Goal: Transaction & Acquisition: Purchase product/service

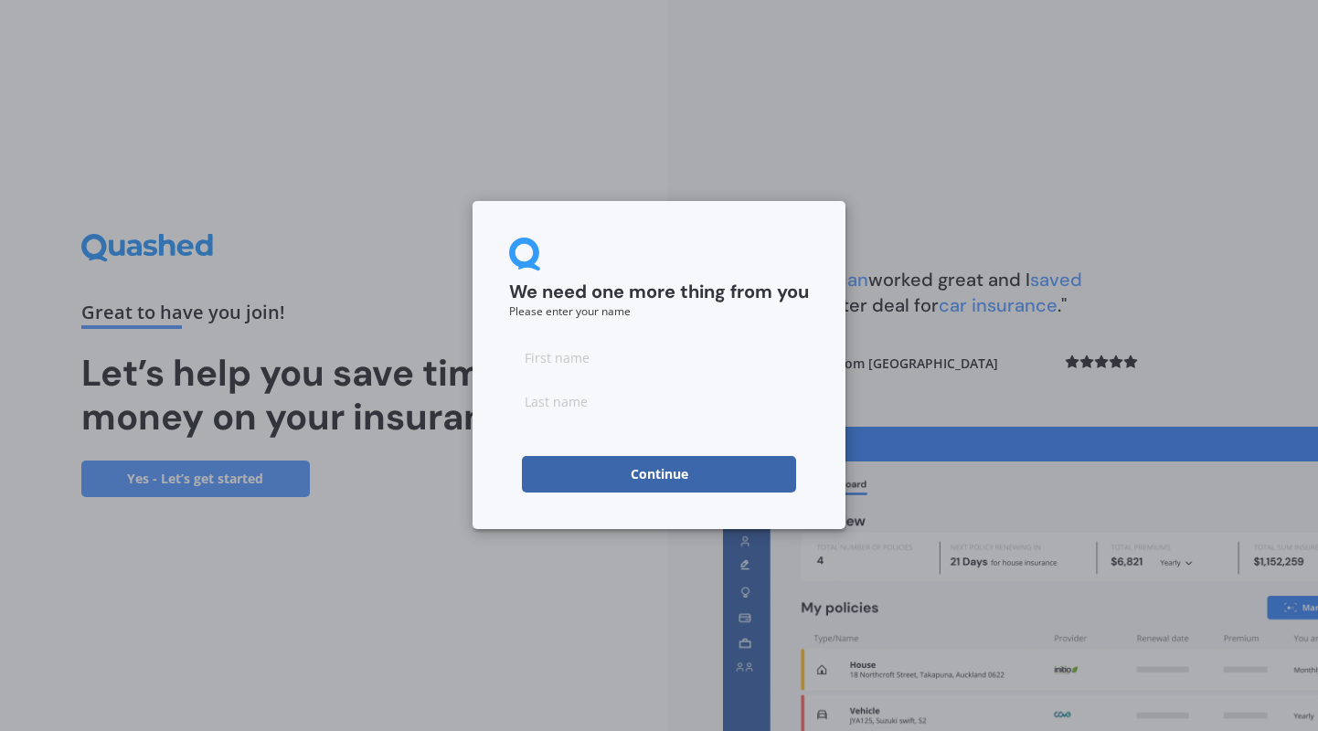
click at [603, 368] on input at bounding box center [659, 357] width 300 height 37
type input "[PERSON_NAME]"
click at [694, 480] on button "Continue" at bounding box center [659, 474] width 274 height 37
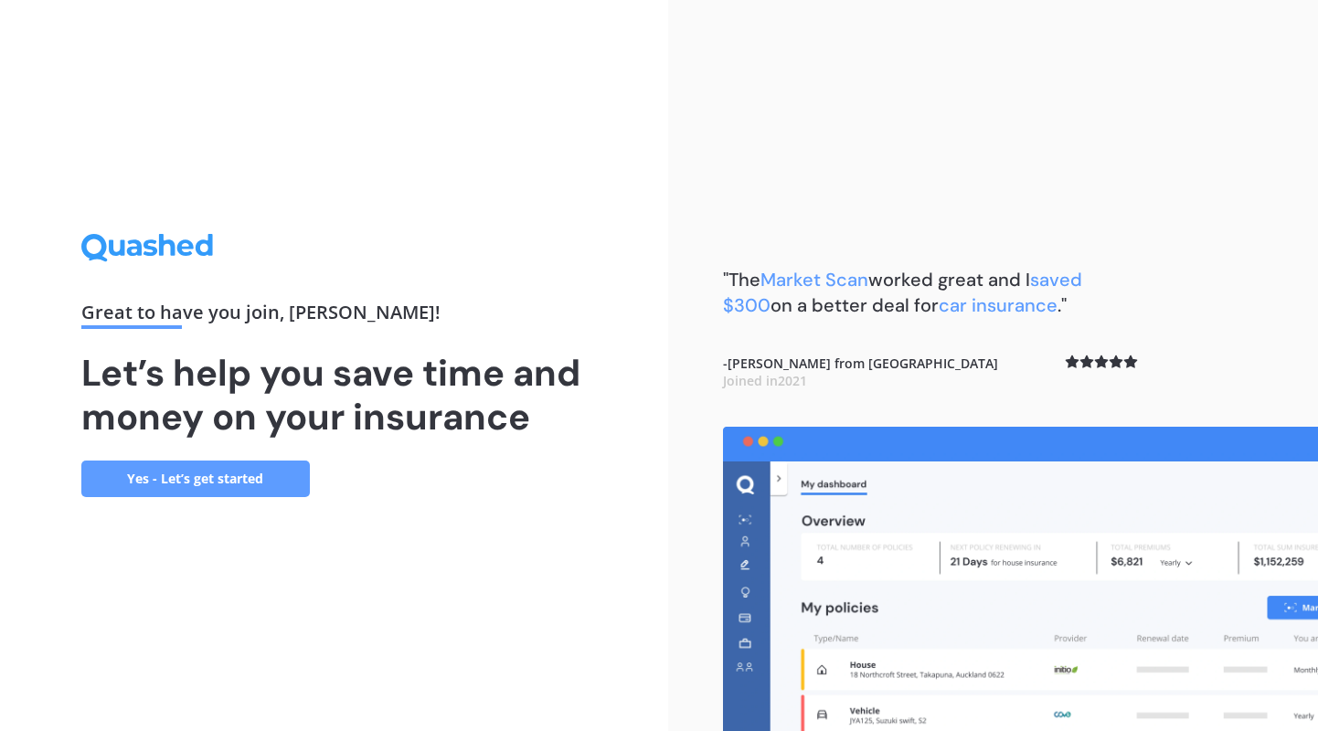
click at [241, 476] on link "Yes - Let’s get started" at bounding box center [195, 479] width 228 height 37
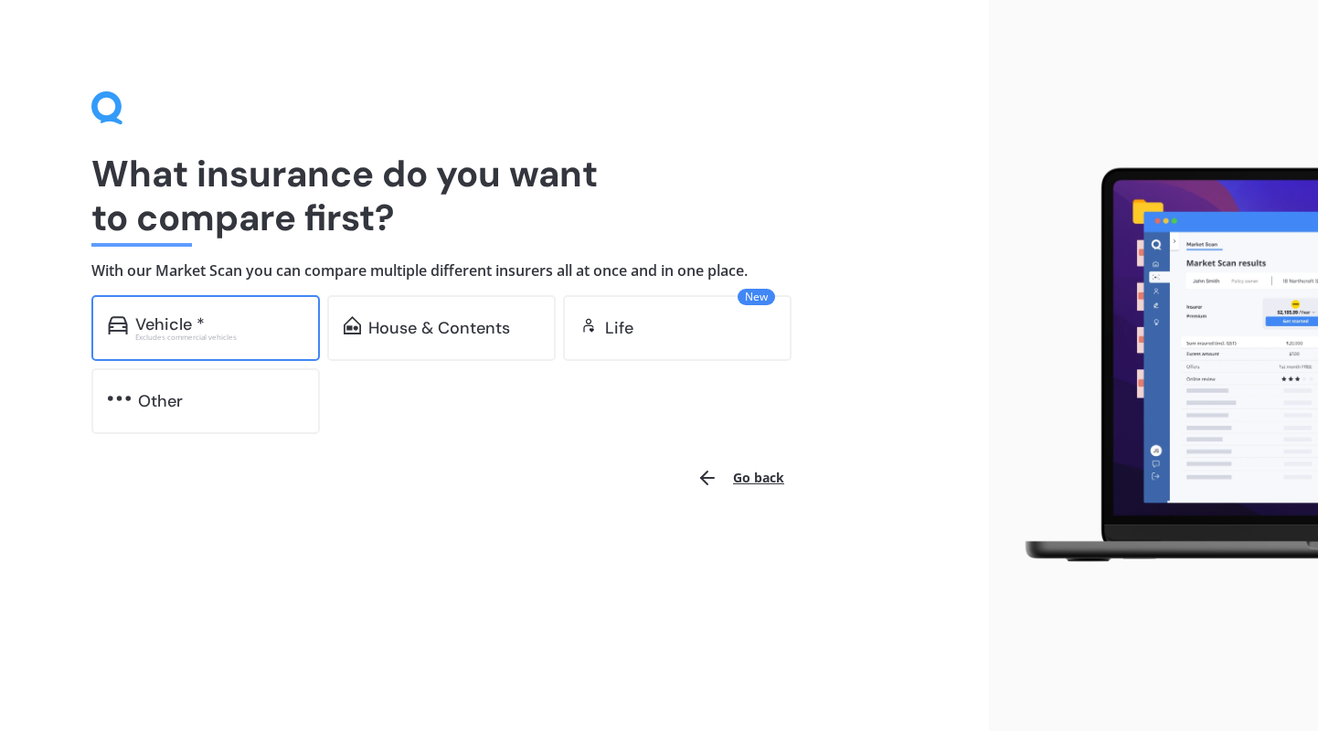
click at [223, 326] on div "Vehicle *" at bounding box center [219, 324] width 168 height 18
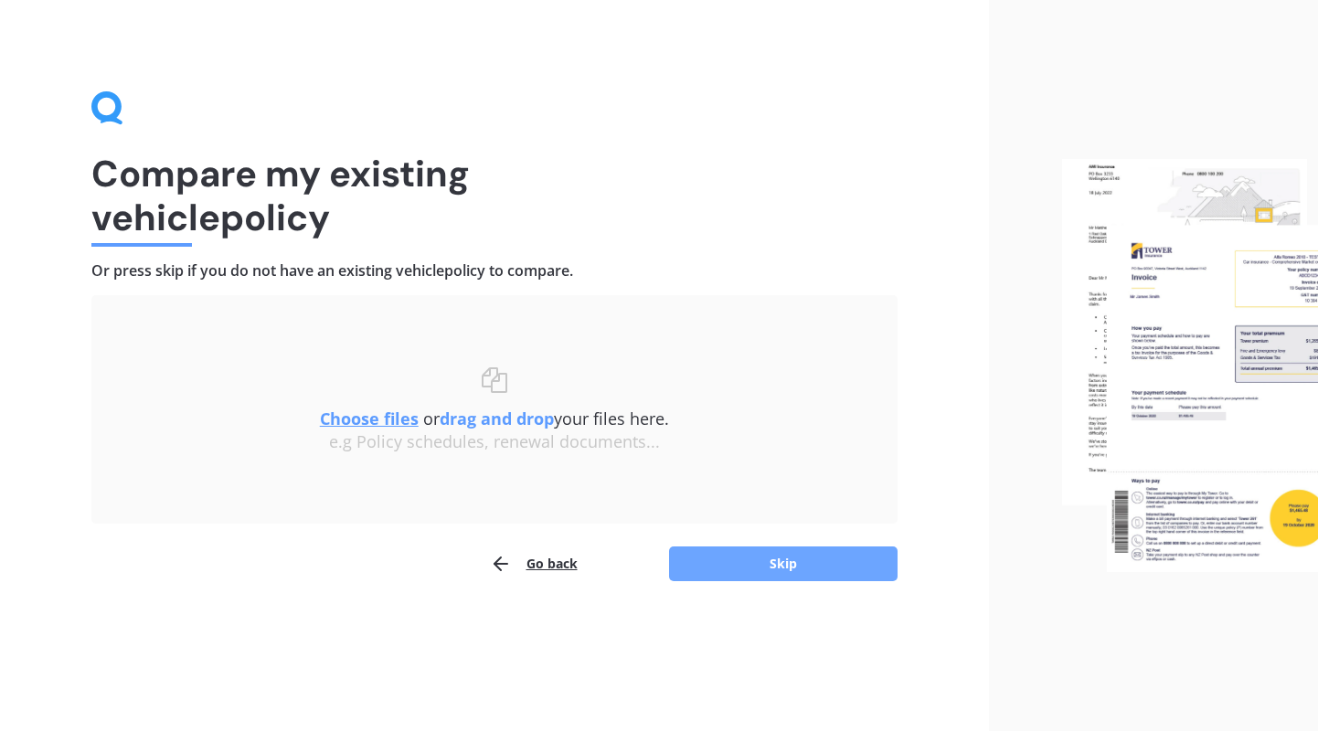
click at [738, 551] on button "Skip" at bounding box center [783, 563] width 228 height 35
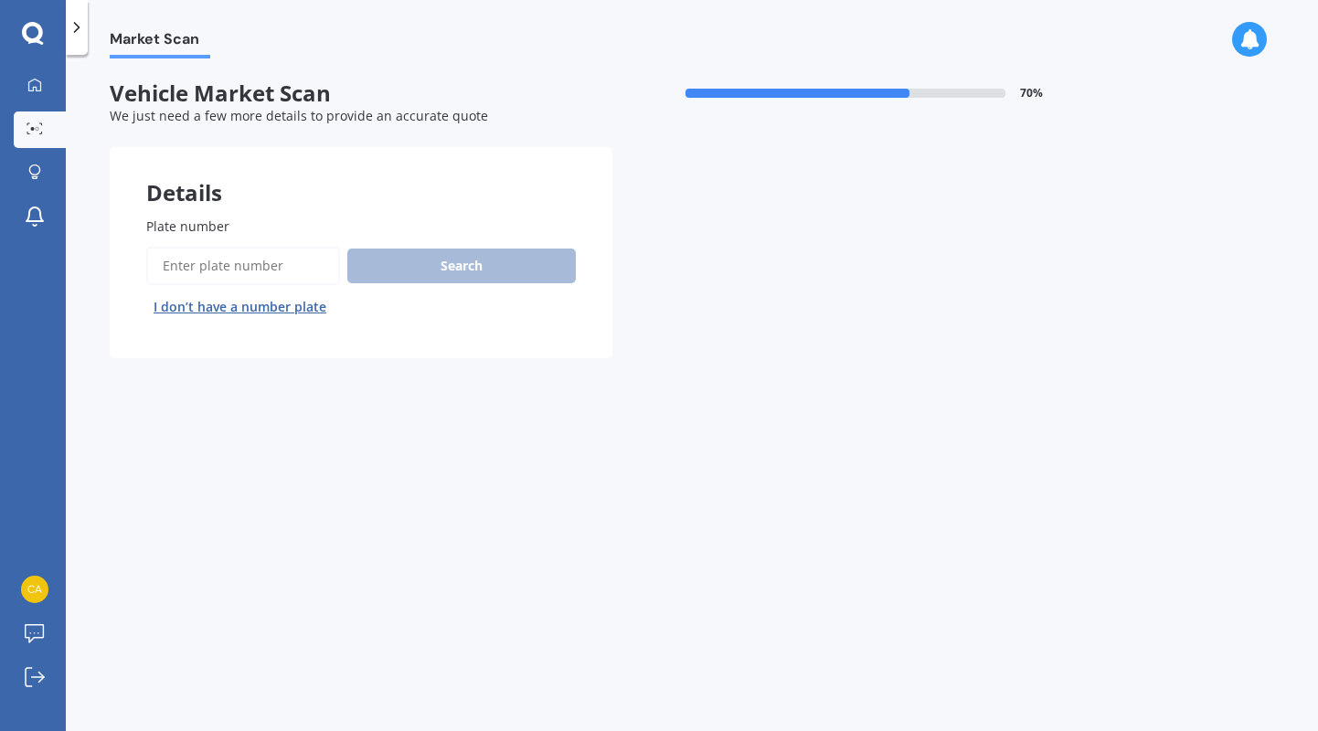
click at [278, 273] on input "Plate number" at bounding box center [243, 266] width 194 height 38
type input "HTM133"
click at [430, 272] on button "Search" at bounding box center [461, 266] width 228 height 35
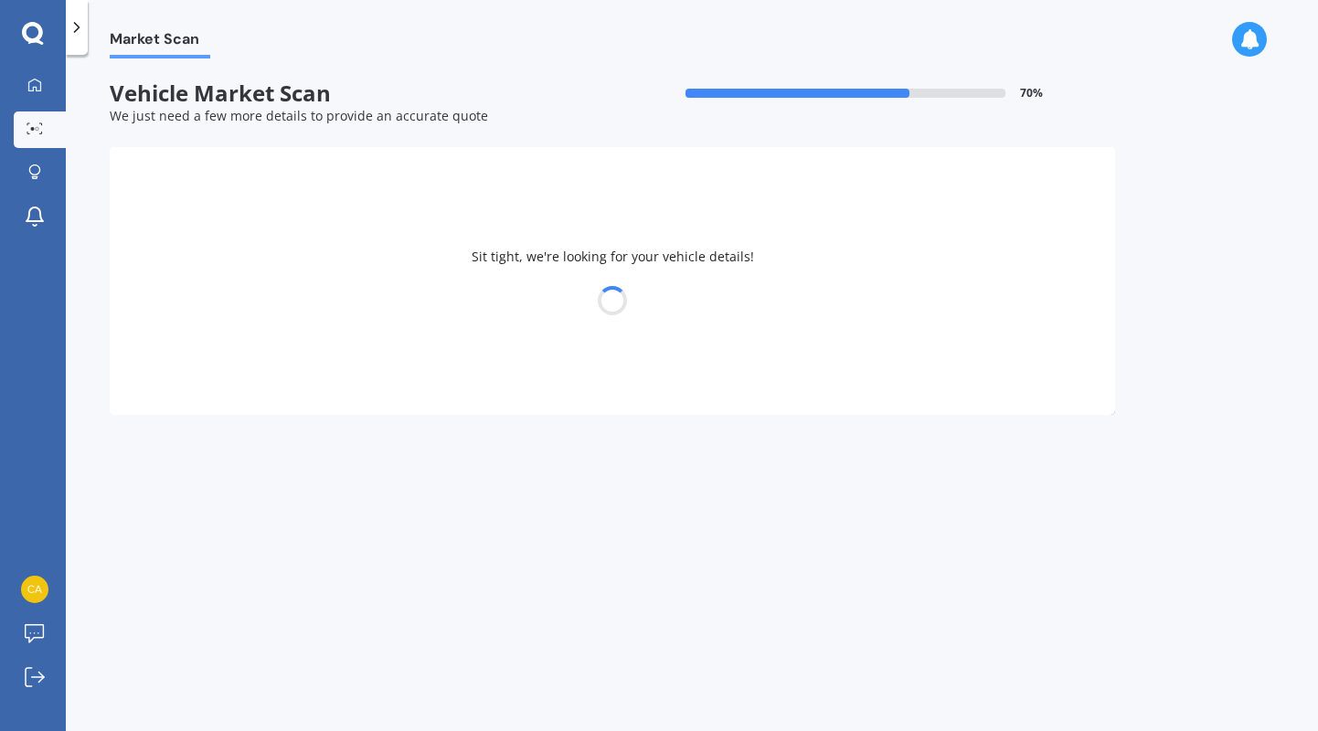
select select "SUZUKI"
select select "SX4"
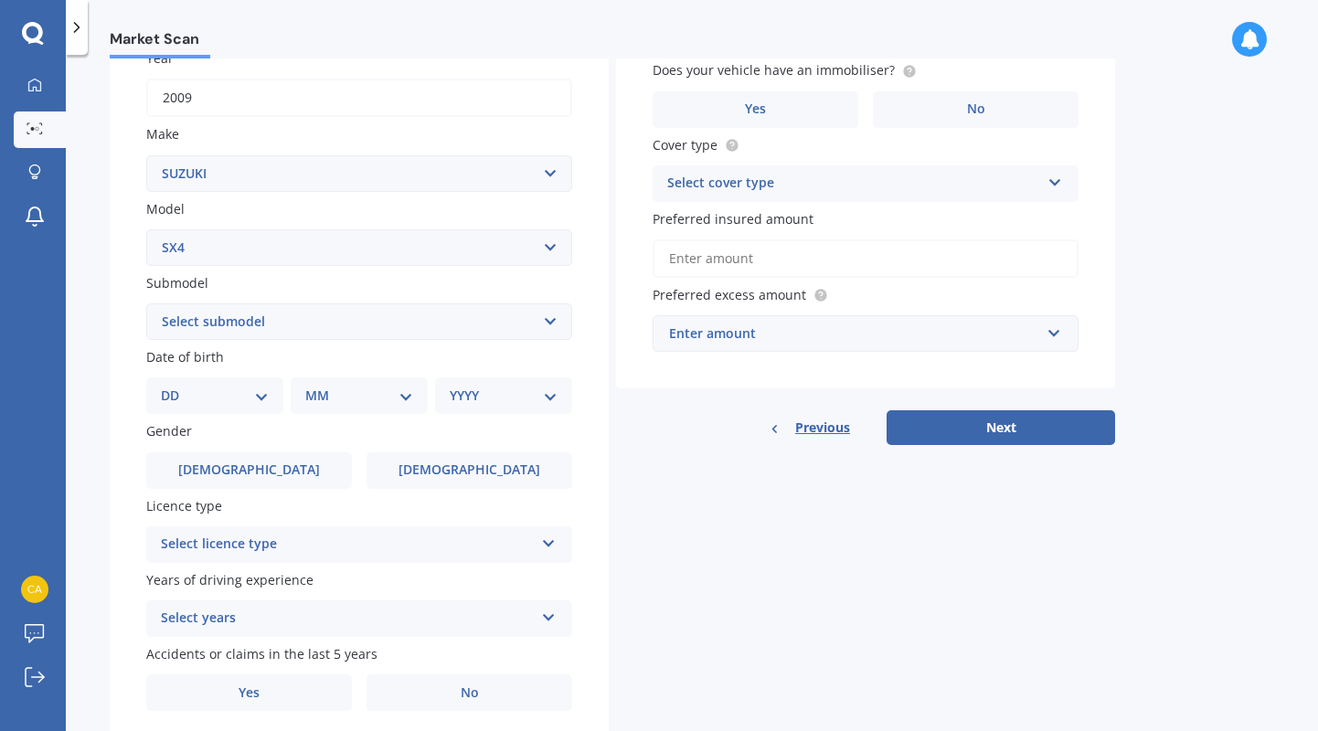
scroll to position [292, 0]
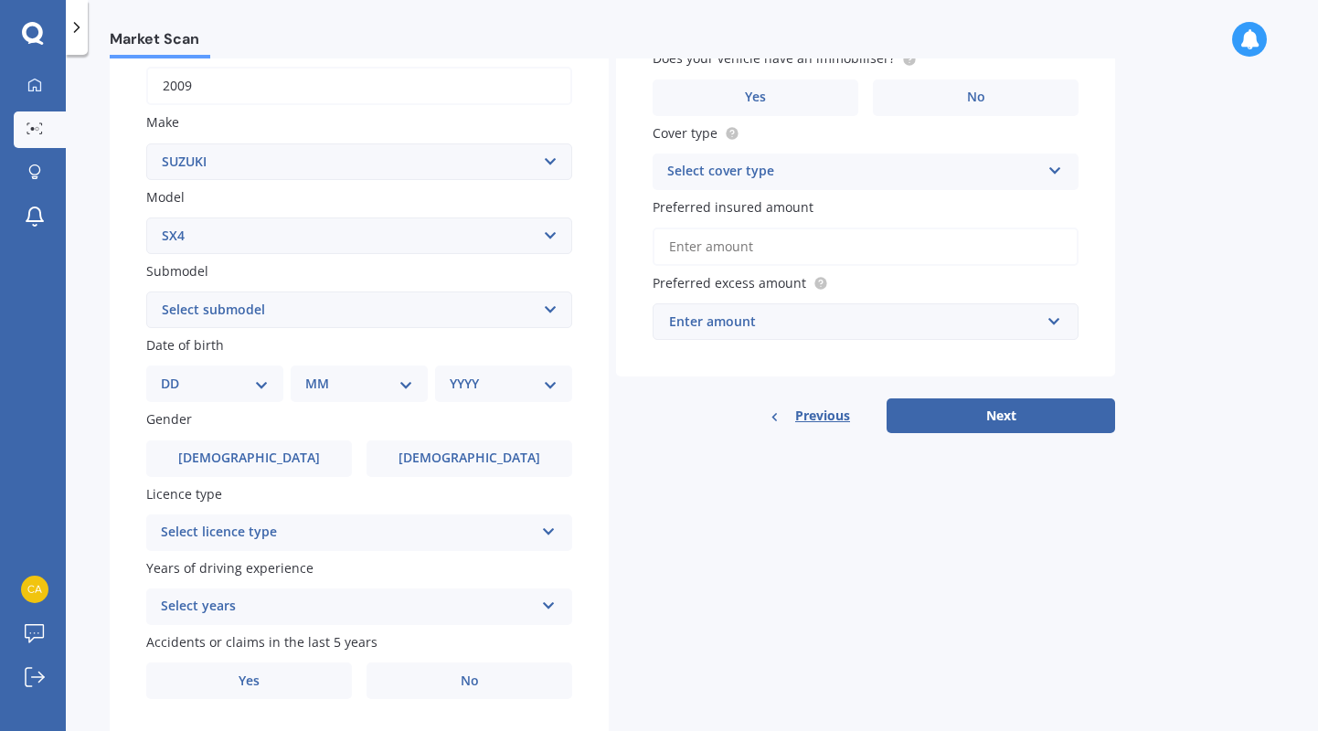
select select "(ALL)"
select select "21"
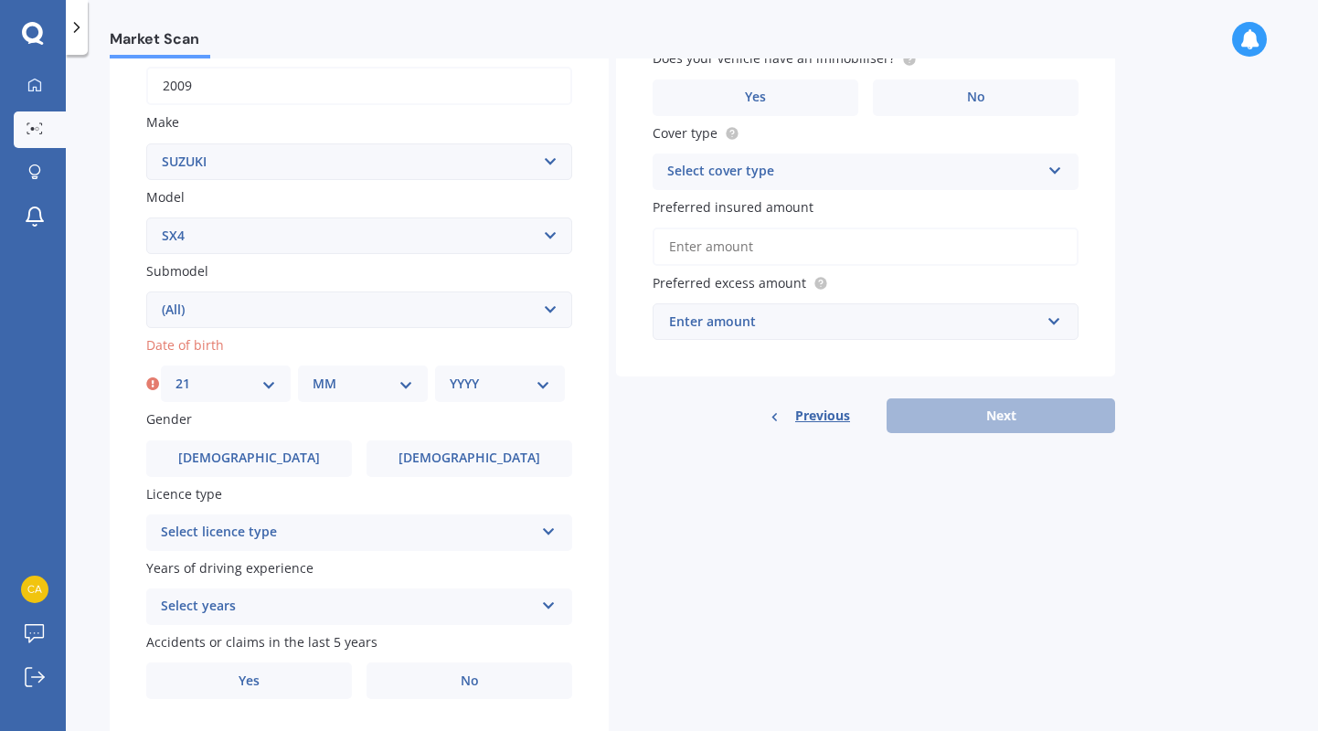
select select "01"
select select "2021"
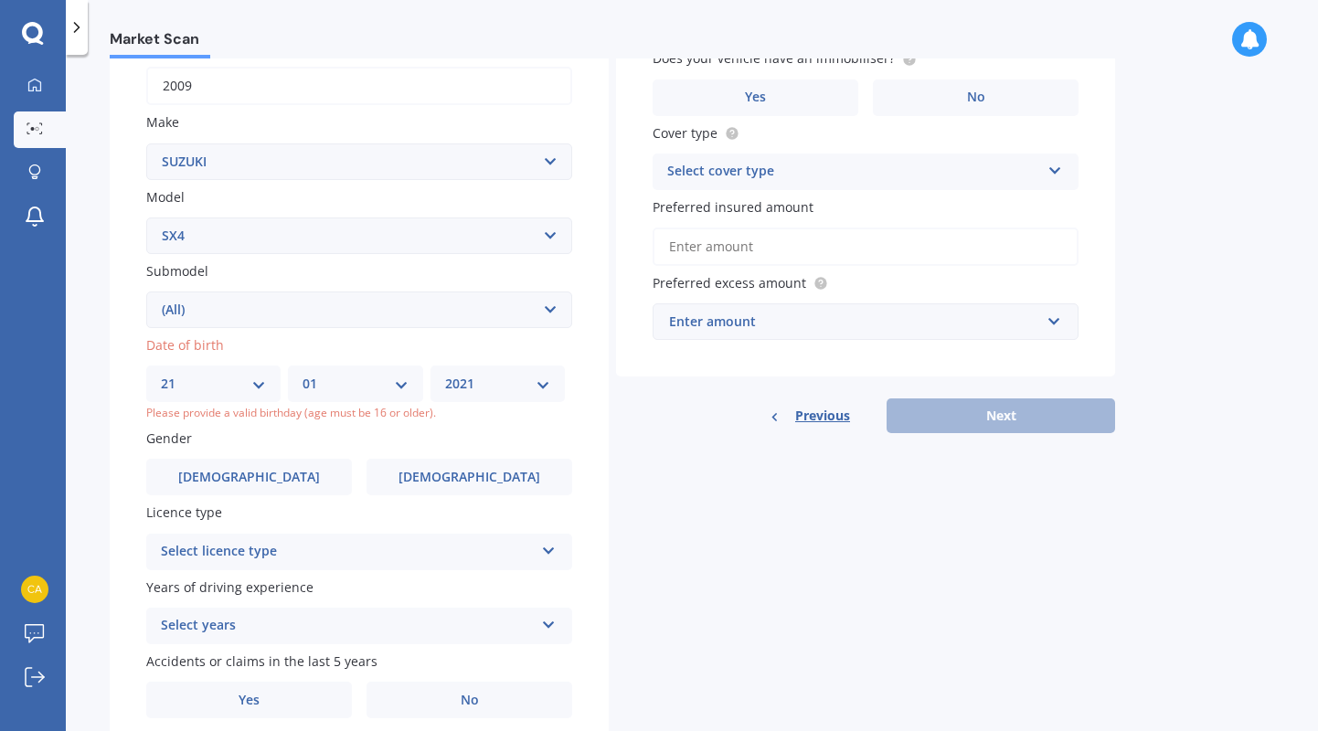
click at [483, 391] on div "YYYY 2025 2024 2023 2022 2021 2020 2019 2018 2017 2016 2015 2014 2013 2012 2011…" at bounding box center [497, 383] width 134 height 37
click at [340, 417] on div "Plate number Search I don’t have a number plate Year [DATE] Make Select make AC…" at bounding box center [359, 321] width 499 height 867
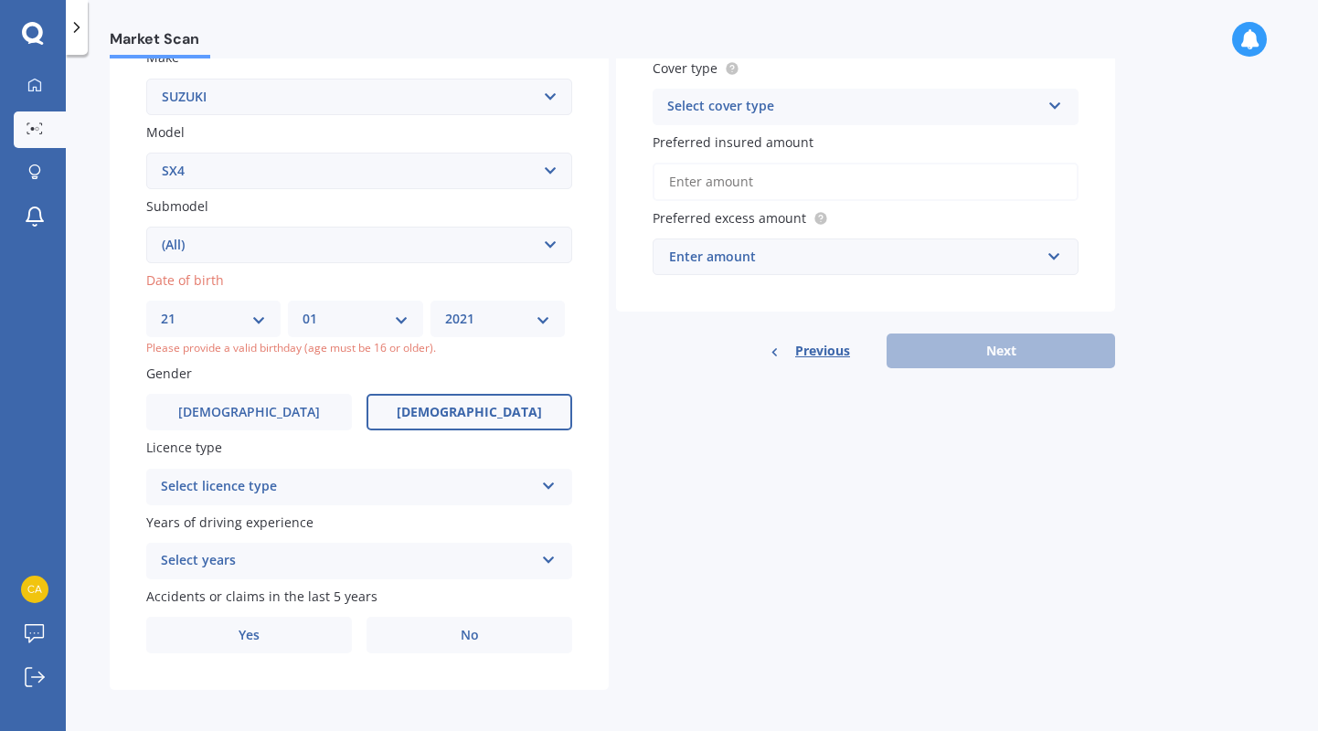
scroll to position [356, 0]
click at [456, 411] on span "[DEMOGRAPHIC_DATA]" at bounding box center [469, 414] width 145 height 16
click at [0, 0] on input "[DEMOGRAPHIC_DATA]" at bounding box center [0, 0] width 0 height 0
click at [196, 276] on span "Date of birth" at bounding box center [185, 280] width 78 height 17
select select "19"
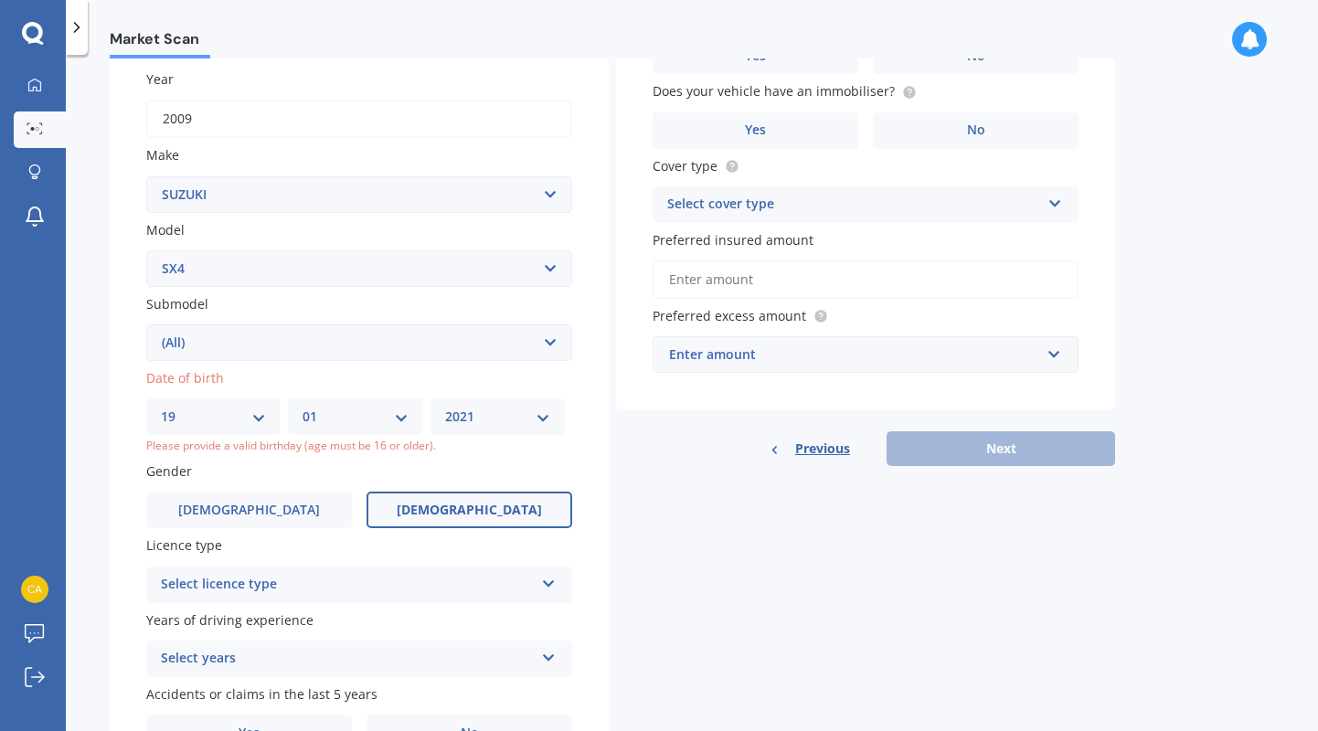
scroll to position [260, 0]
select select "06"
select select "1968"
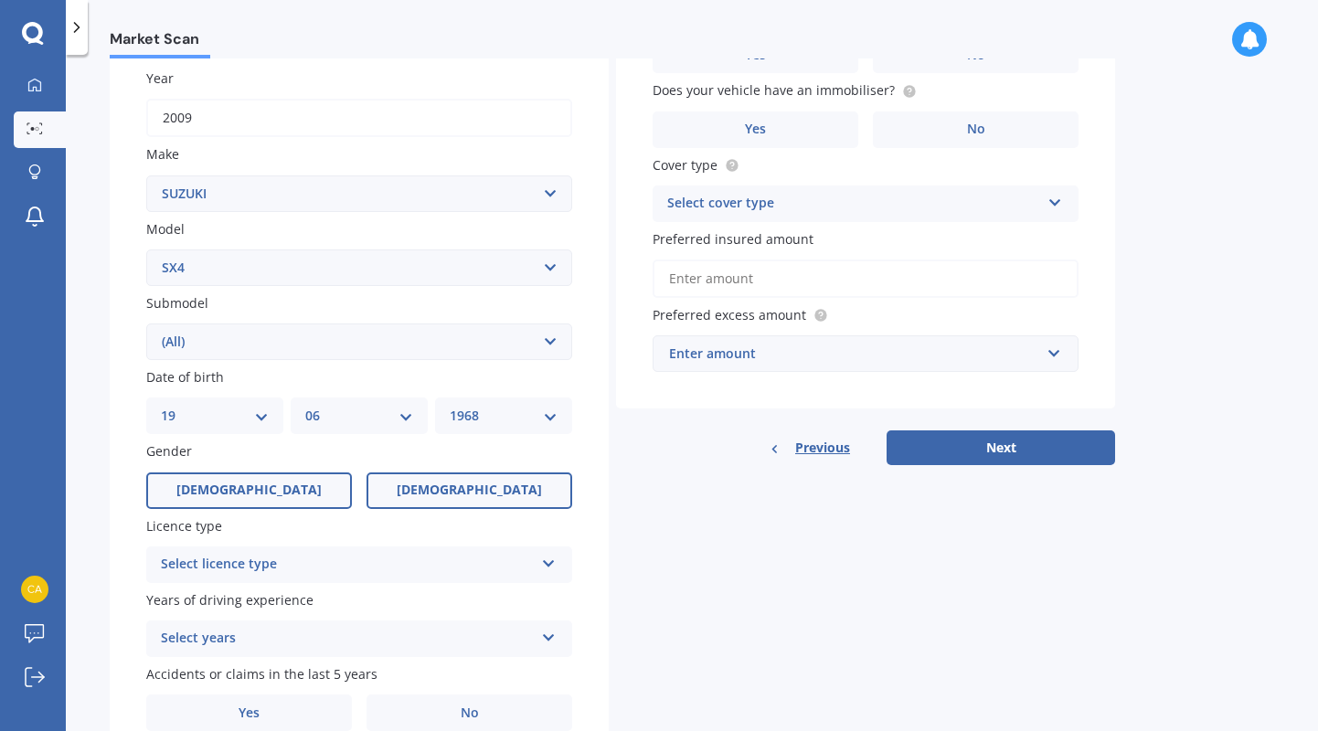
click at [286, 493] on label "[DEMOGRAPHIC_DATA]" at bounding box center [249, 490] width 206 height 37
click at [0, 0] on input "[DEMOGRAPHIC_DATA]" at bounding box center [0, 0] width 0 height 0
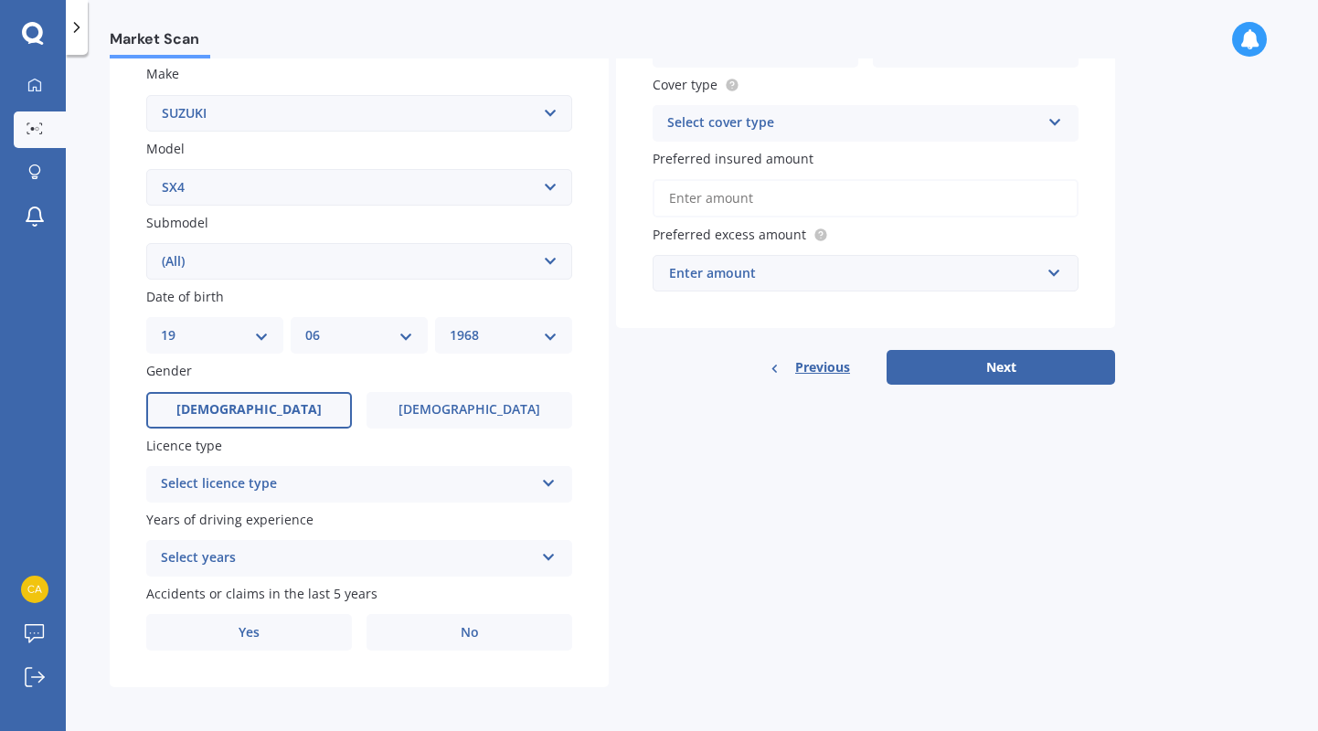
scroll to position [338, 0]
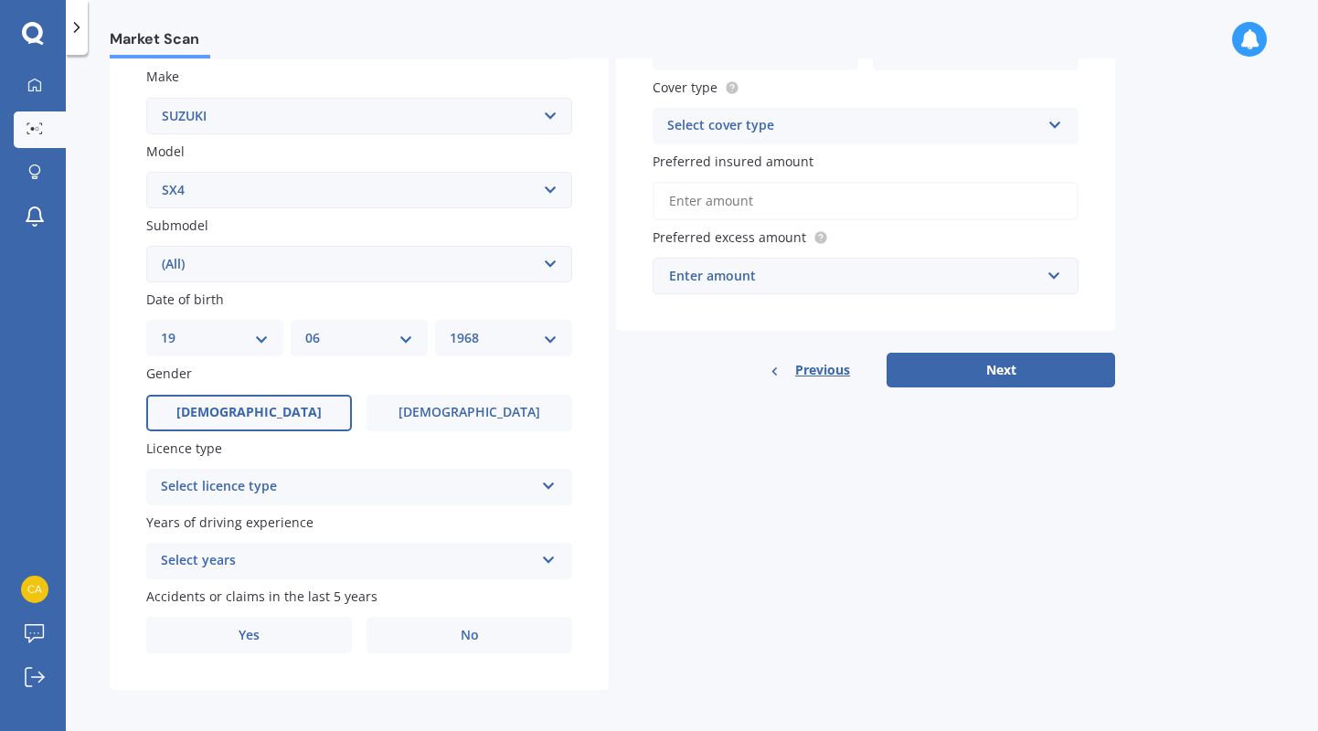
click at [240, 485] on div "Select licence type" at bounding box center [347, 487] width 373 height 22
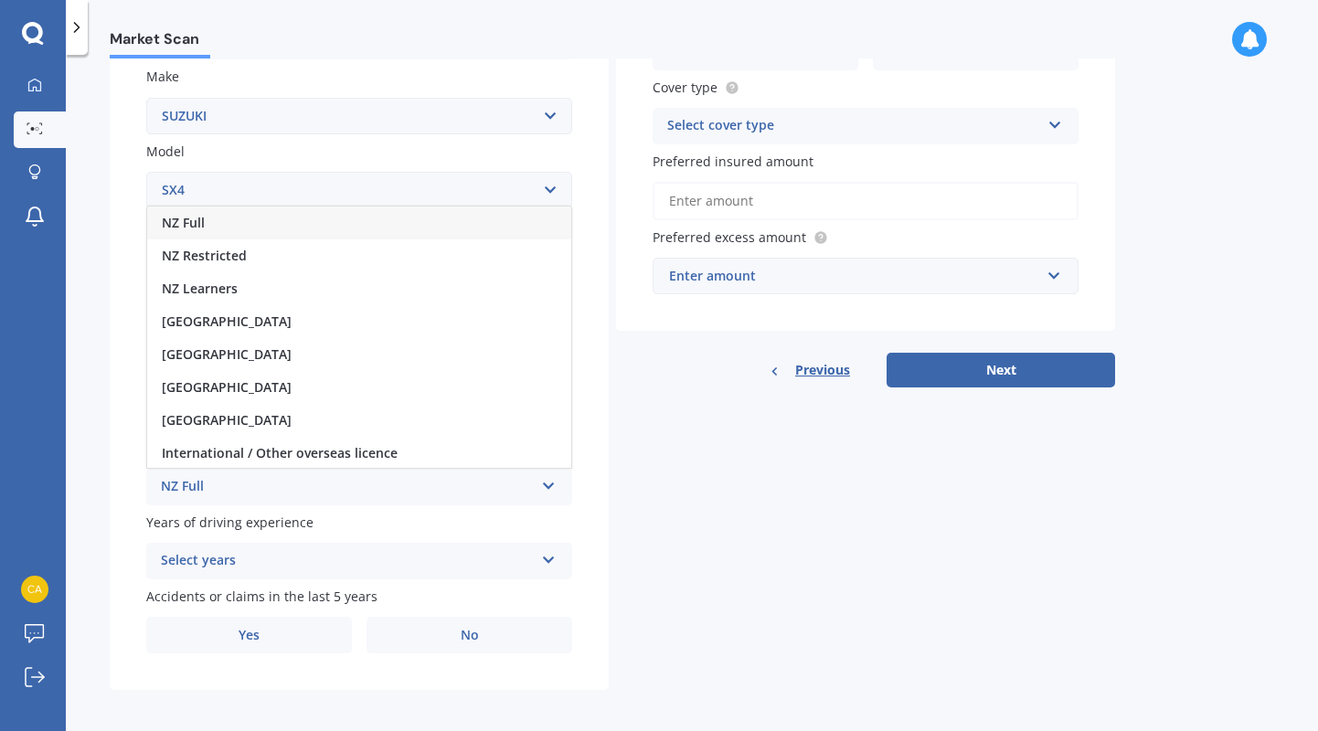
click at [211, 228] on div "NZ Full" at bounding box center [359, 223] width 424 height 33
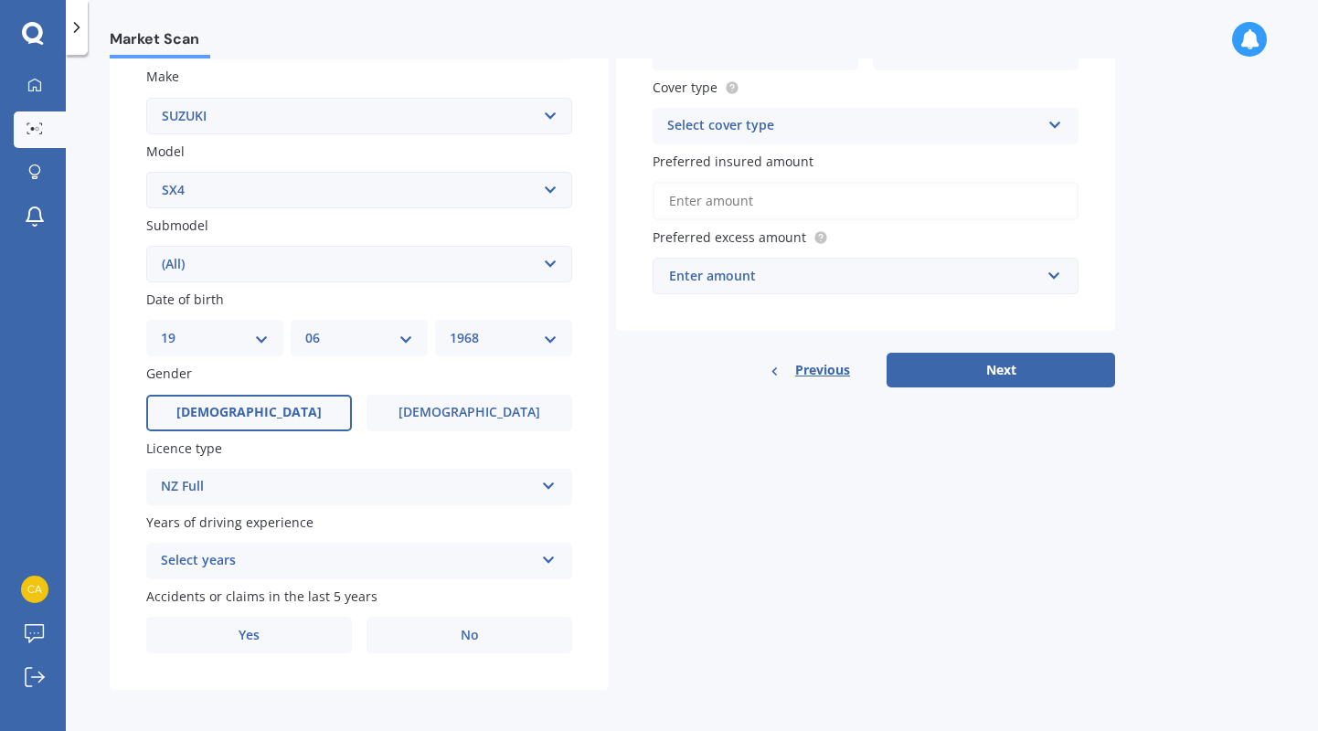
click at [221, 562] on div "Select years" at bounding box center [347, 561] width 373 height 22
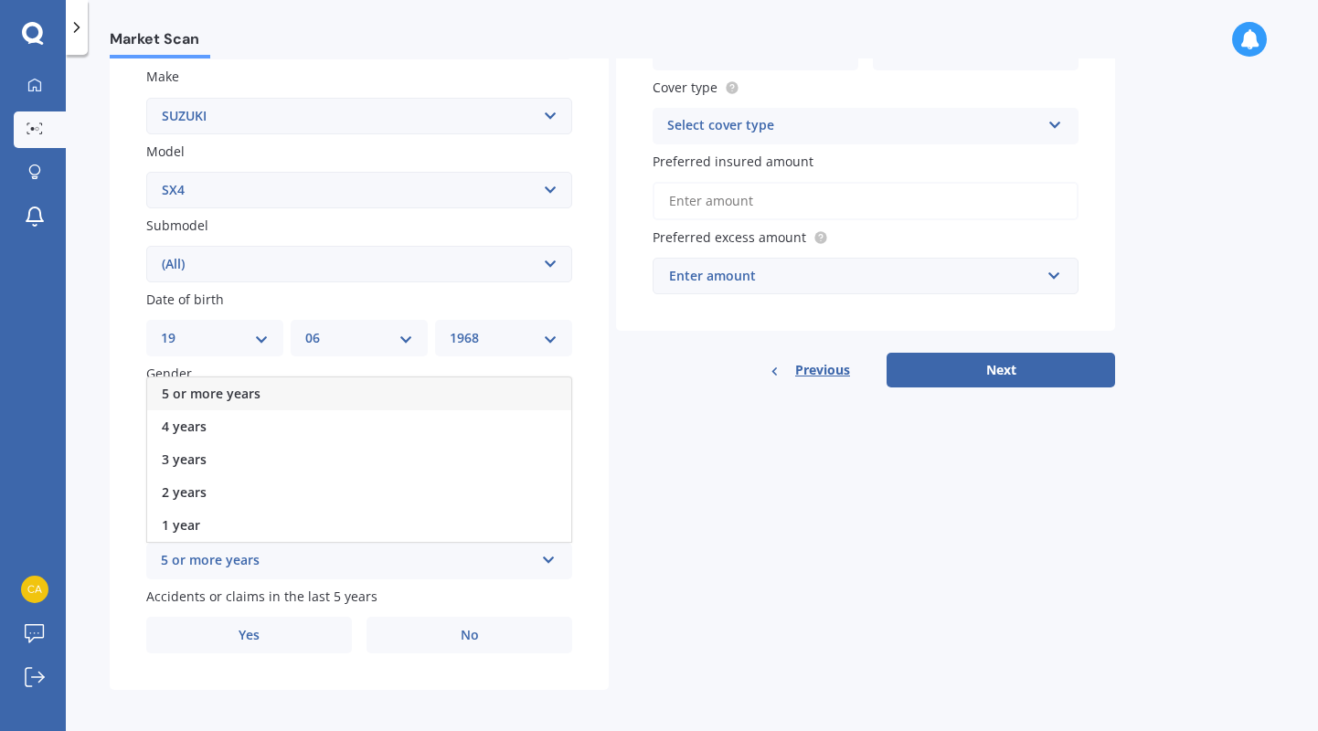
click at [246, 388] on span "5 or more years" at bounding box center [211, 393] width 99 height 17
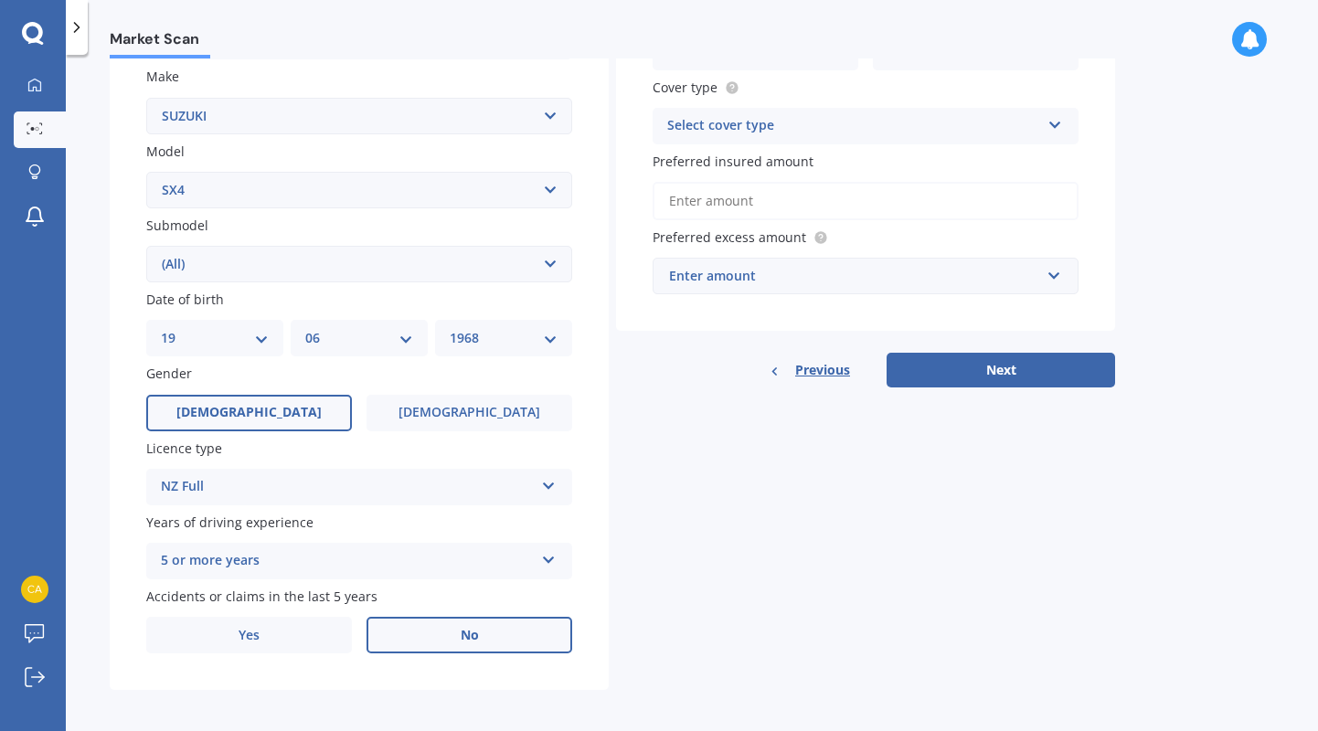
click at [521, 632] on label "No" at bounding box center [469, 635] width 206 height 37
click at [0, 0] on input "No" at bounding box center [0, 0] width 0 height 0
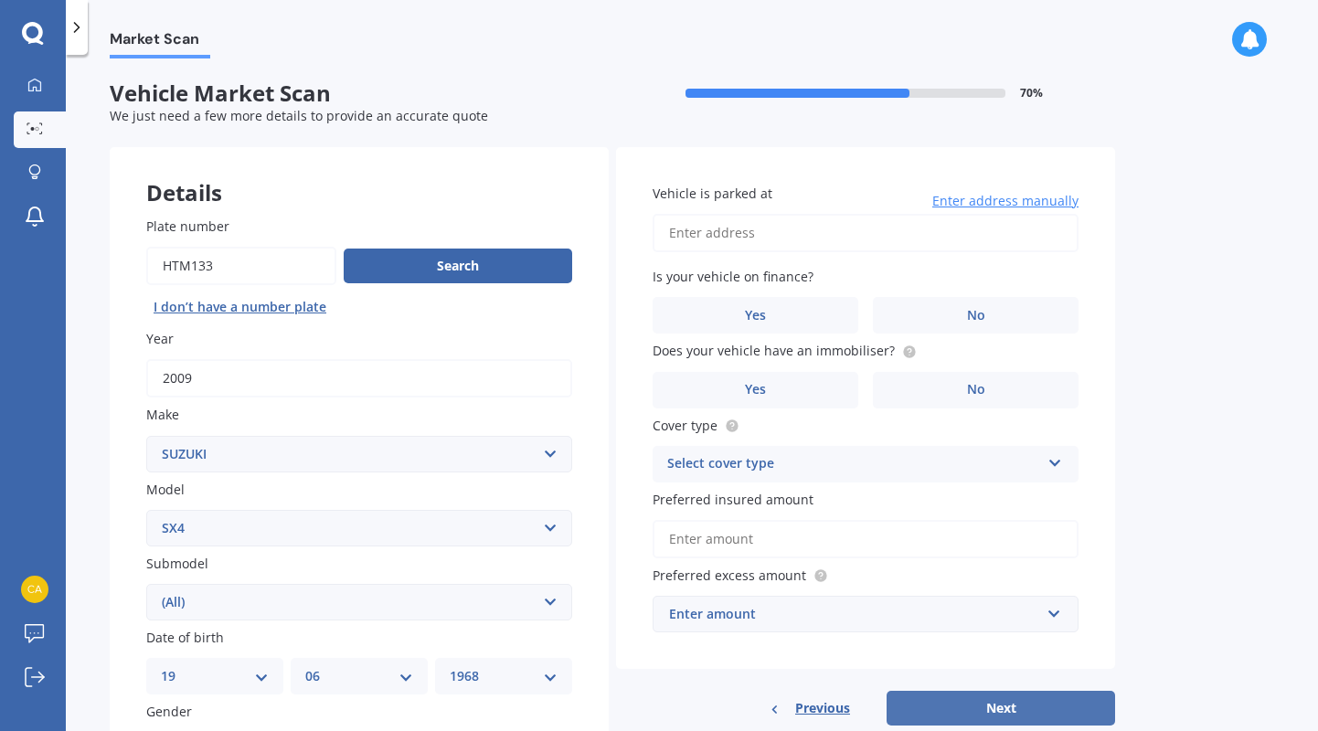
scroll to position [0, 0]
type input "[STREET_ADDRESS]"
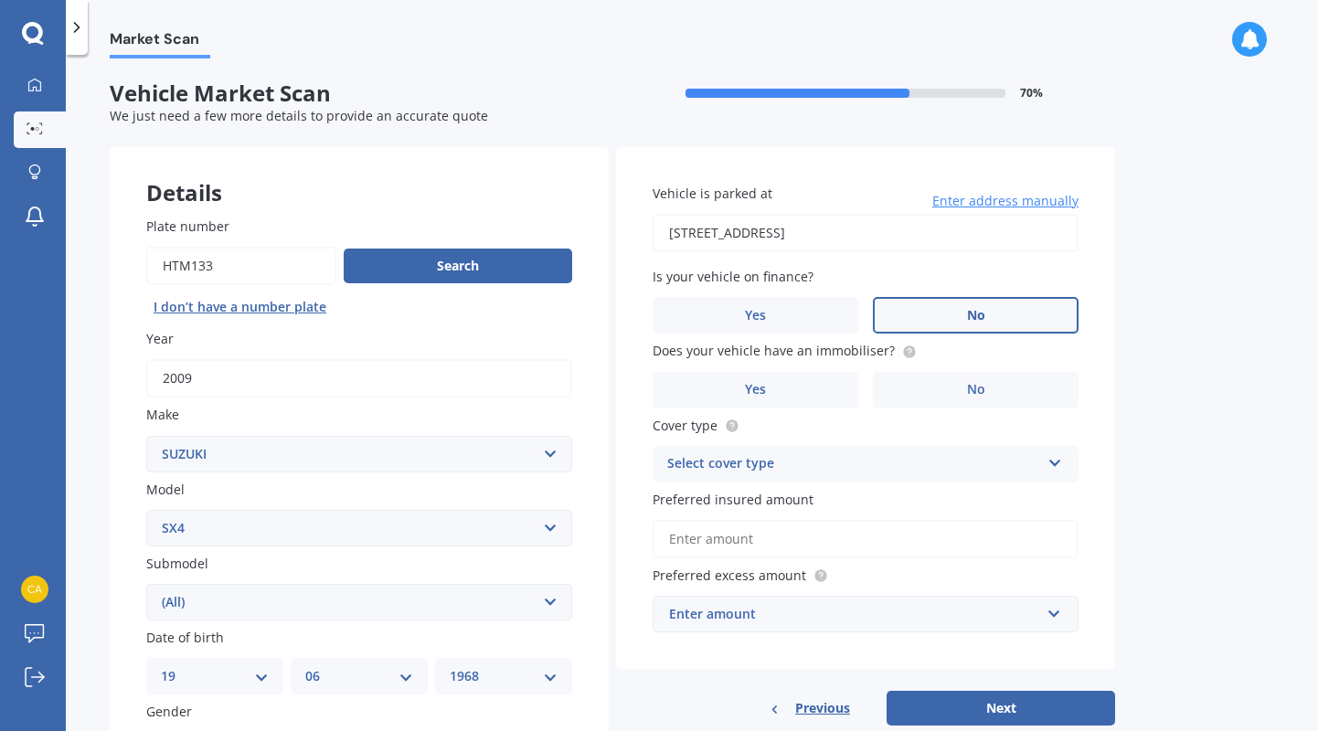
click at [926, 323] on label "No" at bounding box center [976, 315] width 206 height 37
click at [0, 0] on input "No" at bounding box center [0, 0] width 0 height 0
click at [931, 372] on label "No" at bounding box center [976, 390] width 206 height 37
click at [0, 0] on input "No" at bounding box center [0, 0] width 0 height 0
click at [876, 455] on div "Select cover type" at bounding box center [853, 464] width 373 height 22
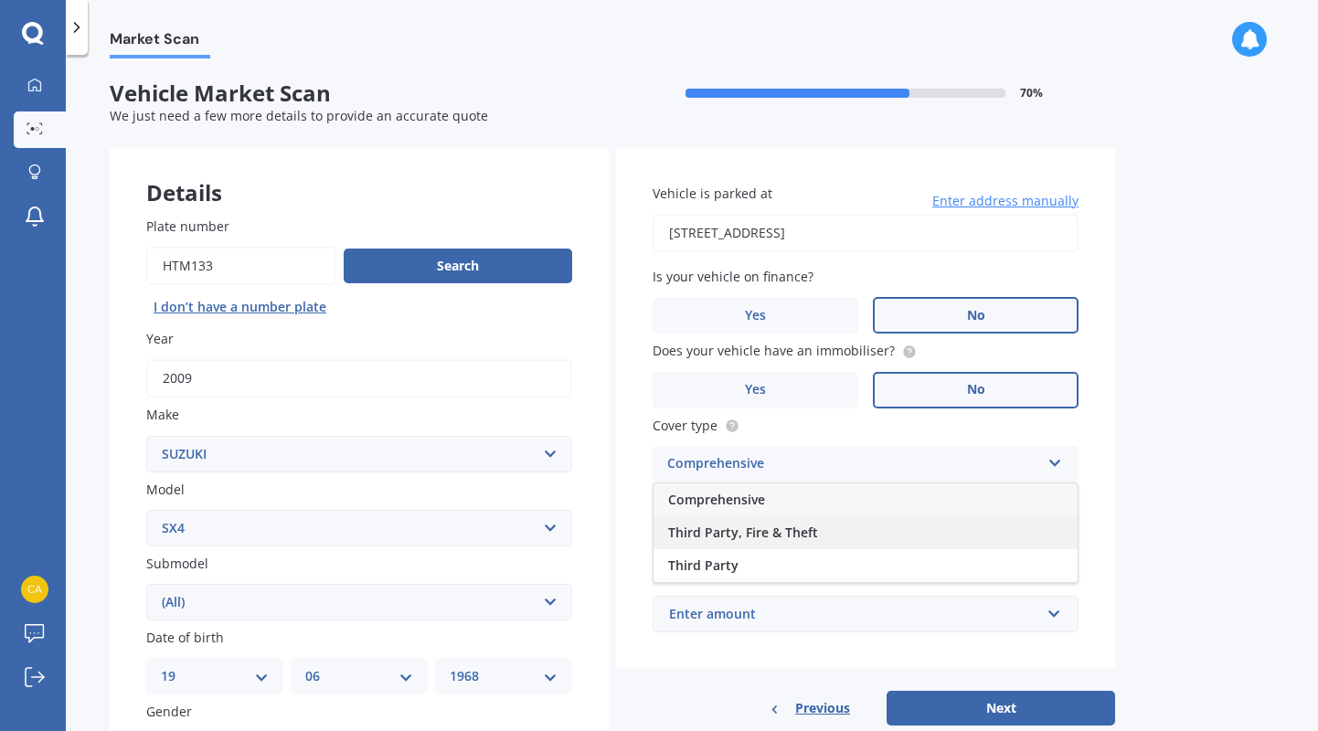
click at [832, 534] on div "Third Party, Fire & Theft" at bounding box center [865, 532] width 424 height 33
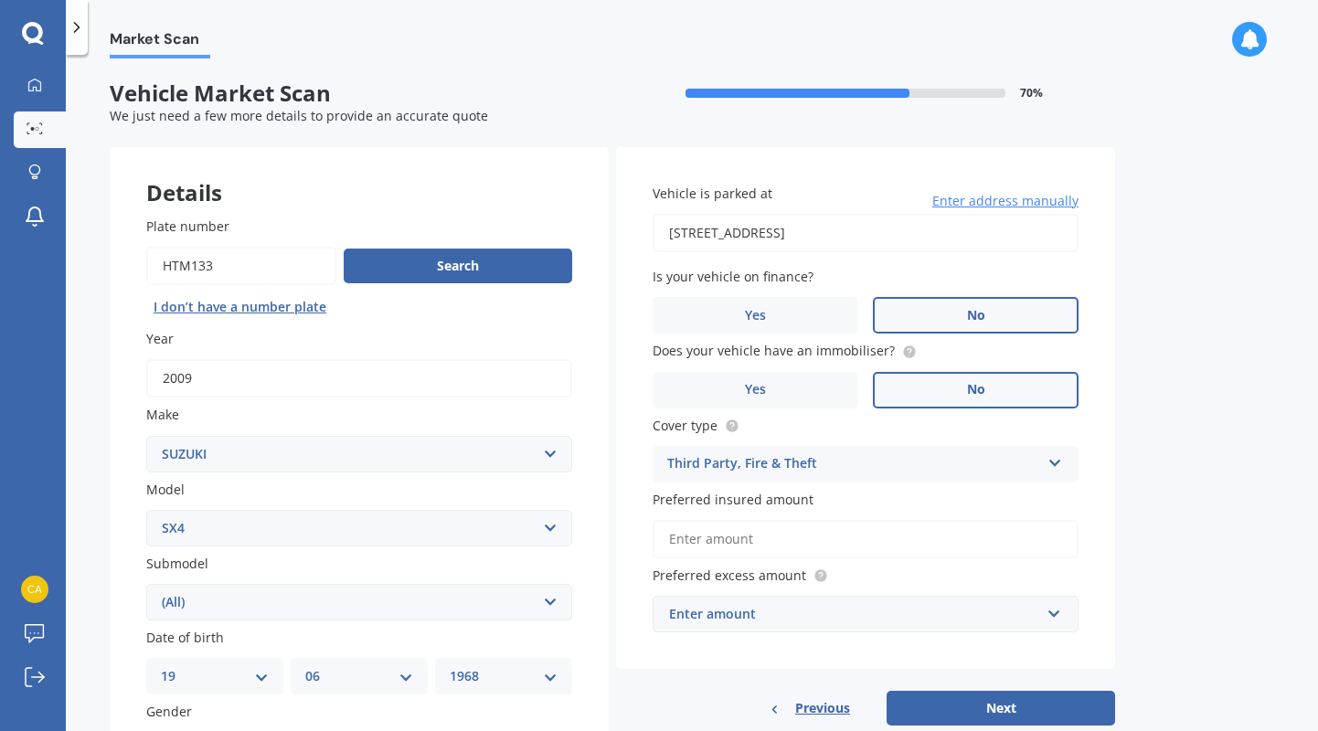
click at [832, 534] on input "Preferred insured amount" at bounding box center [865, 539] width 426 height 38
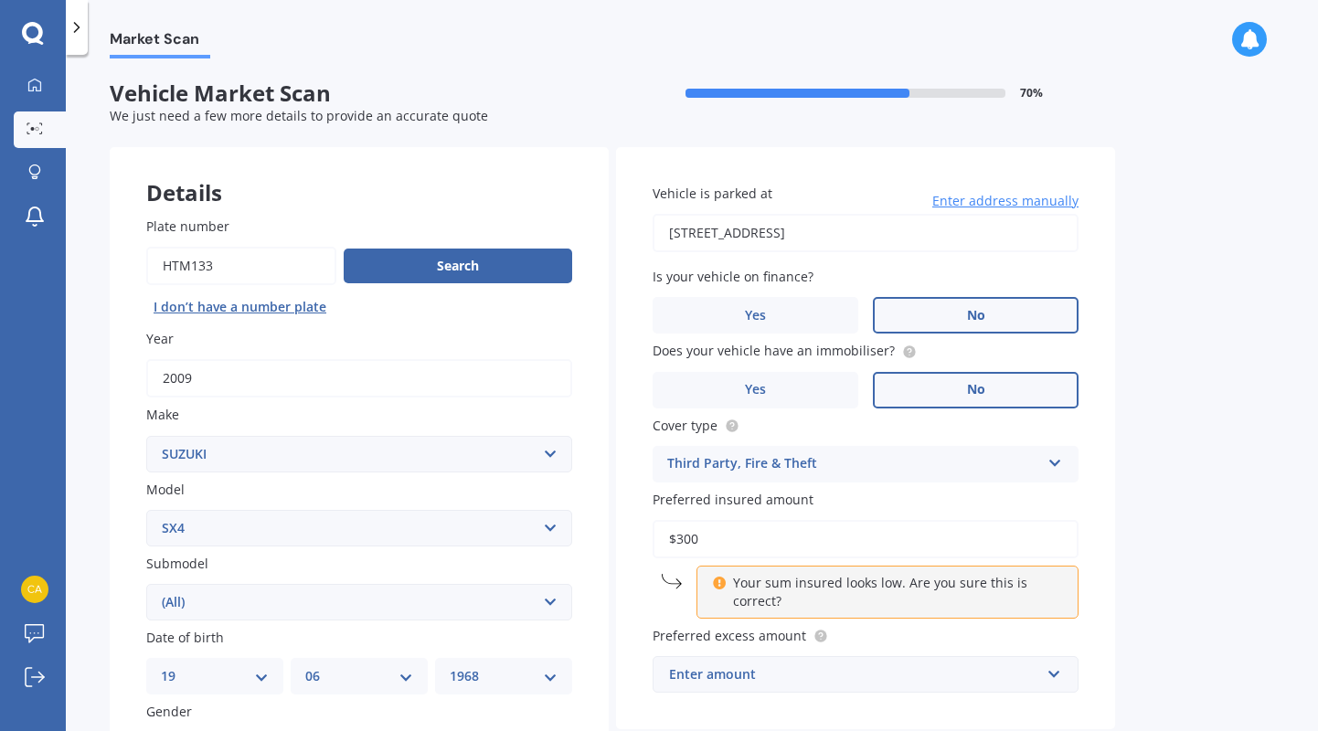
type input "$3,000"
click at [1106, 627] on div "Vehicle is parked at [STREET_ADDRESS] Enter address manually Is your vehicle on…" at bounding box center [865, 438] width 499 height 583
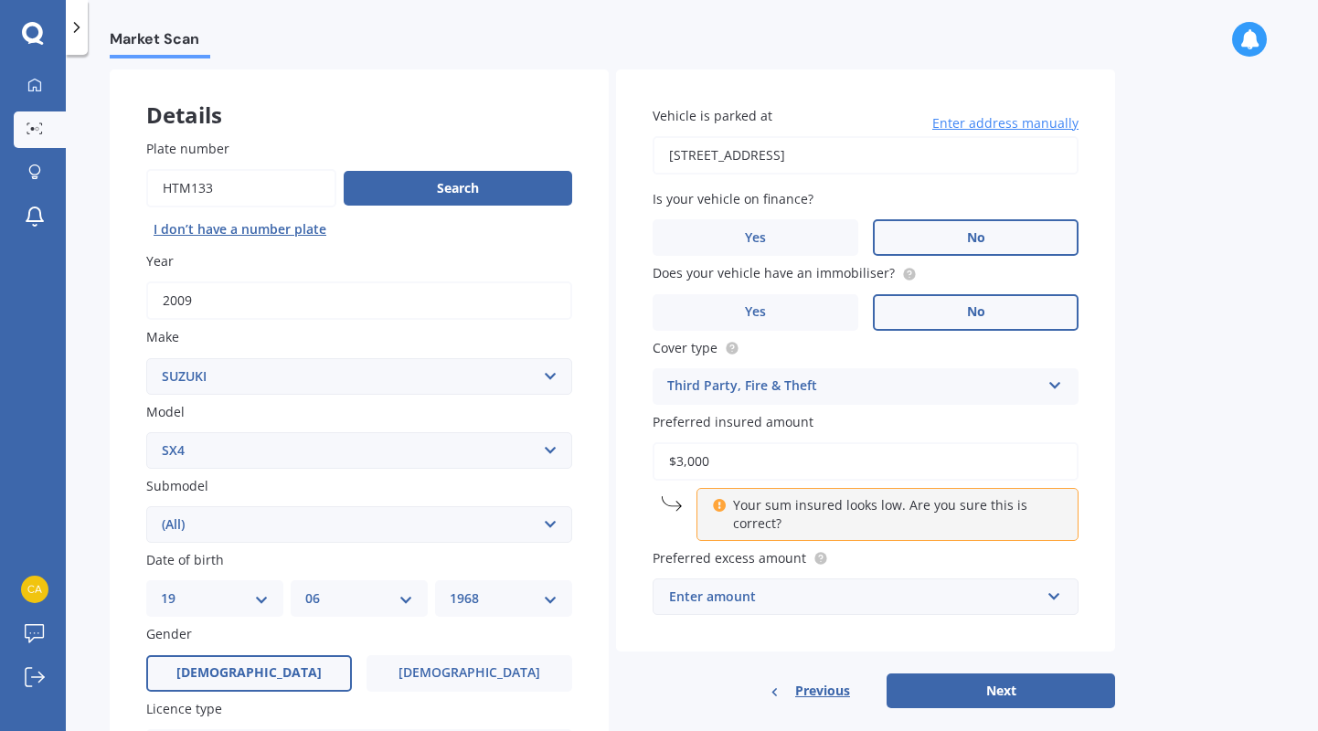
scroll to position [0, 1]
click at [827, 596] on div "Enter amount" at bounding box center [854, 597] width 371 height 20
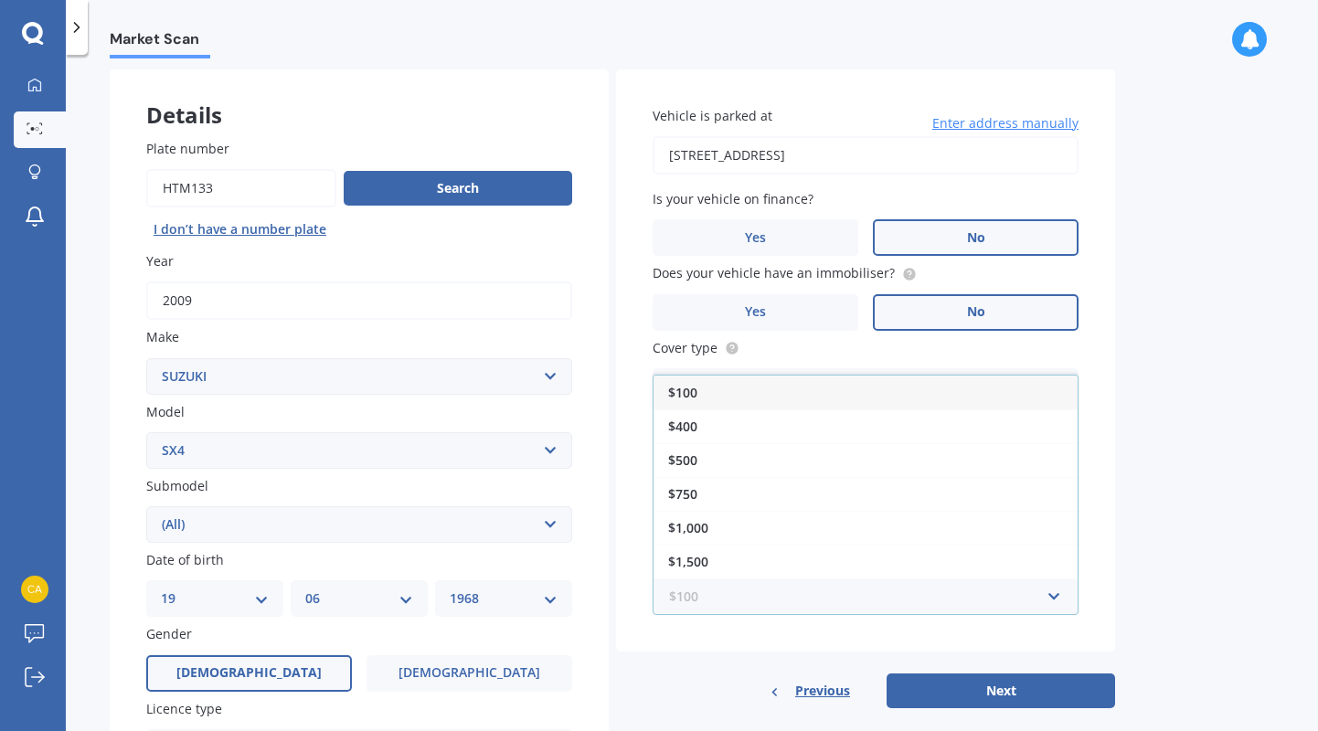
scroll to position [0, 0]
click at [746, 425] on div "$400" at bounding box center [865, 426] width 424 height 34
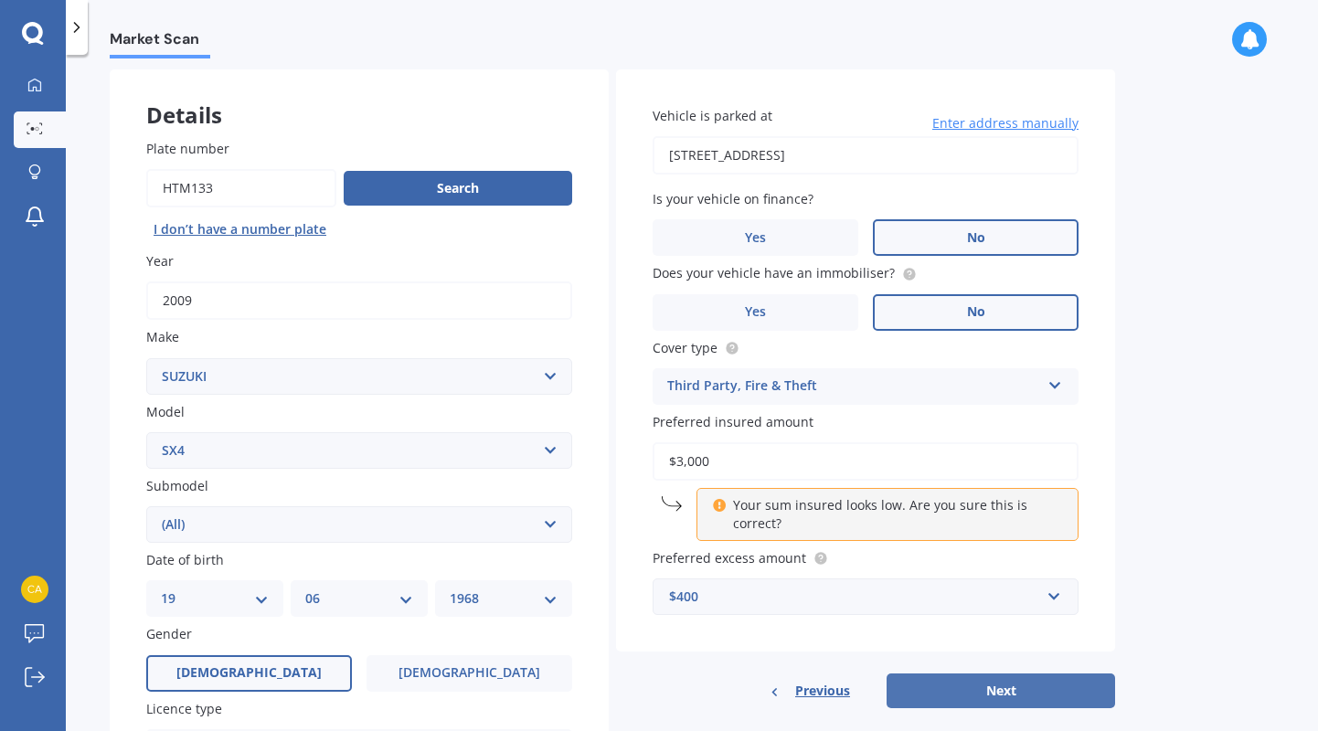
click at [990, 681] on button "Next" at bounding box center [1000, 690] width 228 height 35
select select "19"
select select "06"
select select "1968"
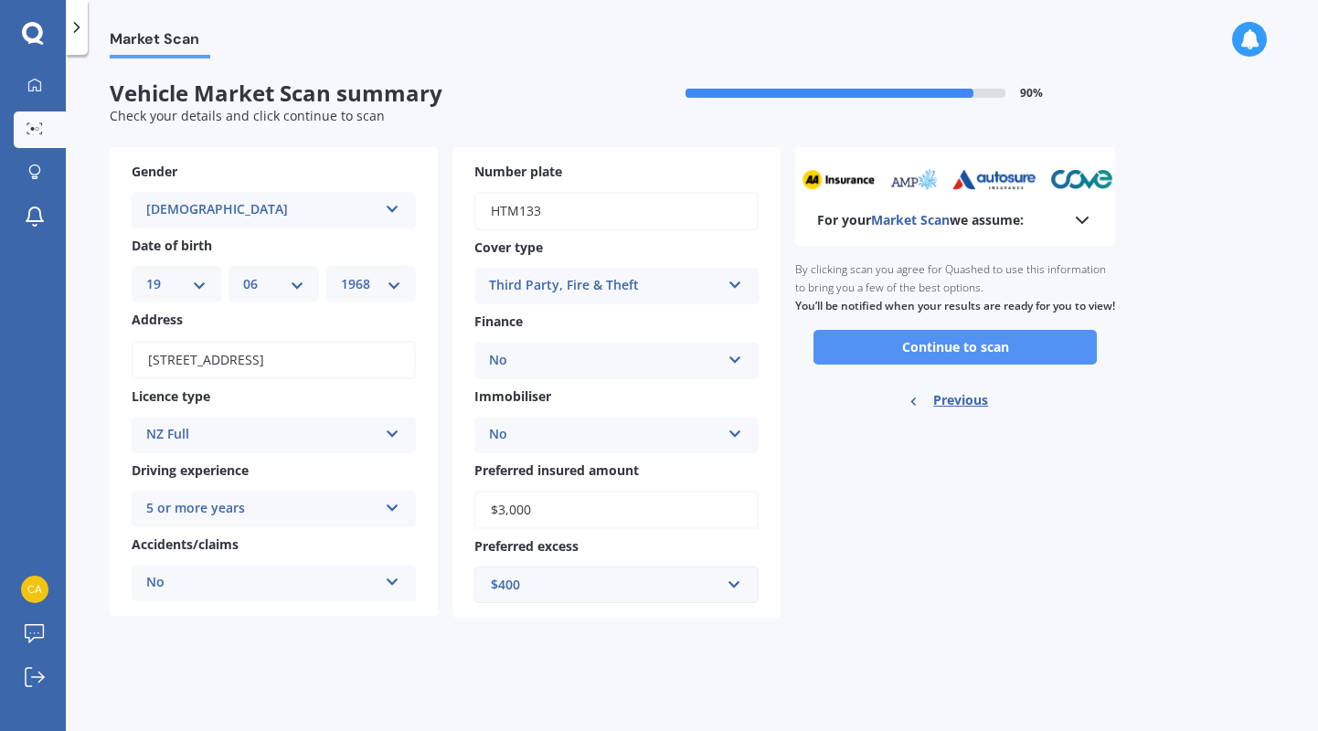
click at [925, 358] on button "Continue to scan" at bounding box center [954, 347] width 283 height 35
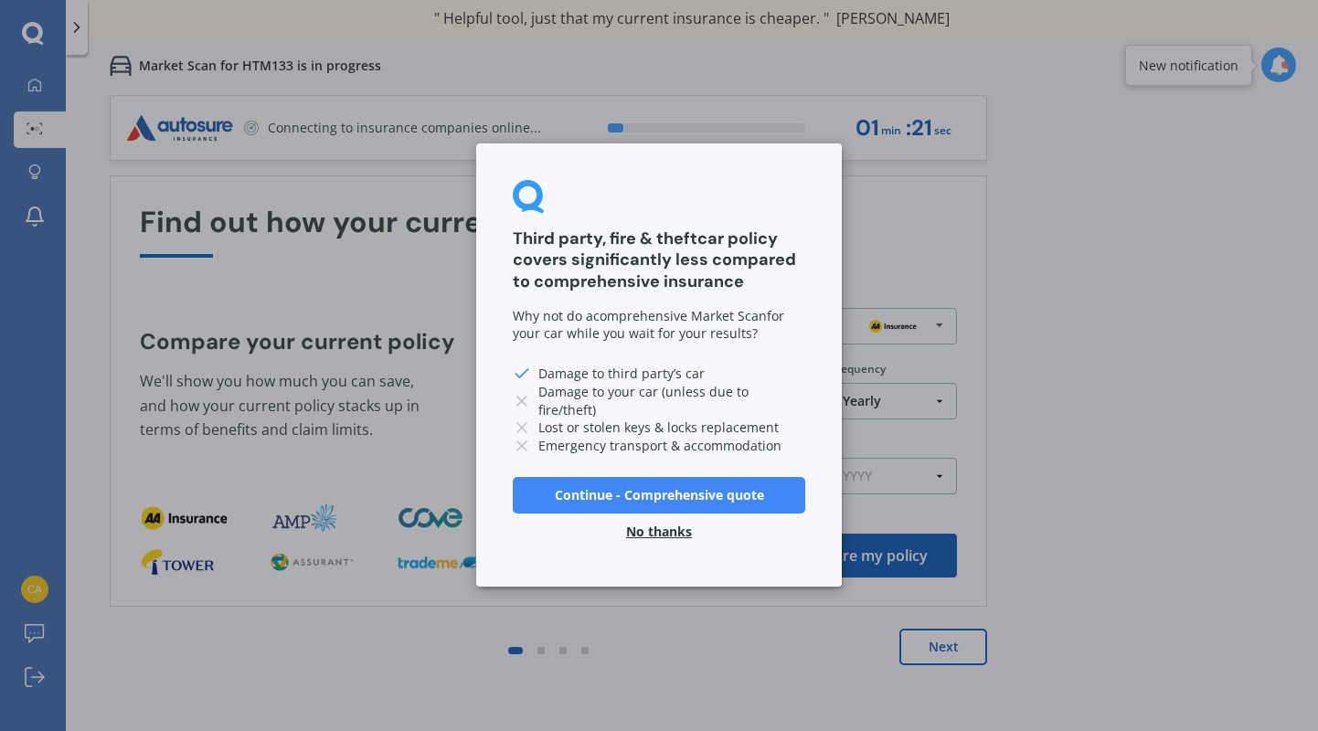
click at [662, 527] on button "No thanks" at bounding box center [659, 532] width 88 height 37
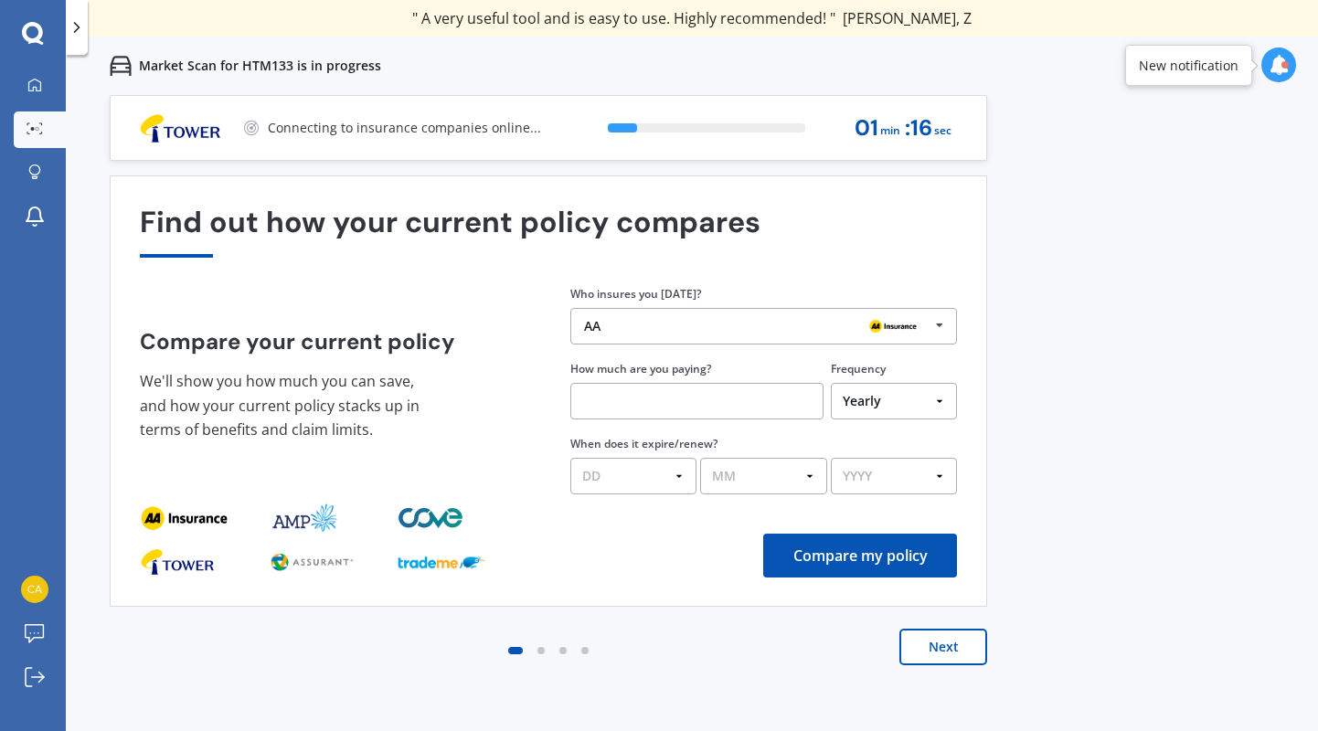
click at [667, 407] on input "text" at bounding box center [696, 401] width 253 height 37
type input "$484.00"
select select "10"
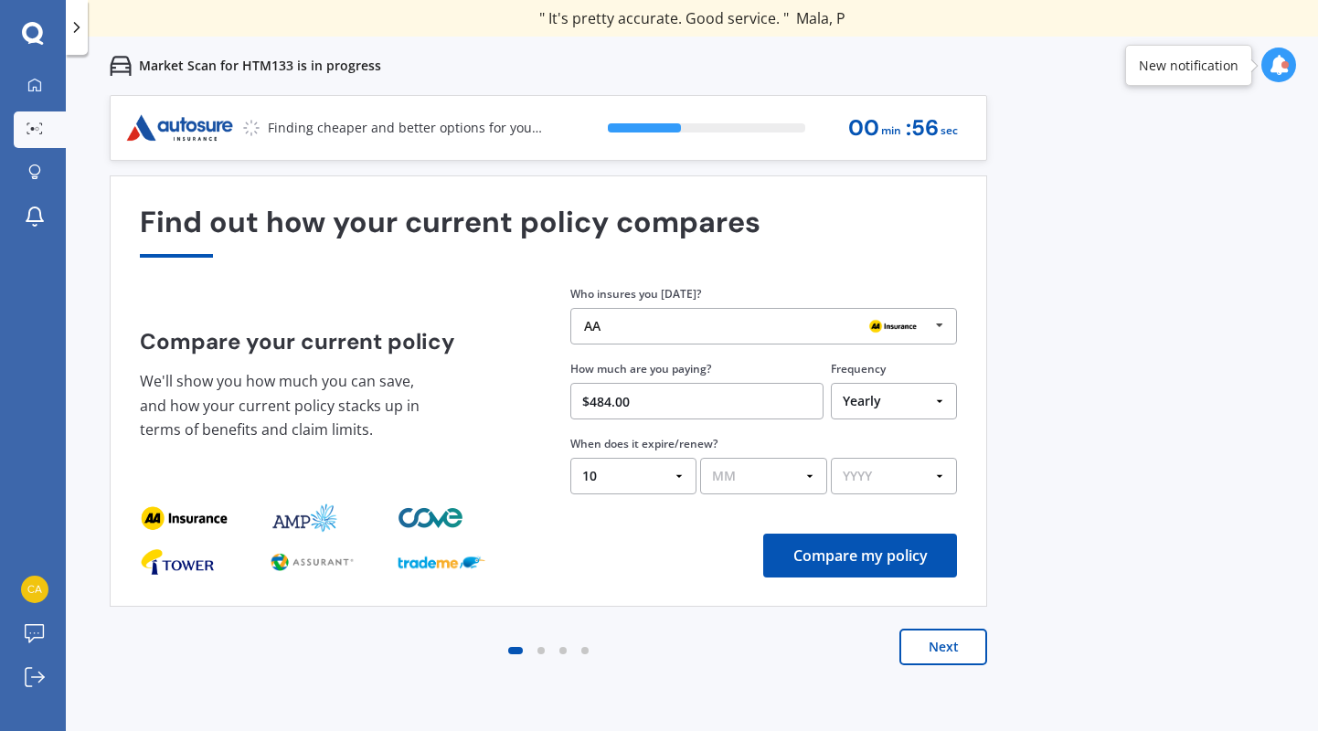
select select "10"
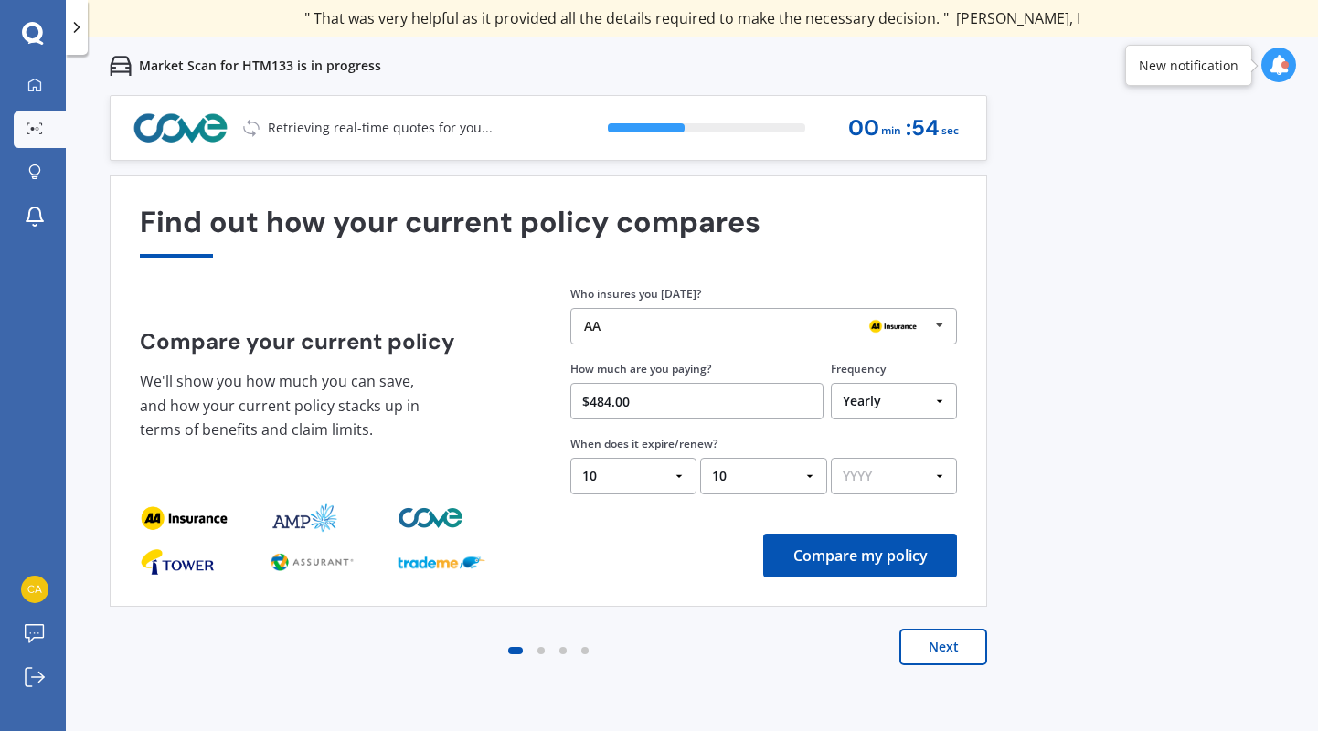
select select "2025"
click at [885, 561] on button "Compare my policy" at bounding box center [860, 556] width 194 height 44
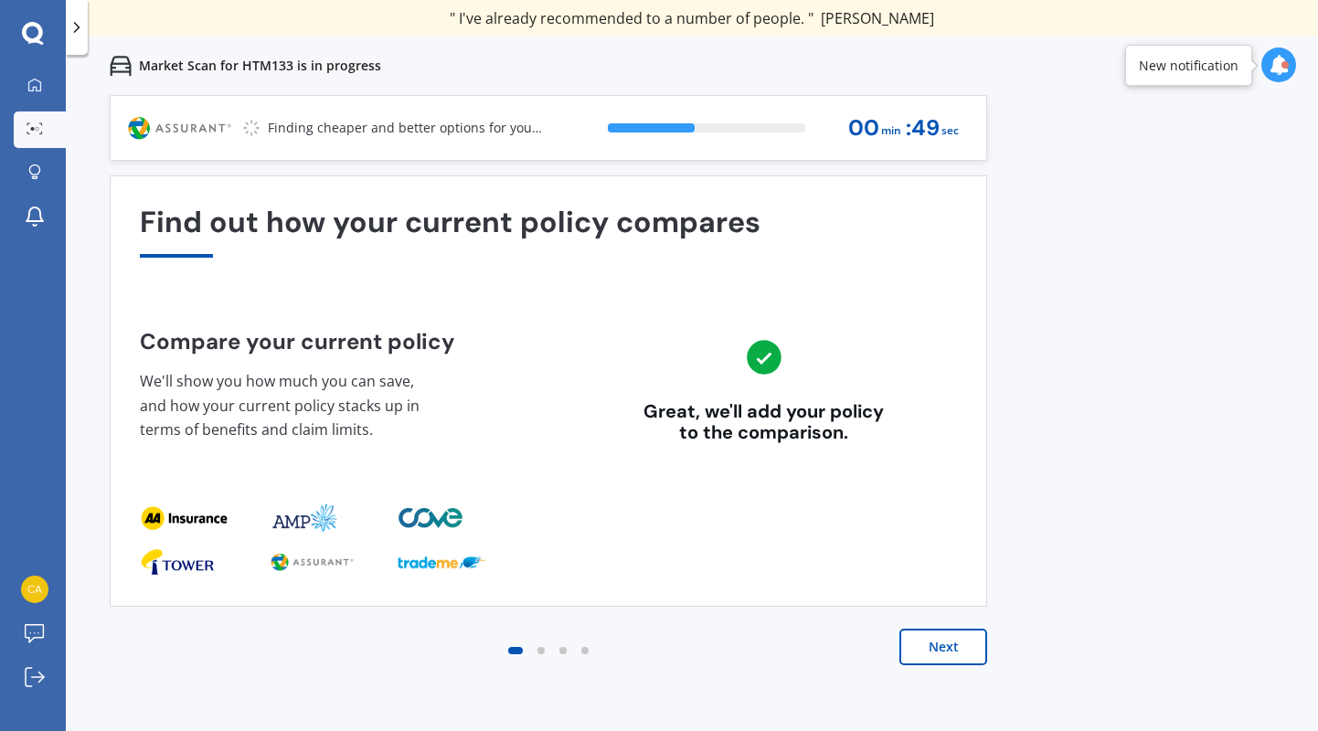
click at [948, 654] on button "Next" at bounding box center [943, 647] width 88 height 37
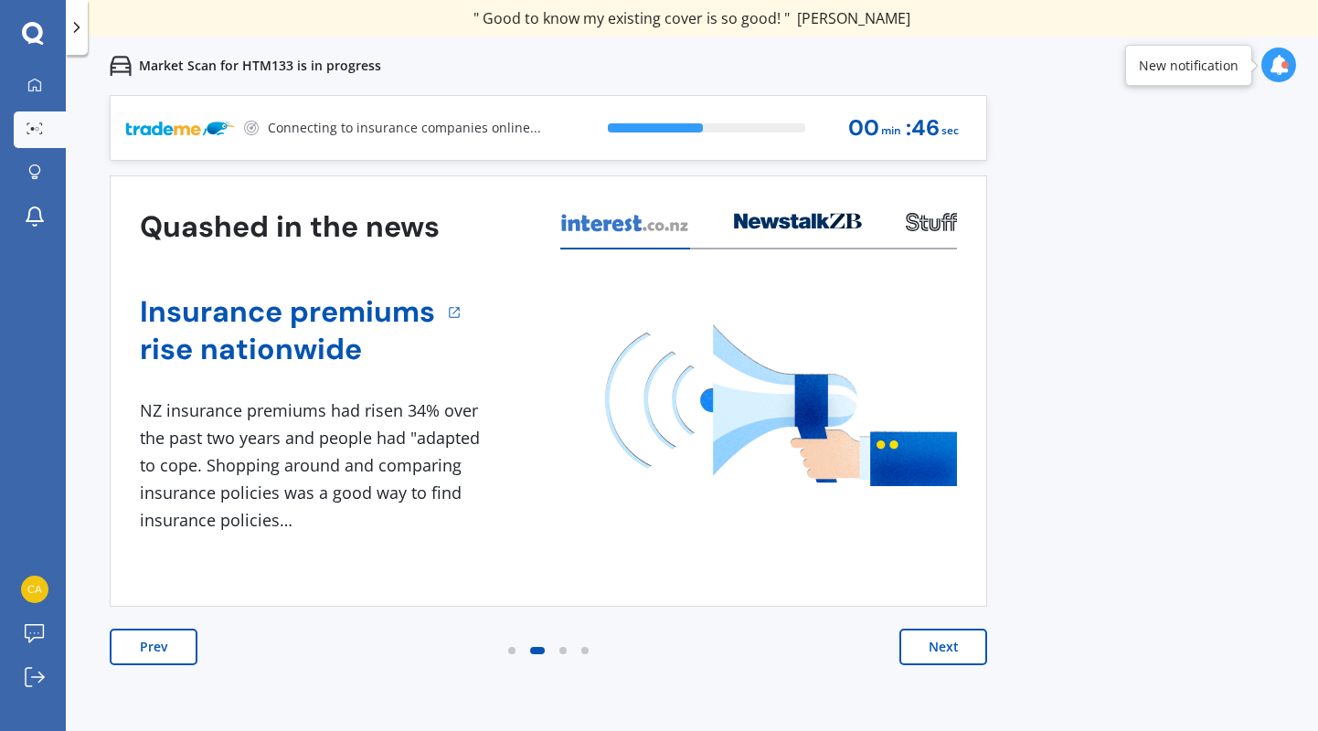
click at [948, 654] on button "Next" at bounding box center [943, 647] width 88 height 37
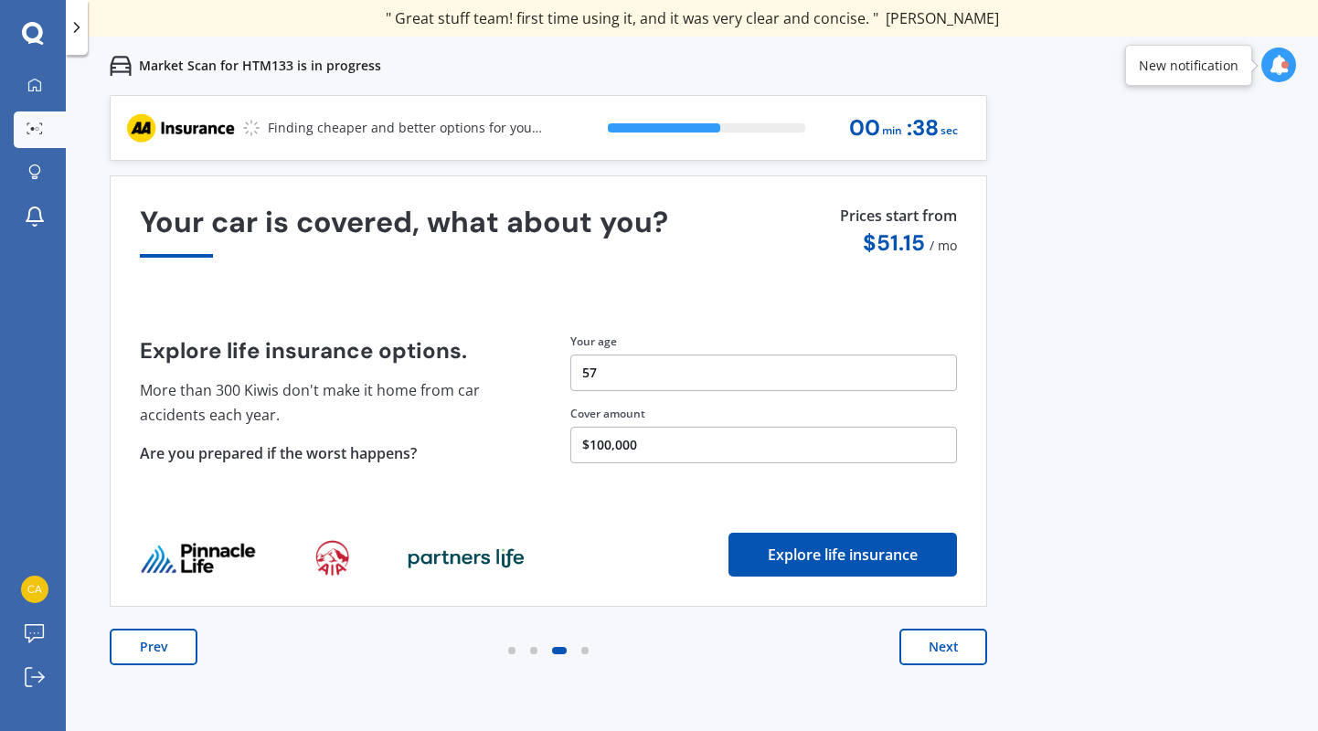
click at [948, 654] on button "Next" at bounding box center [943, 647] width 88 height 37
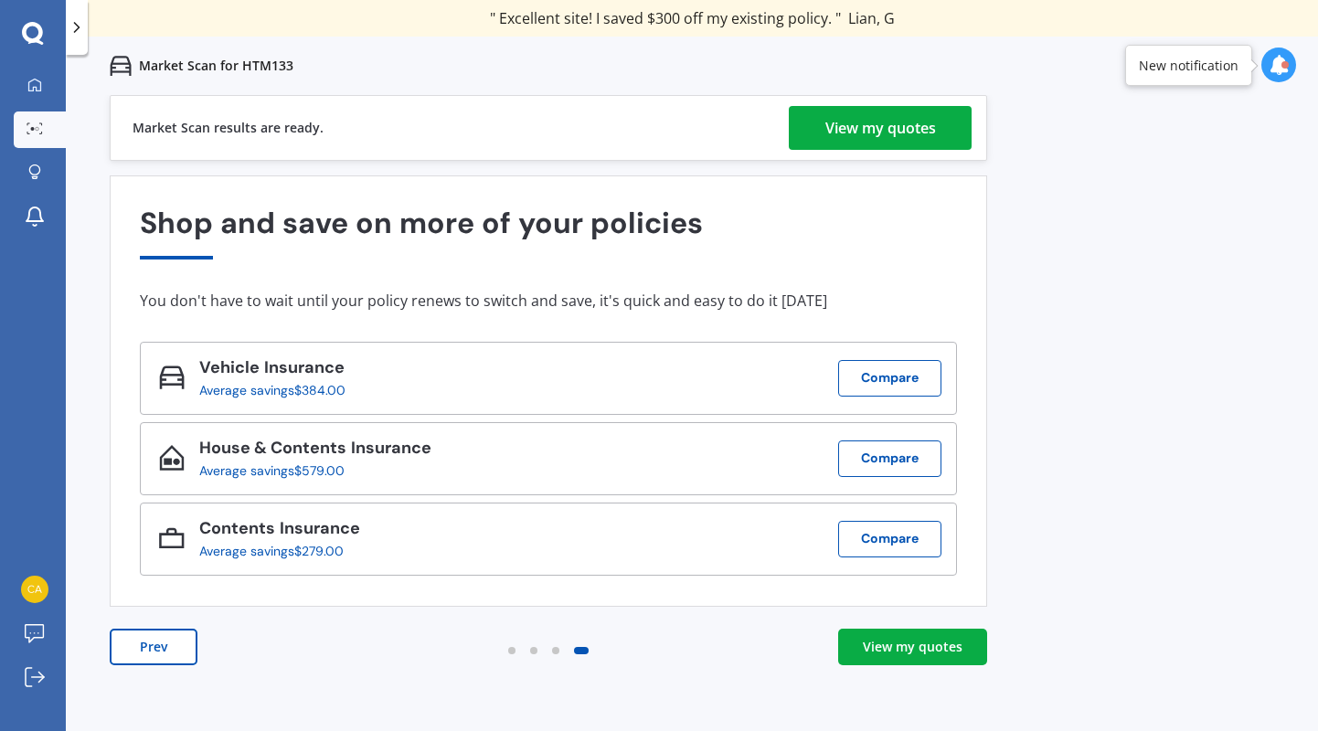
click at [888, 123] on div "View my quotes" at bounding box center [880, 128] width 111 height 44
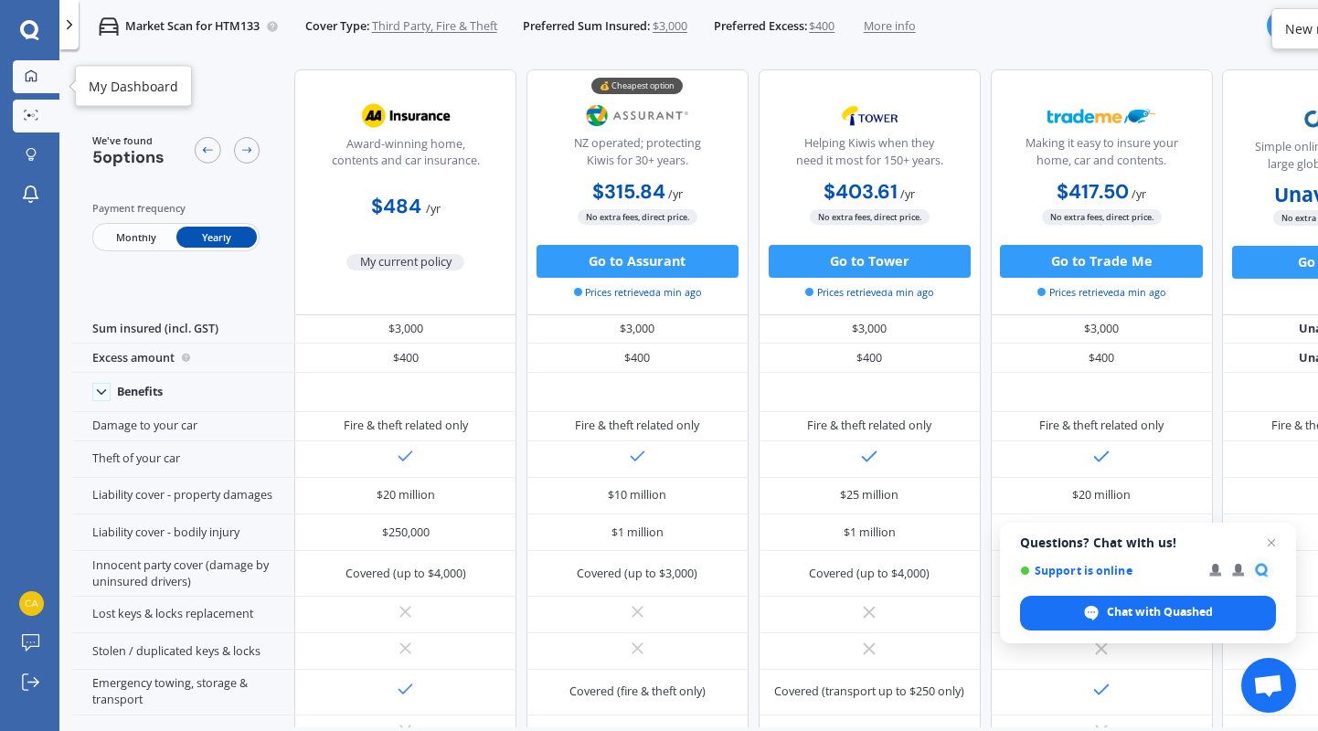
click at [25, 74] on icon at bounding box center [31, 75] width 13 height 13
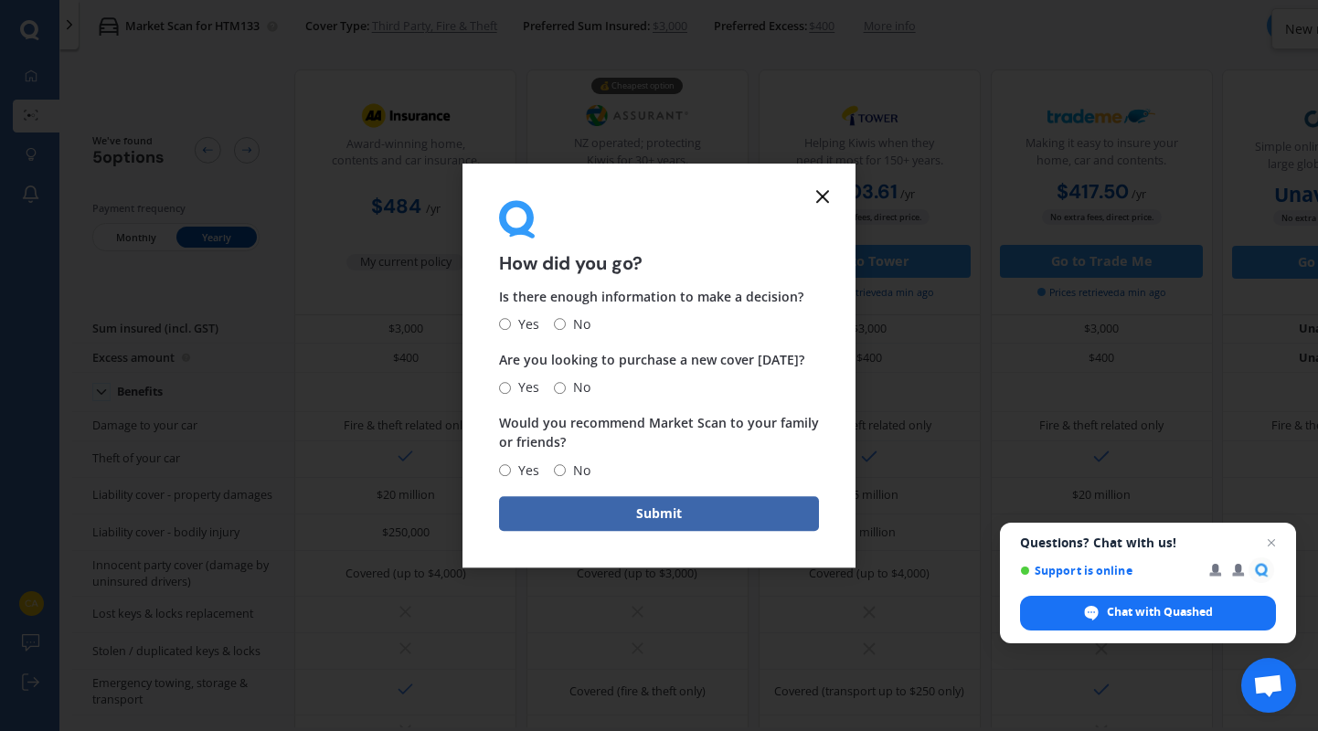
click at [823, 196] on line at bounding box center [822, 196] width 11 height 11
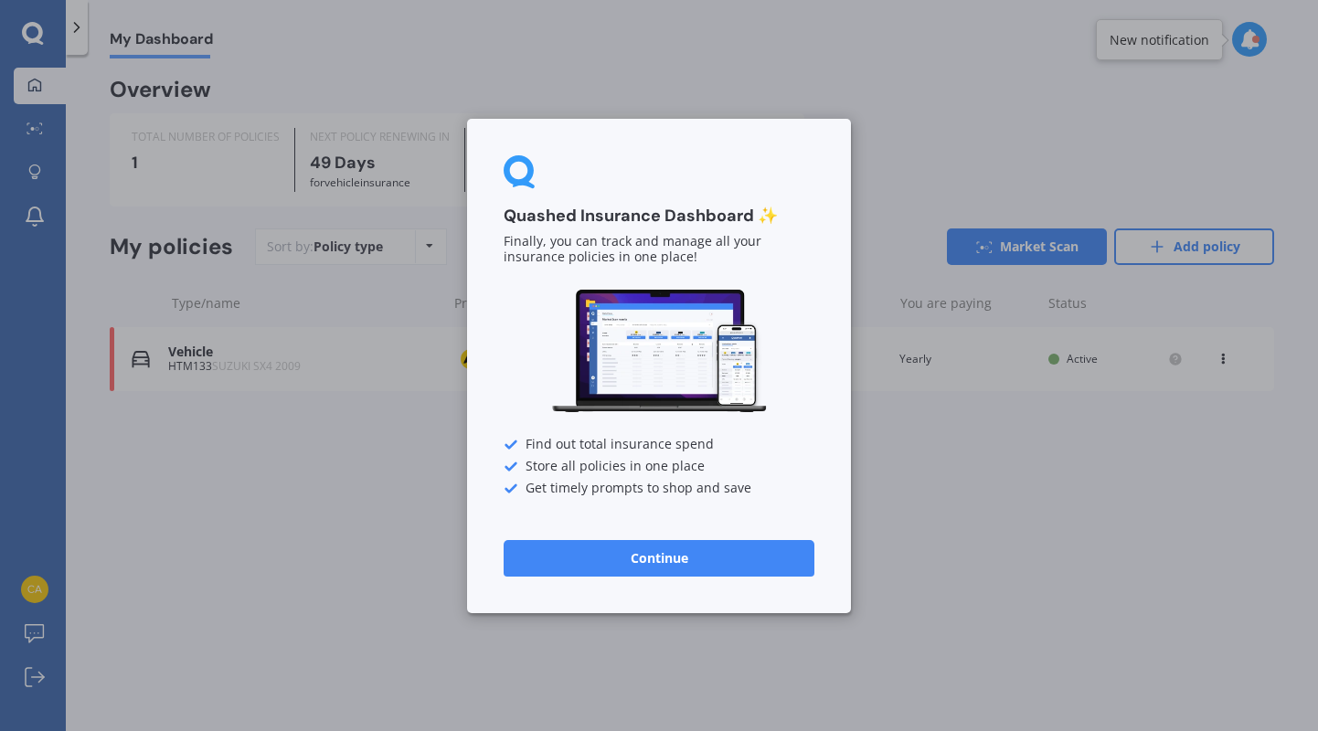
click at [707, 539] on button "Continue" at bounding box center [658, 557] width 311 height 37
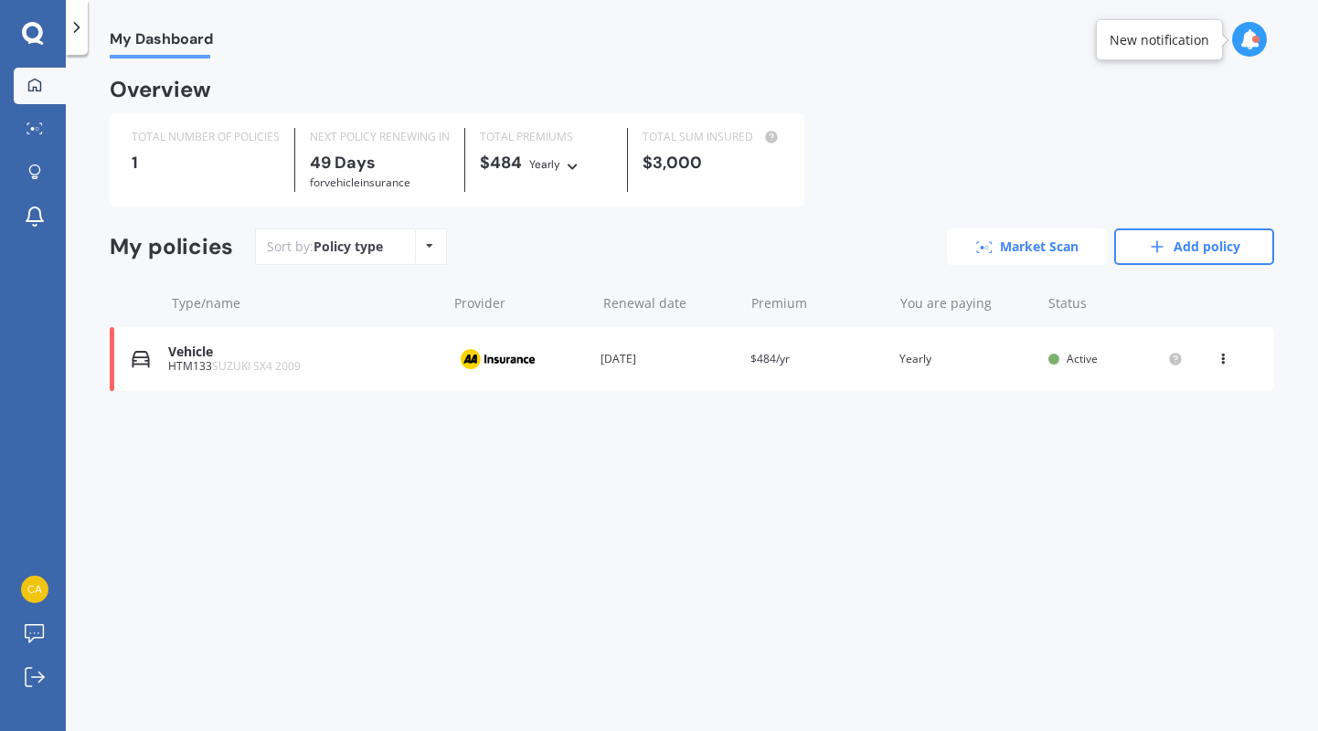
click at [1011, 246] on link "Market Scan" at bounding box center [1027, 246] width 160 height 37
click at [38, 37] on icon at bounding box center [32, 32] width 21 height 21
click at [37, 37] on icon at bounding box center [32, 32] width 21 height 21
click at [132, 178] on div "TOTAL NUMBER OF POLICIES 1" at bounding box center [206, 160] width 178 height 64
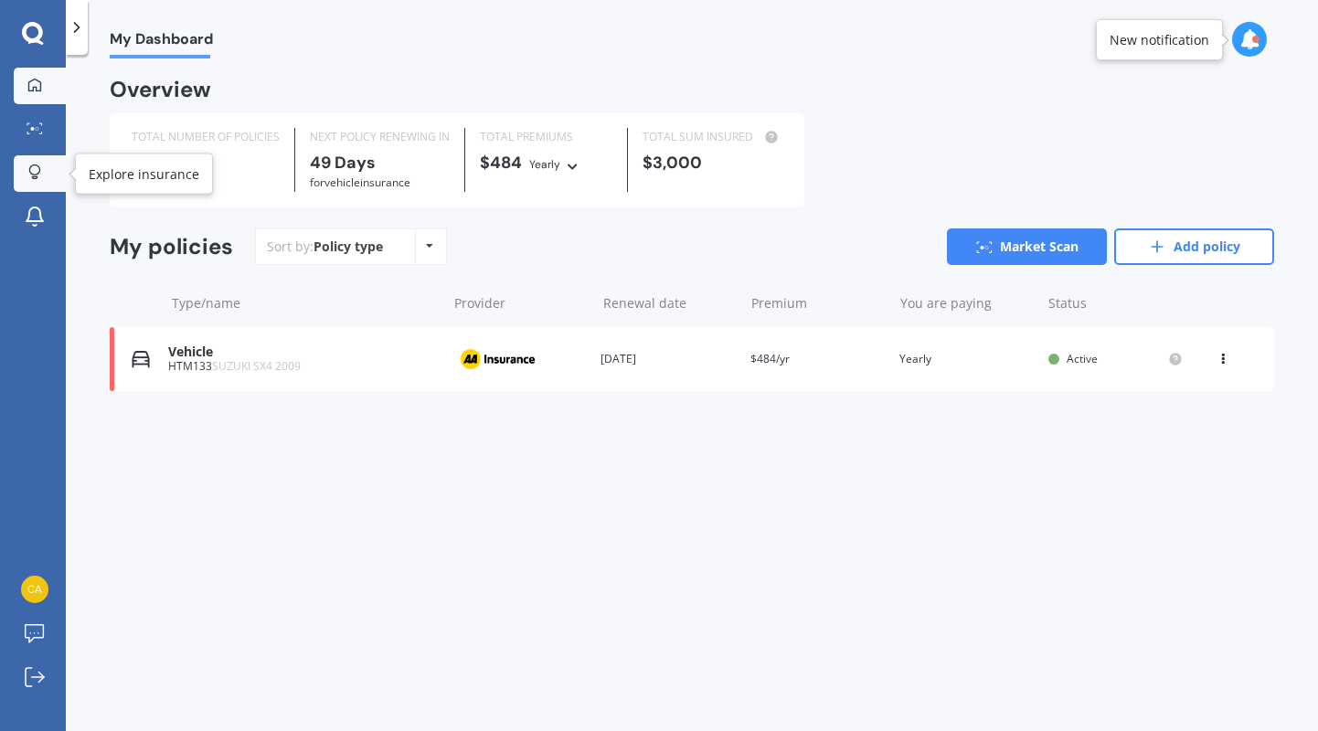
click at [43, 175] on div at bounding box center [34, 172] width 27 height 17
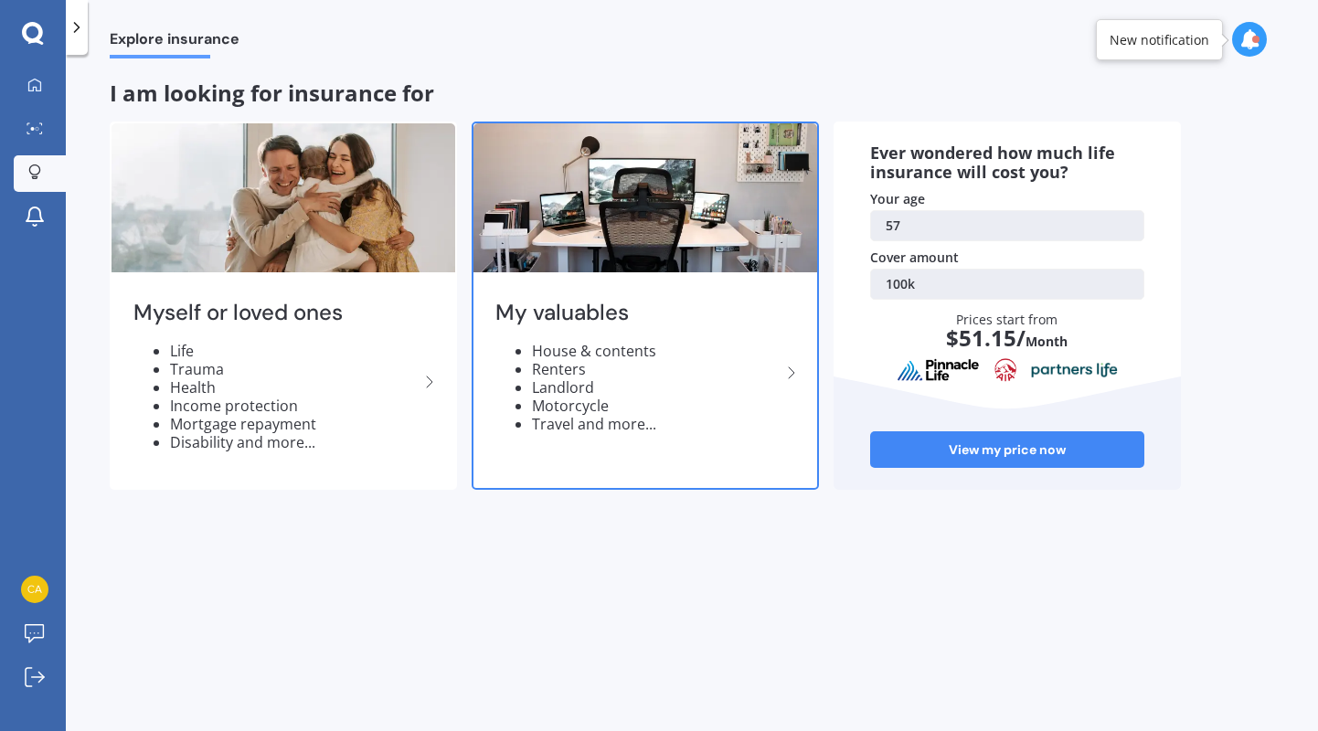
click at [733, 264] on img at bounding box center [645, 197] width 344 height 149
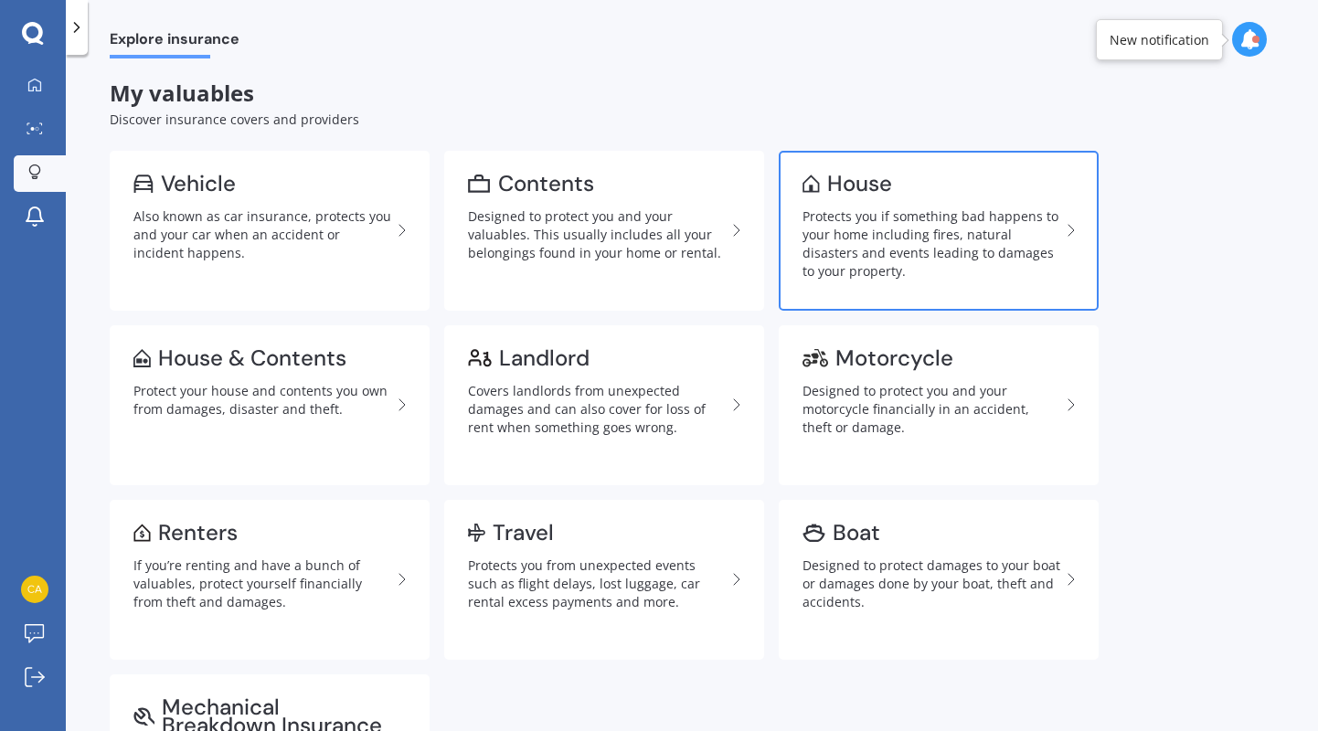
click at [853, 236] on div "Protects you if something bad happens to your home including fires, natural dis…" at bounding box center [931, 243] width 258 height 73
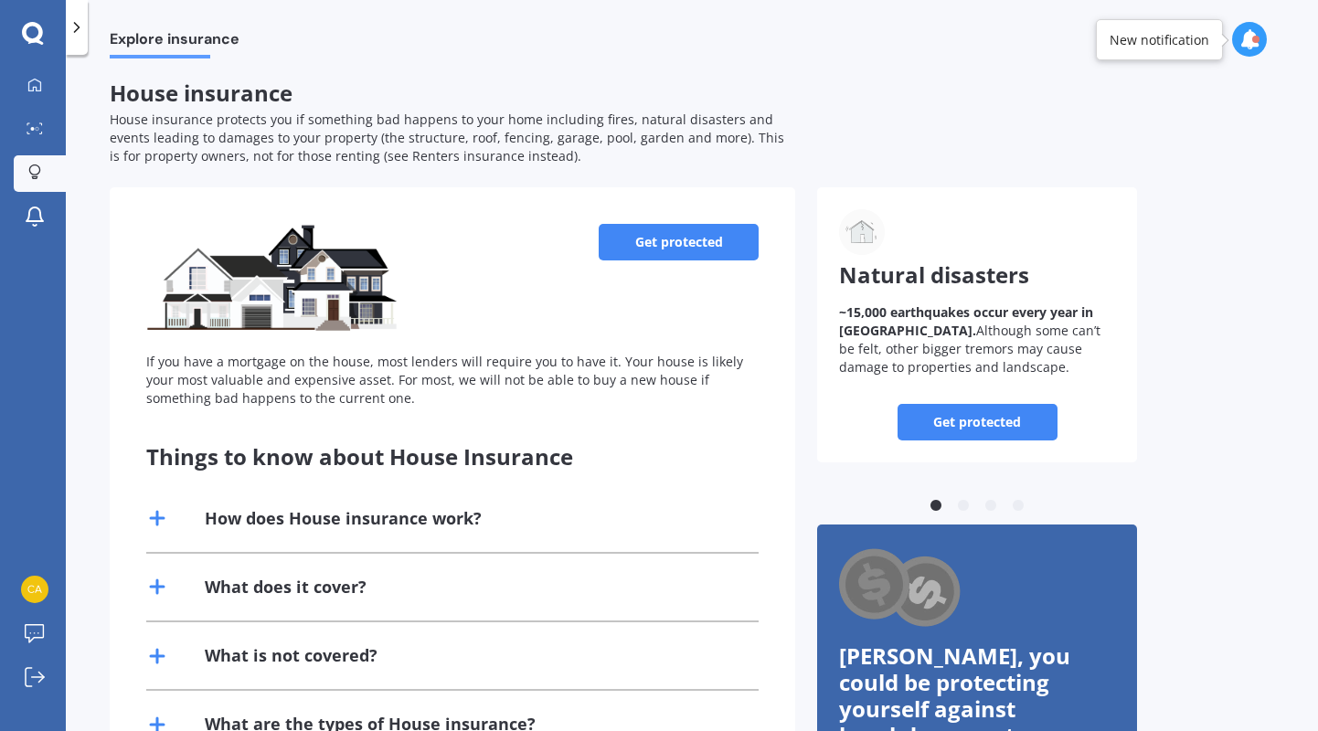
click at [662, 243] on link "Get protected" at bounding box center [679, 242] width 160 height 37
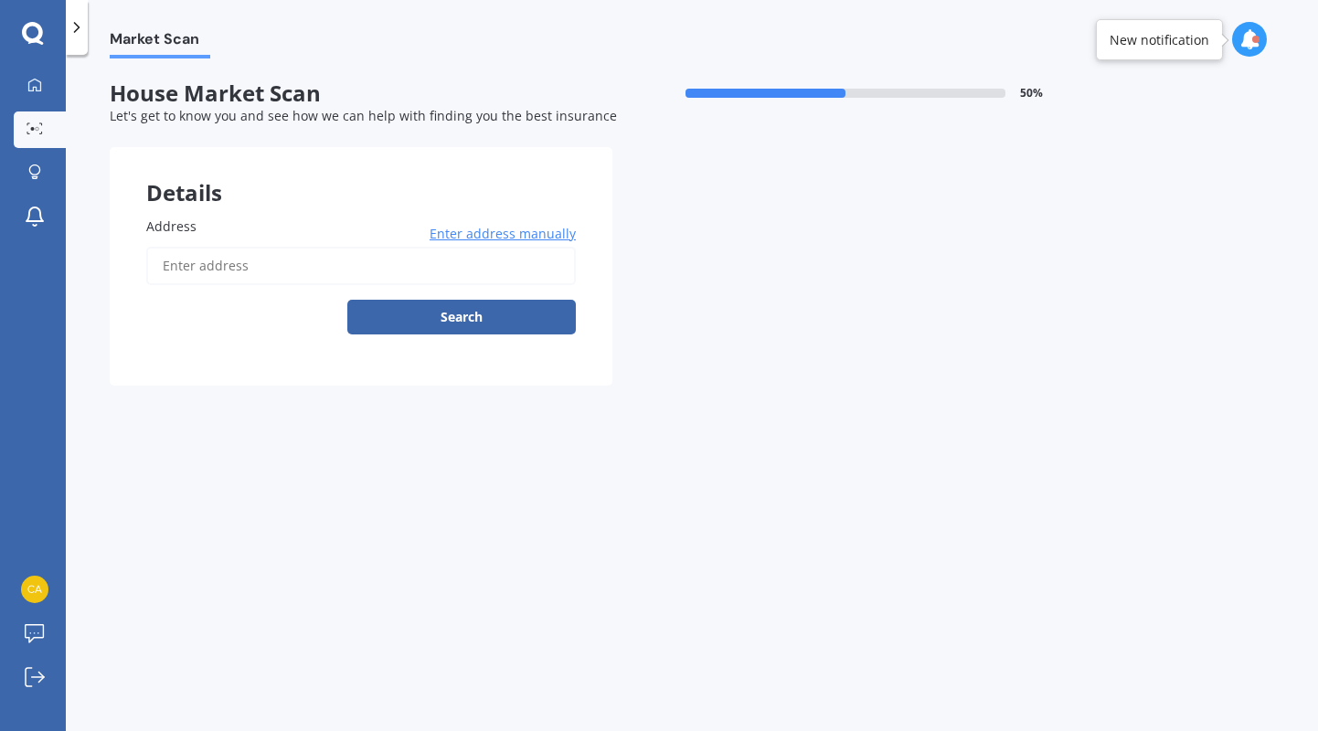
click at [483, 262] on input "Address" at bounding box center [360, 266] width 429 height 38
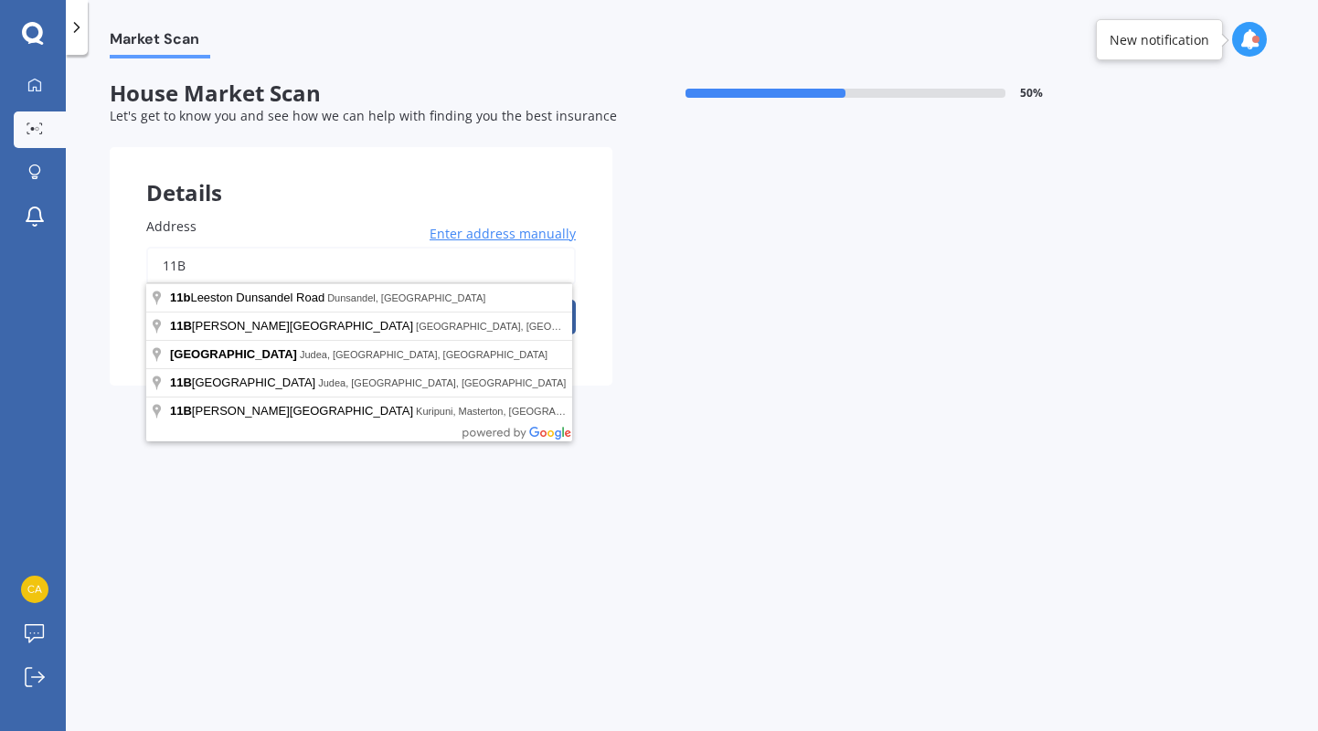
type input "11B"
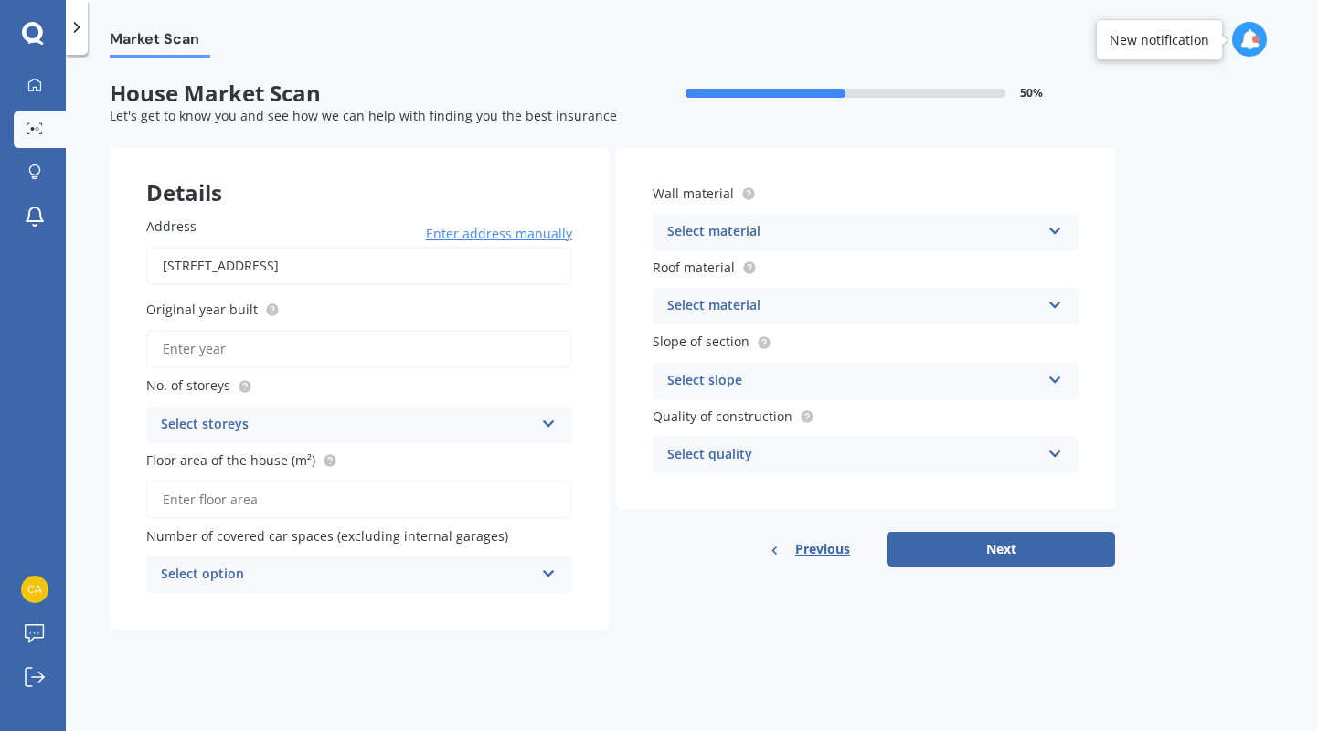
drag, startPoint x: 457, startPoint y: 264, endPoint x: 186, endPoint y: 267, distance: 270.5
click at [186, 267] on input "[STREET_ADDRESS]" at bounding box center [359, 266] width 426 height 38
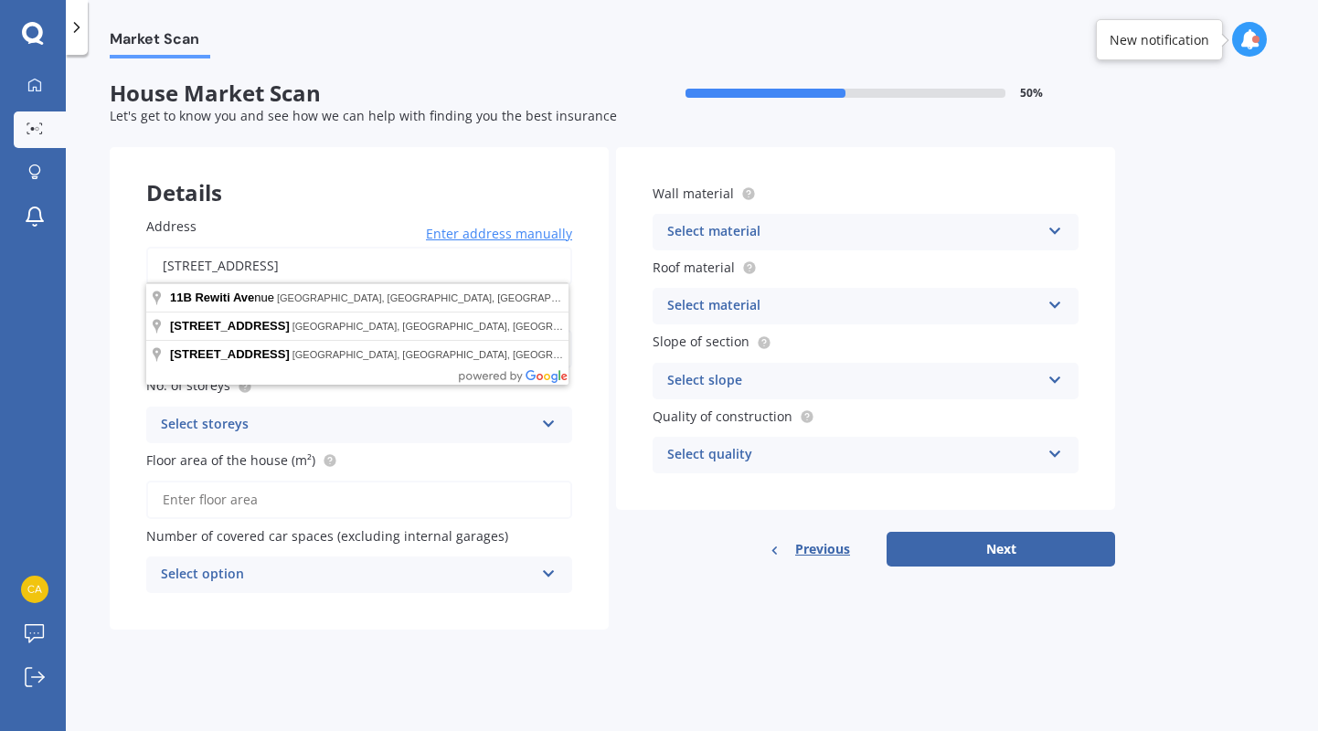
drag, startPoint x: 317, startPoint y: 363, endPoint x: 375, endPoint y: 298, distance: 86.7
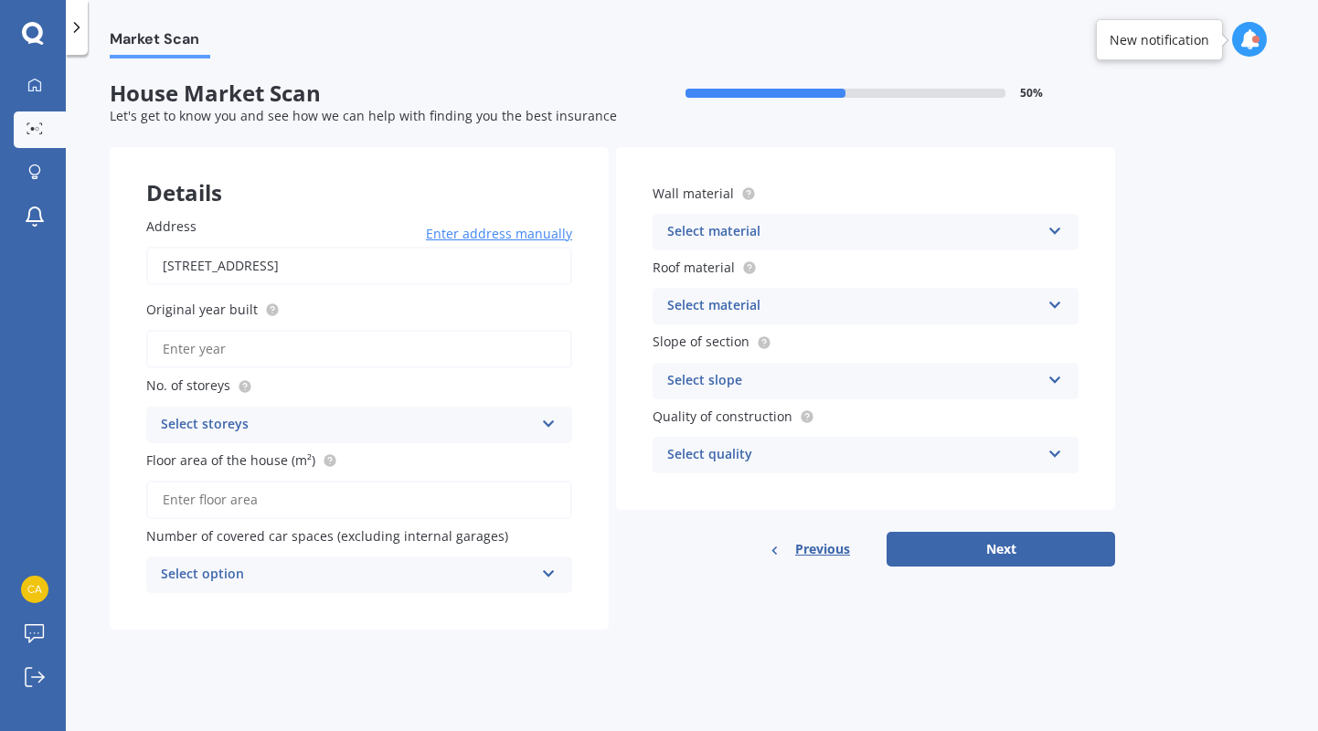
type input "[STREET_ADDRESS]"
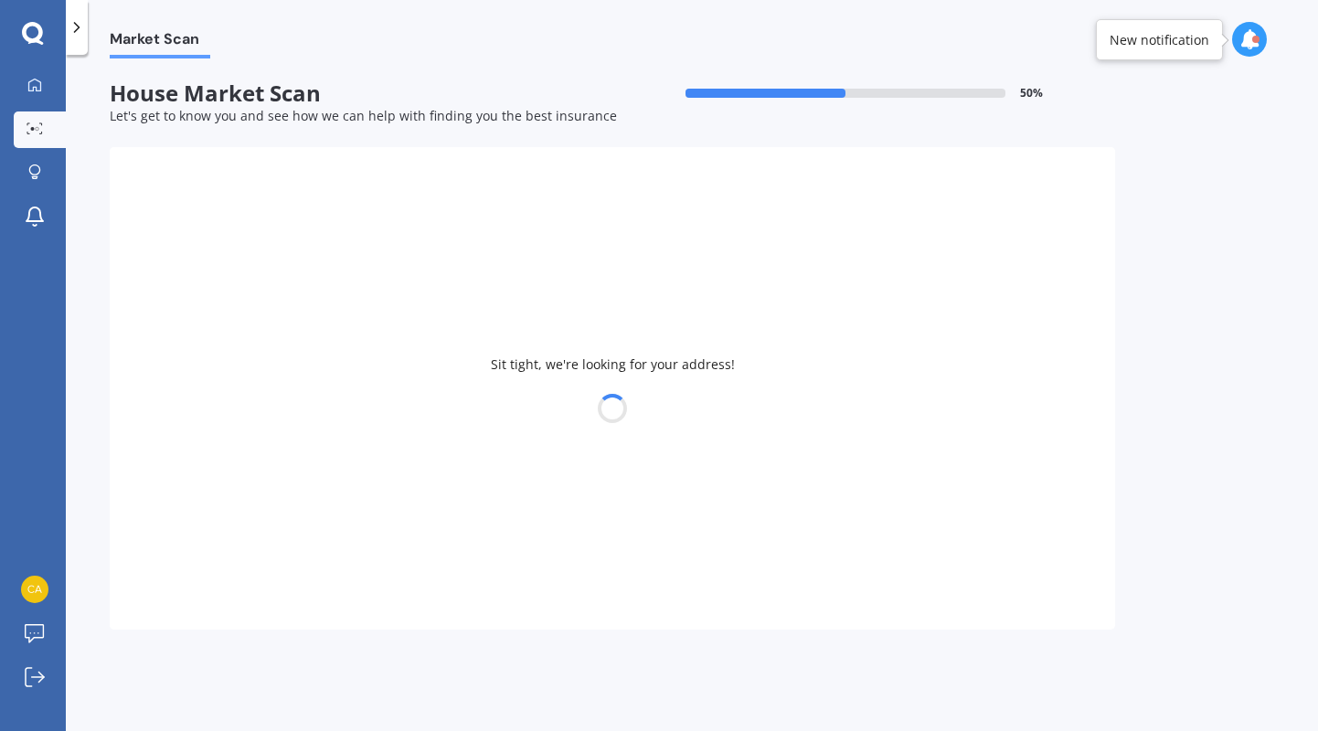
type input "1975"
type input "220"
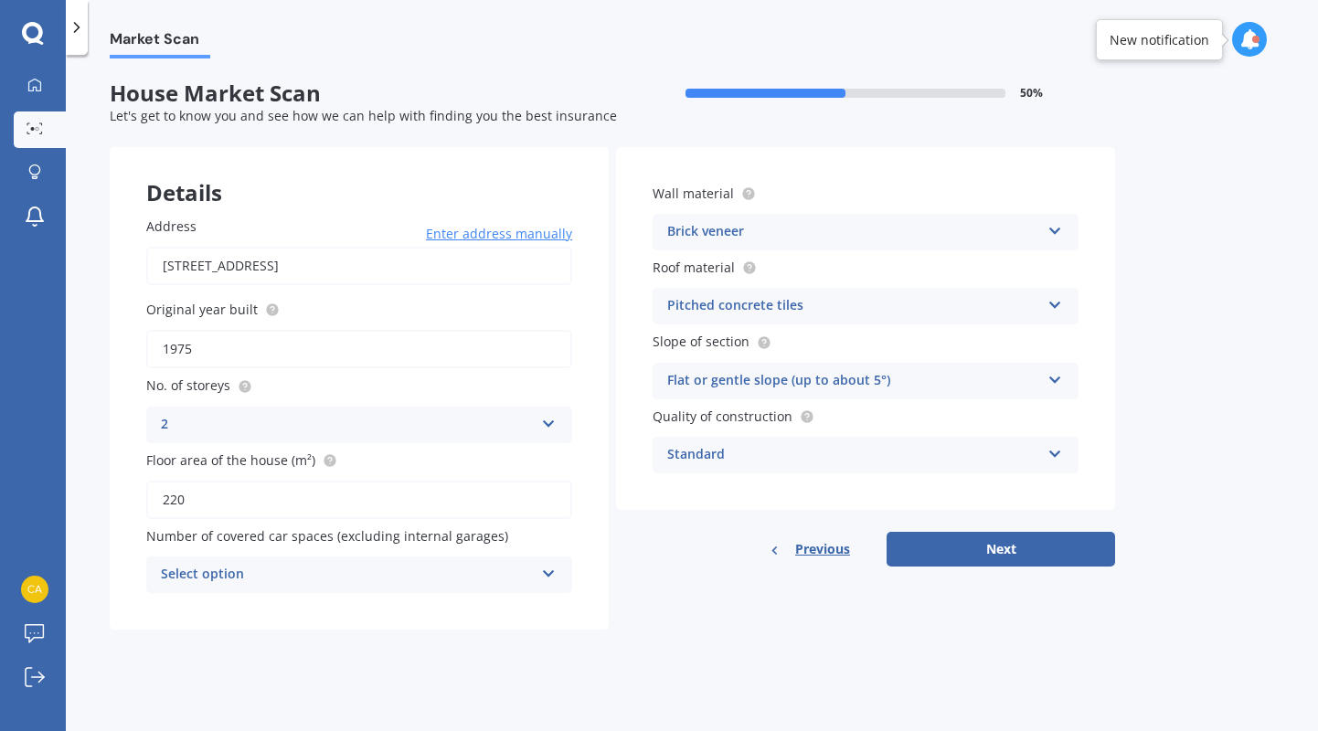
click at [295, 564] on div "Select option" at bounding box center [347, 575] width 373 height 22
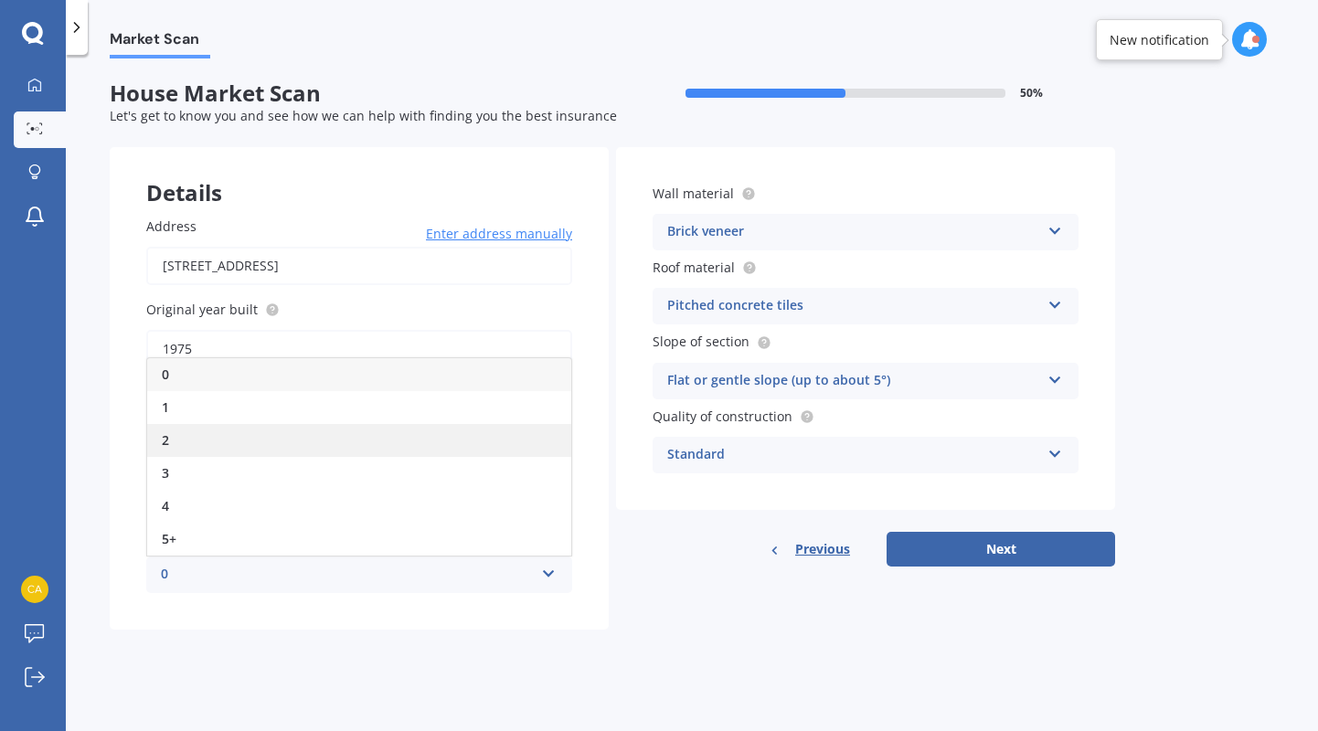
click at [203, 430] on div "2" at bounding box center [359, 440] width 424 height 33
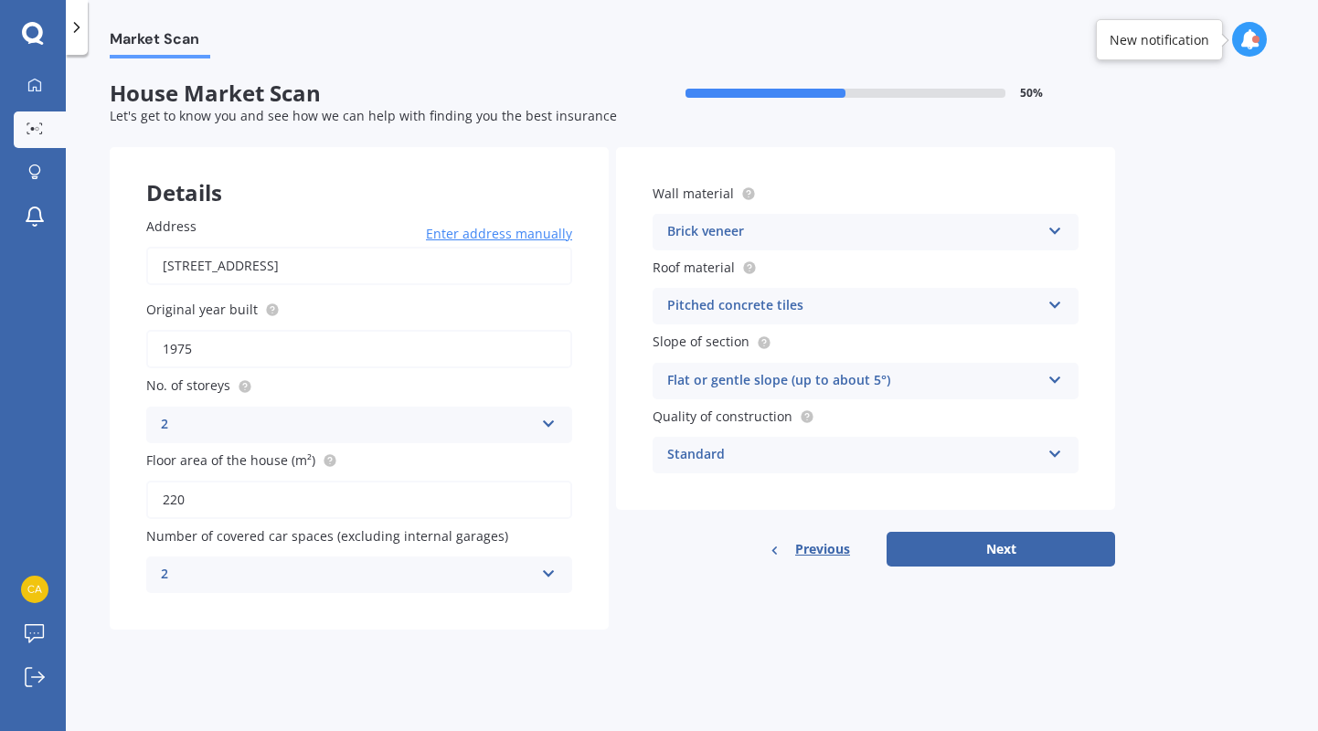
click at [838, 295] on div "Pitched concrete tiles" at bounding box center [853, 306] width 373 height 22
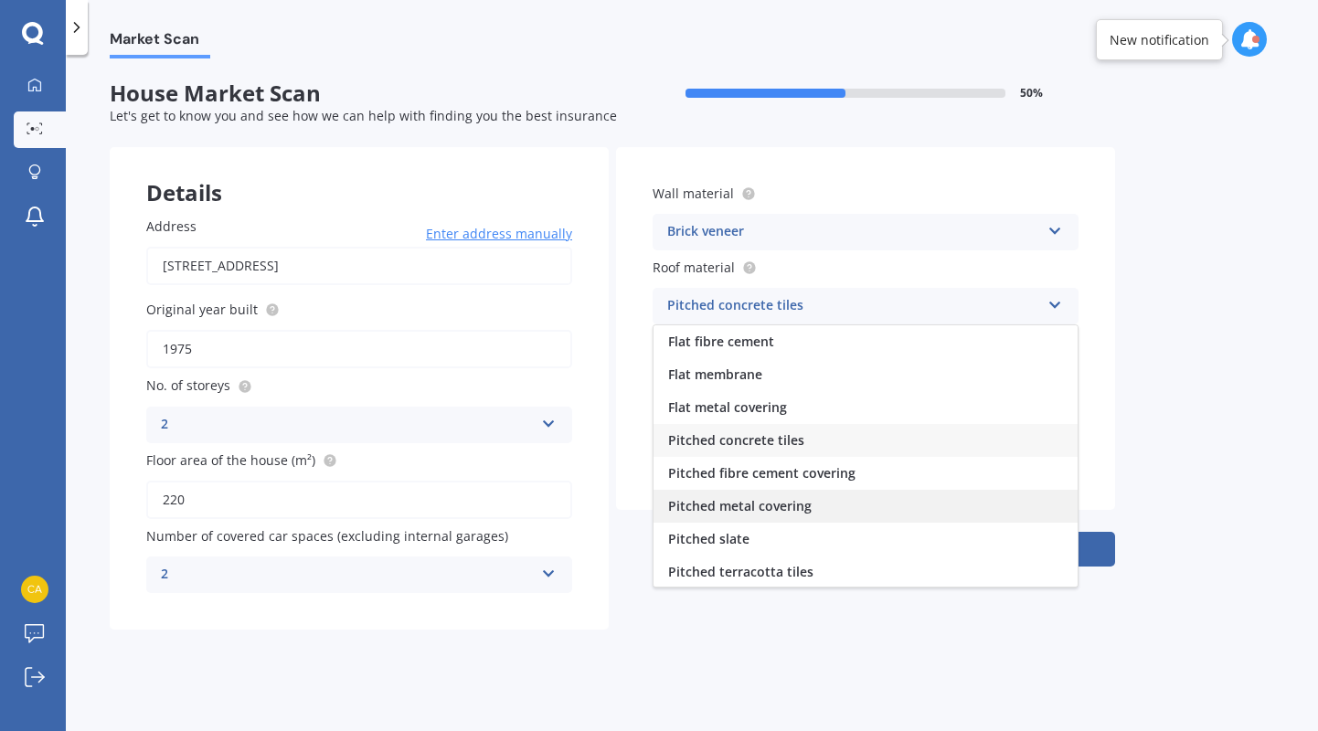
click at [777, 506] on span "Pitched metal covering" at bounding box center [739, 505] width 143 height 17
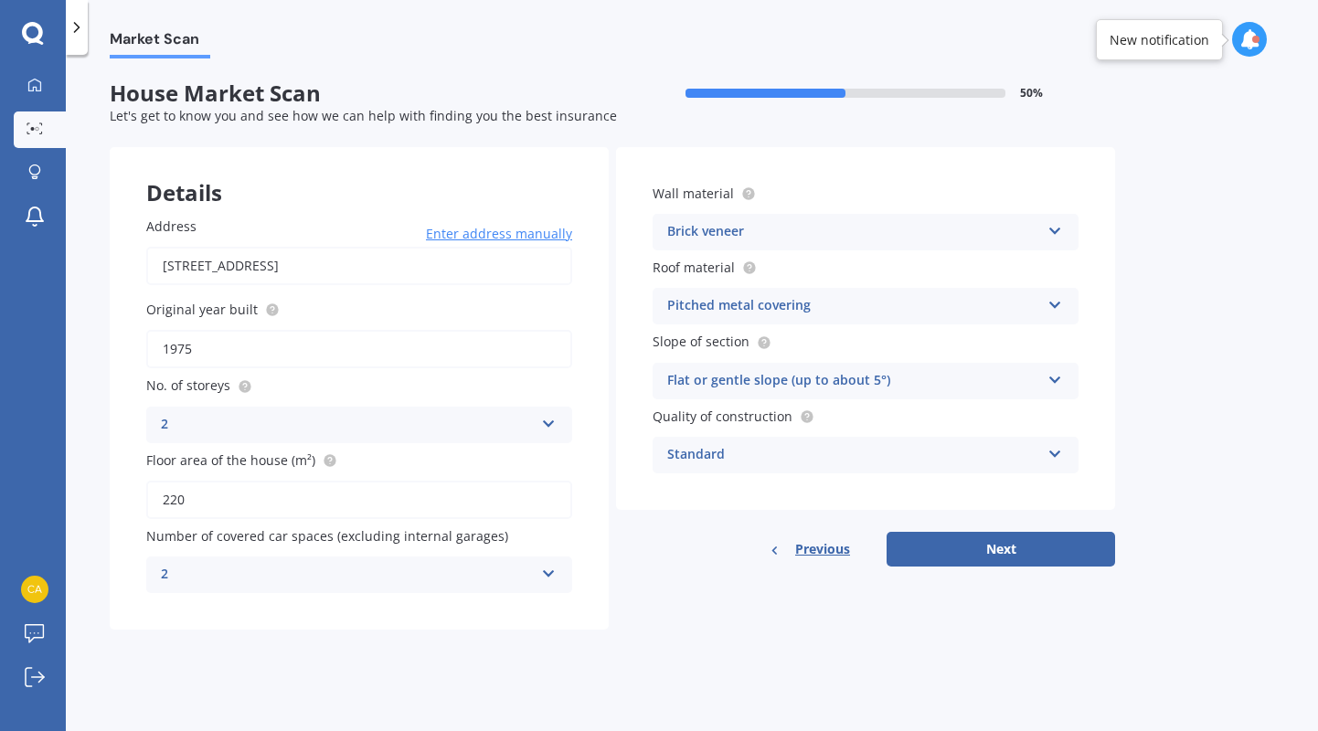
click at [774, 230] on div "Brick veneer" at bounding box center [853, 232] width 373 height 22
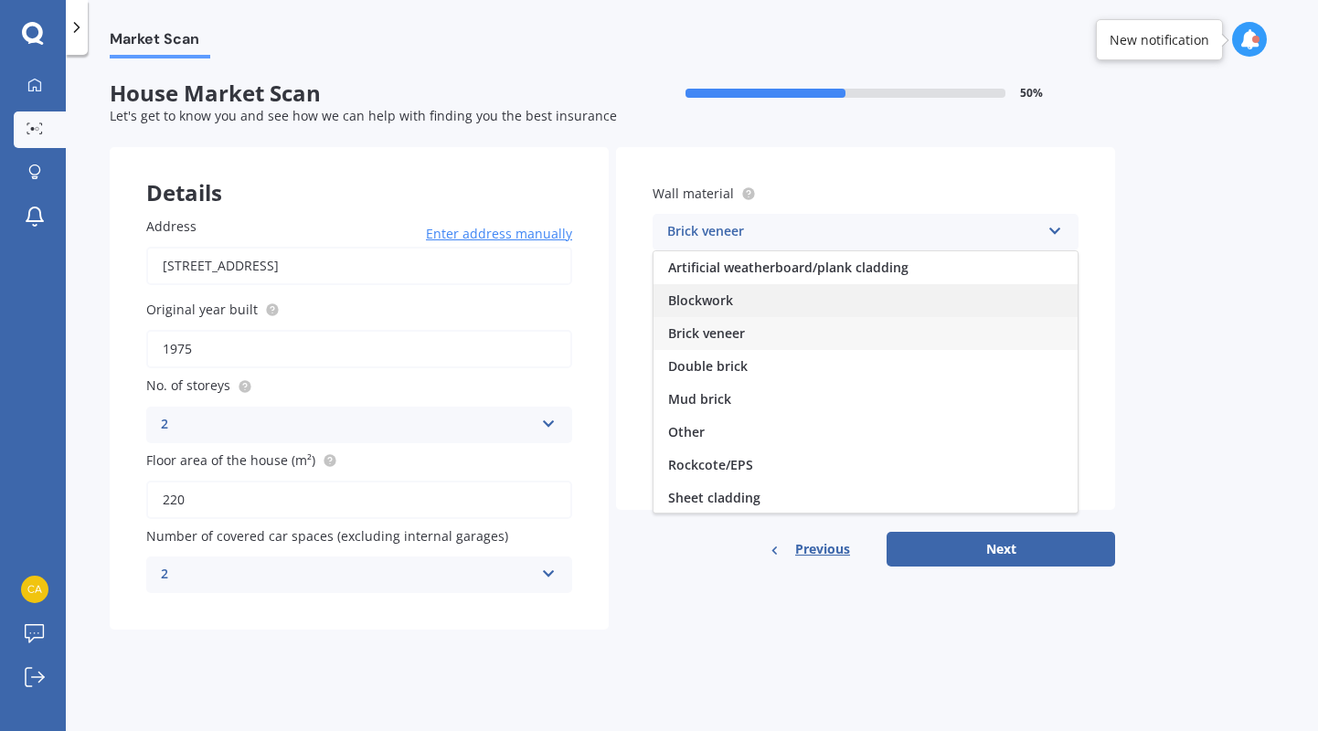
click at [766, 298] on div "Blockwork" at bounding box center [865, 300] width 424 height 33
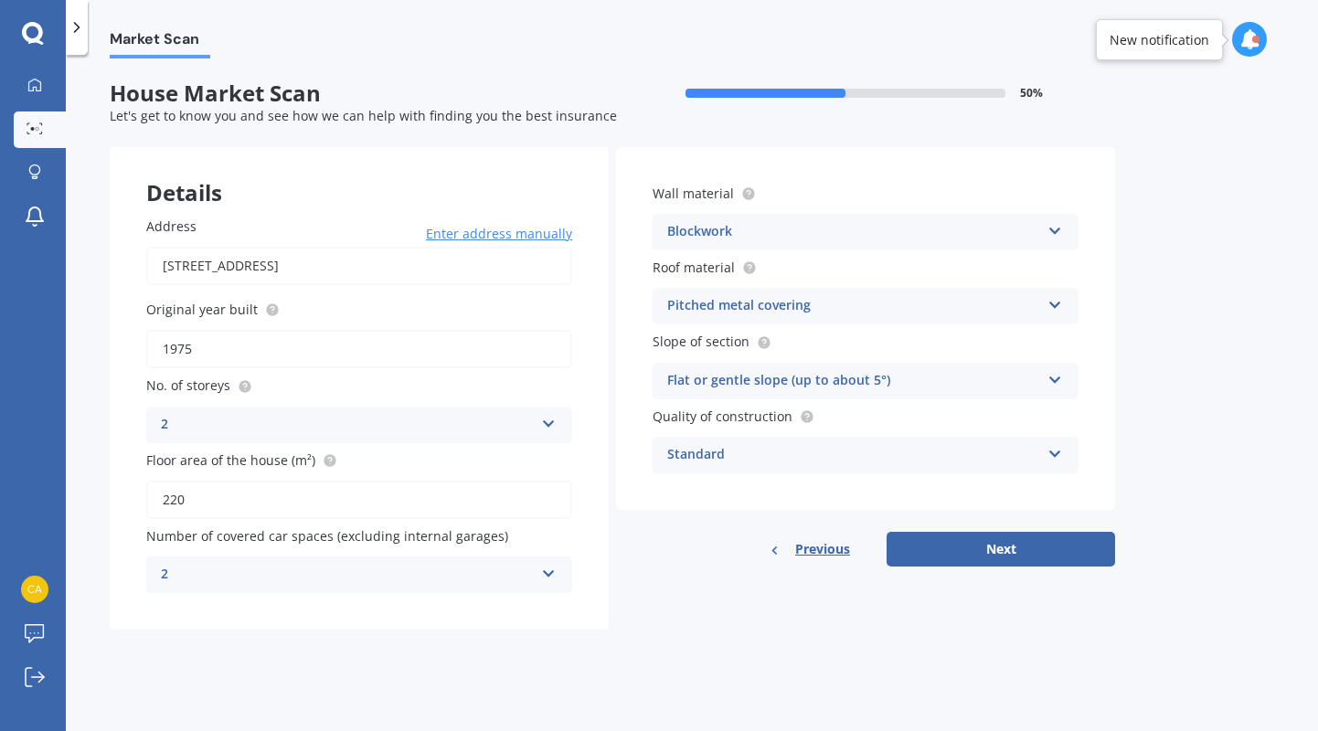
click at [774, 231] on div "Blockwork" at bounding box center [853, 232] width 373 height 22
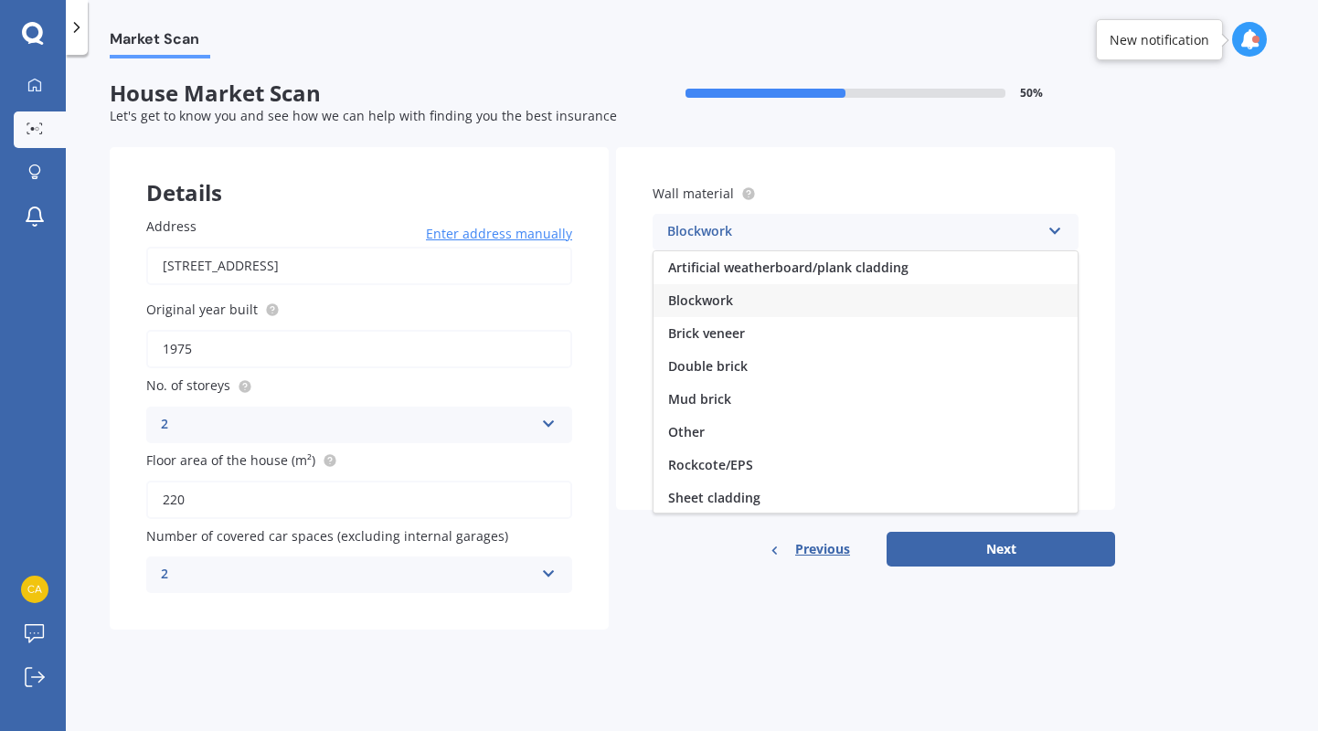
click at [905, 166] on div "Wall material Blockwork Artificial weatherboard/plank cladding Blockwork Brick …" at bounding box center [865, 328] width 499 height 363
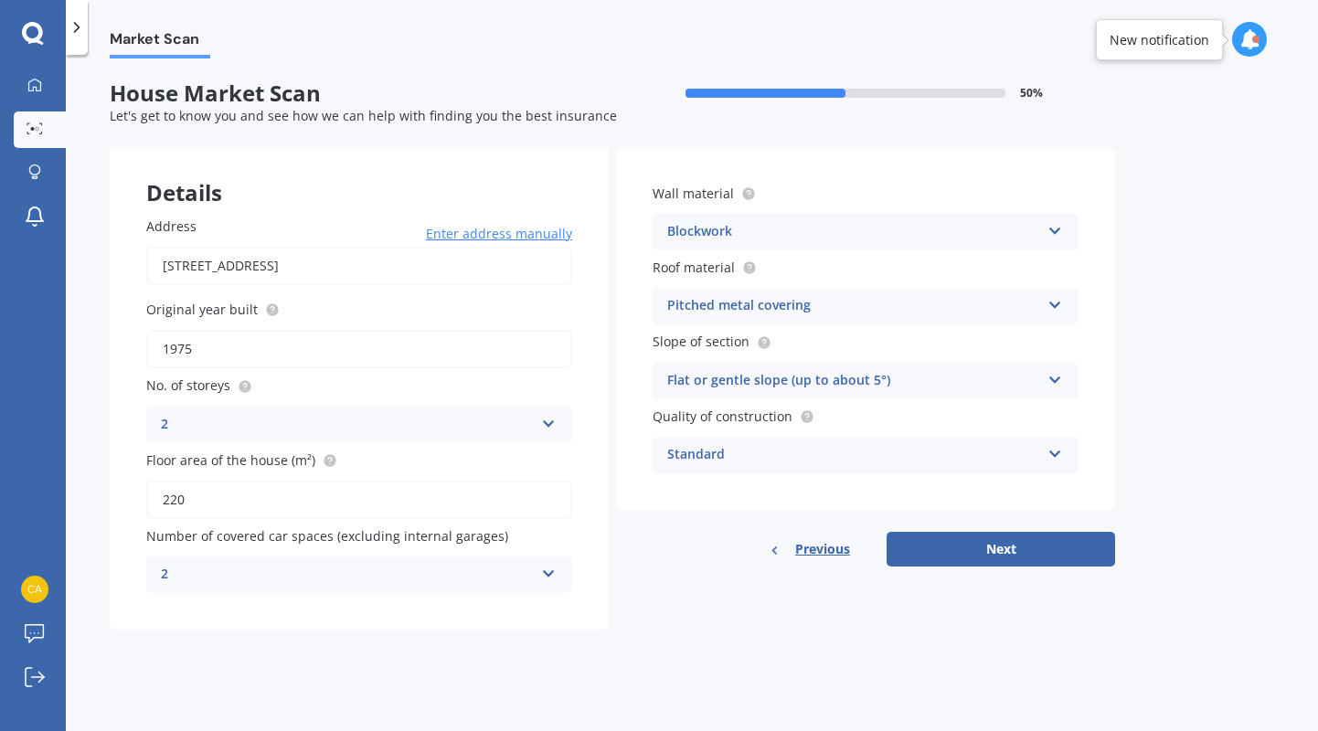
click at [755, 241] on div "Blockwork Artificial weatherboard/plank cladding Blockwork Brick veneer Double …" at bounding box center [865, 232] width 426 height 37
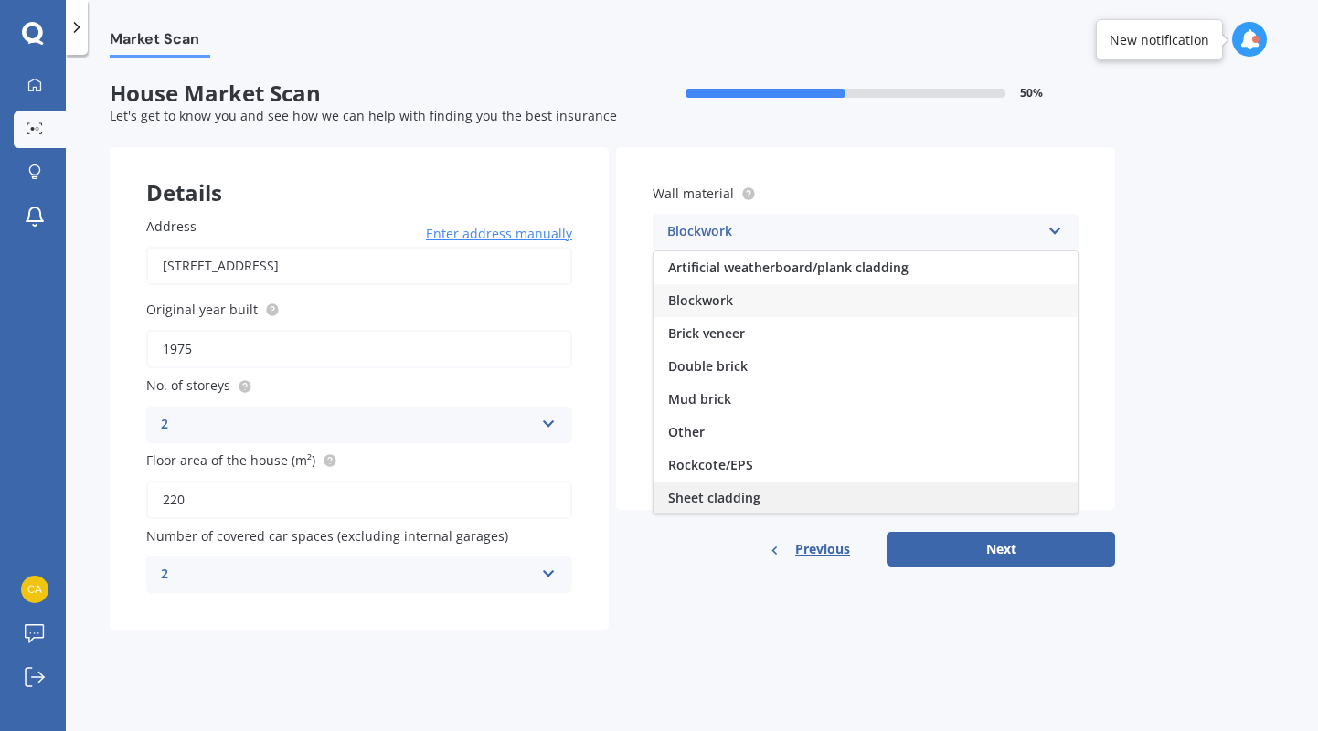
click at [763, 489] on div "Sheet cladding" at bounding box center [865, 498] width 424 height 33
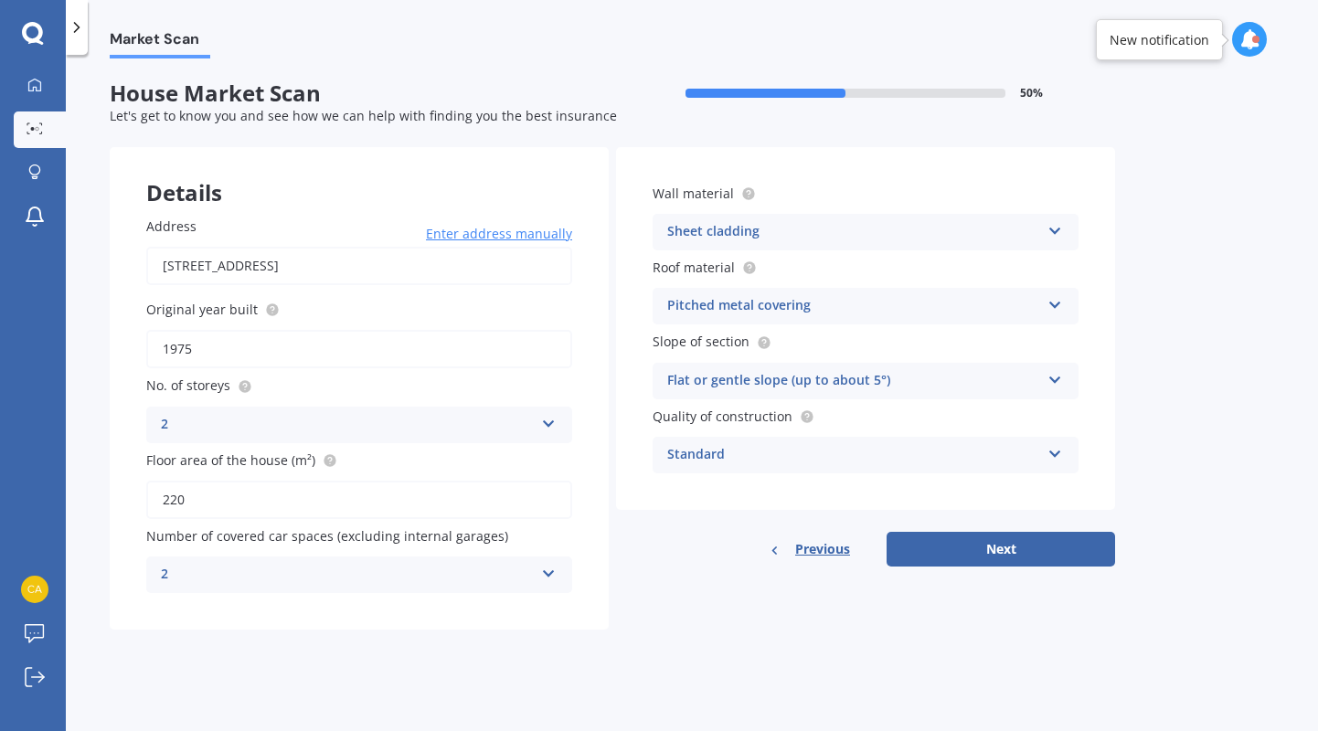
click at [768, 386] on div "Flat or gentle slope (up to about 5°)" at bounding box center [853, 381] width 373 height 22
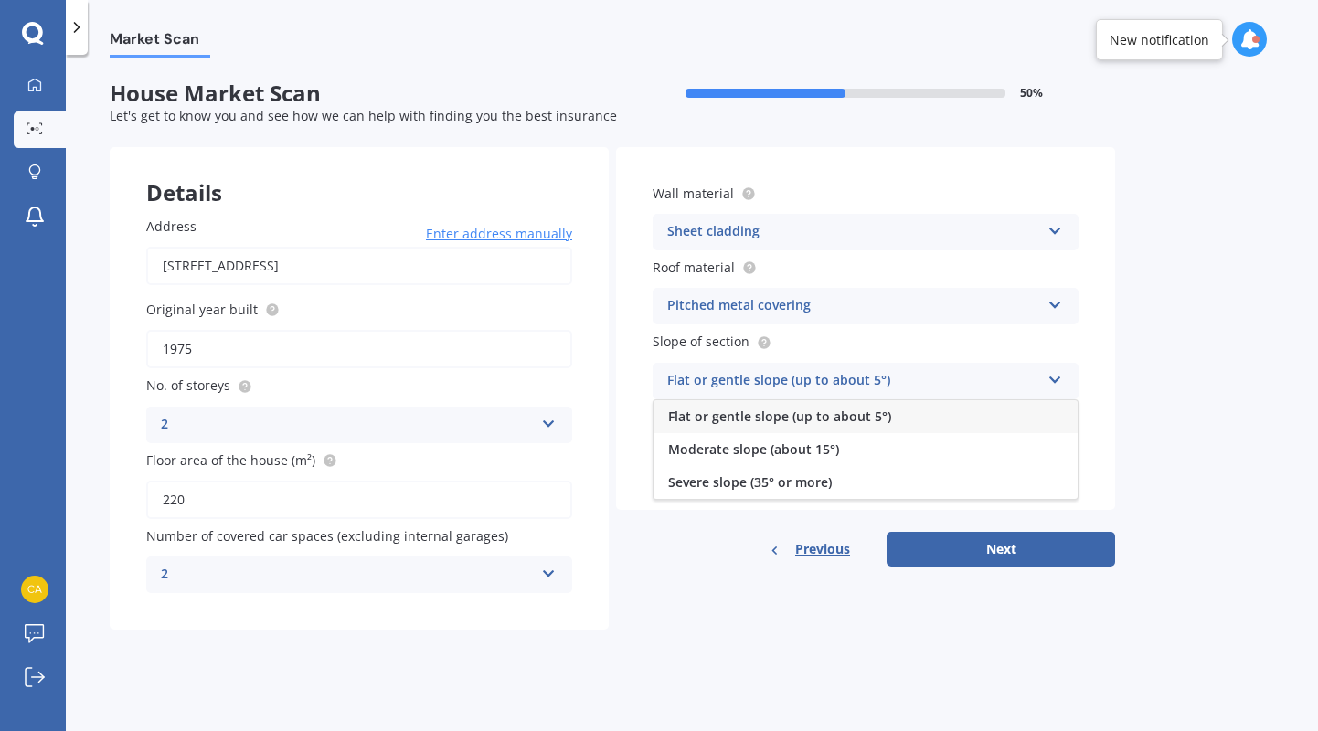
click at [754, 408] on span "Flat or gentle slope (up to about 5°)" at bounding box center [779, 416] width 223 height 17
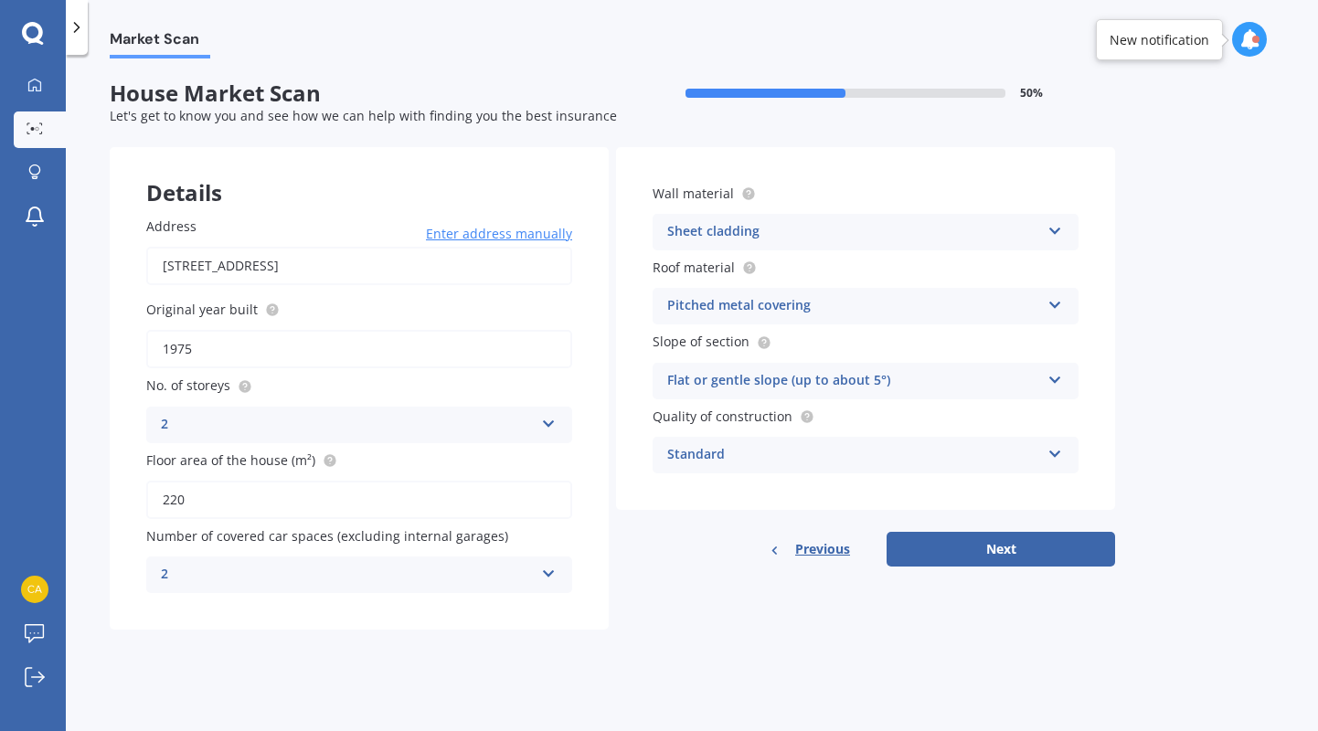
click at [820, 444] on div "Standard" at bounding box center [853, 455] width 373 height 22
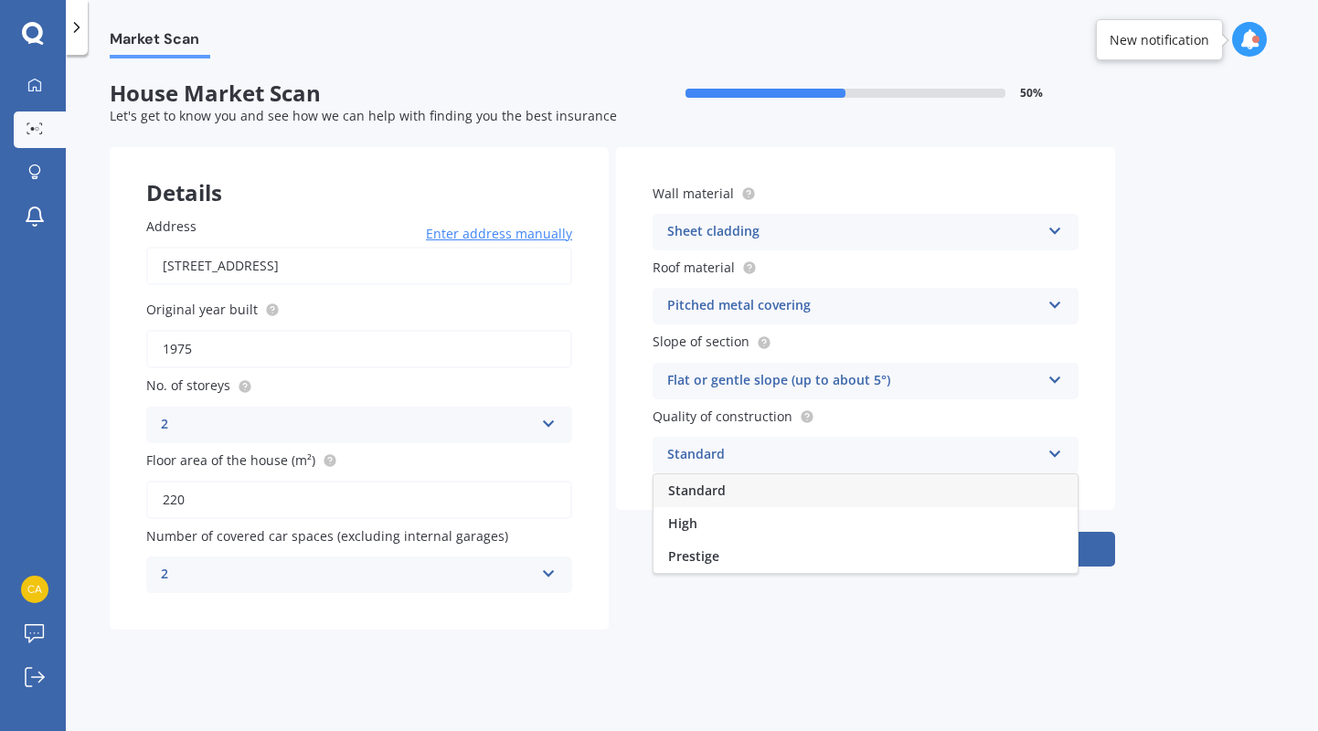
click at [774, 489] on div "Standard" at bounding box center [865, 490] width 424 height 33
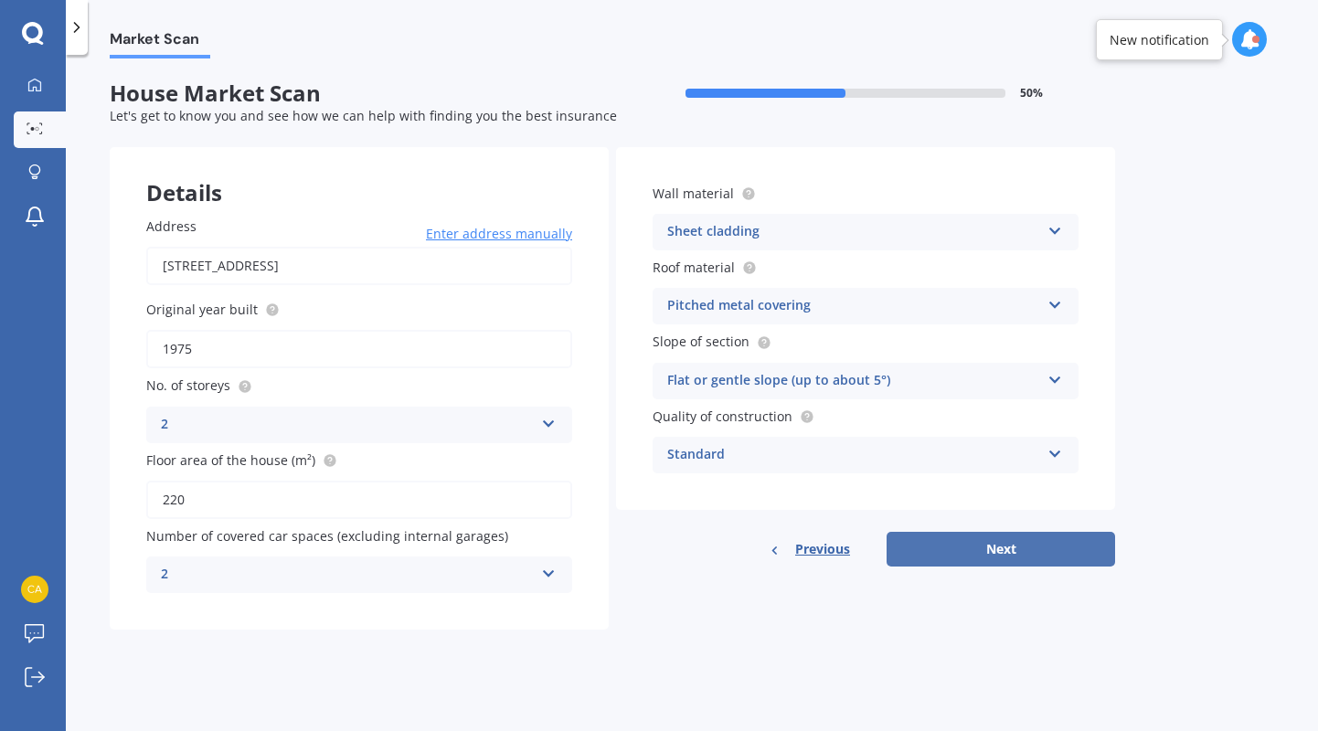
click at [1054, 548] on button "Next" at bounding box center [1000, 549] width 228 height 35
select select "19"
select select "06"
select select "1968"
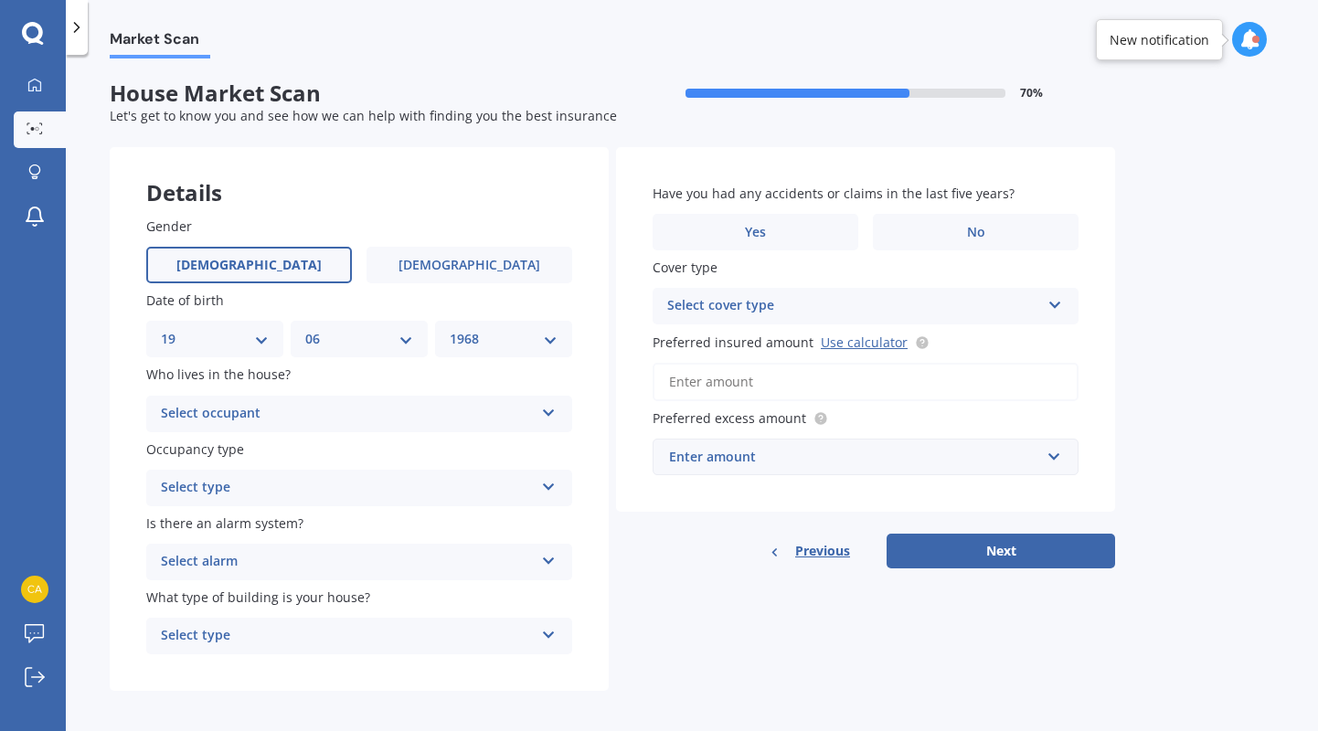
click at [288, 411] on div "Select occupant" at bounding box center [347, 414] width 373 height 22
click at [275, 450] on div "Owner" at bounding box center [359, 449] width 424 height 33
click at [290, 488] on div "Select type" at bounding box center [347, 488] width 373 height 22
click at [271, 519] on div "Permanent" at bounding box center [359, 523] width 424 height 33
click at [268, 551] on div "Select alarm" at bounding box center [347, 562] width 373 height 22
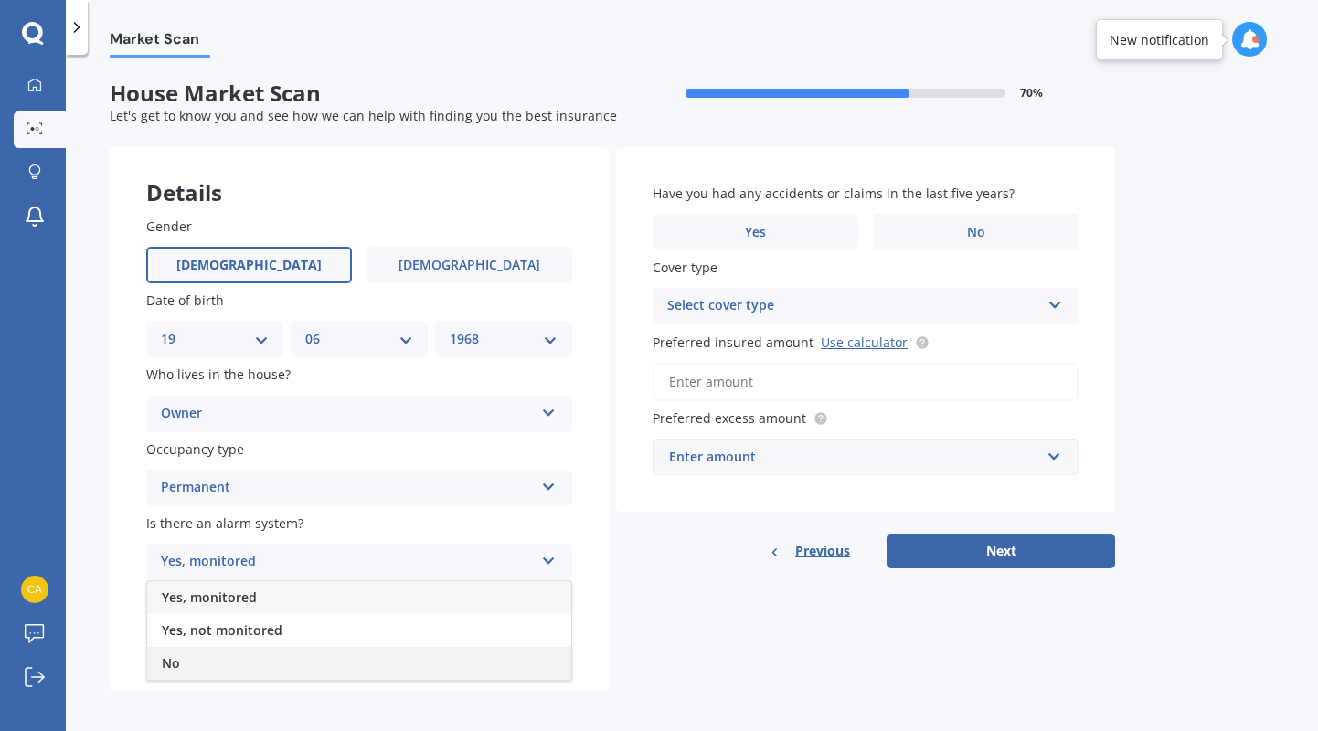
click at [194, 658] on div "No" at bounding box center [359, 663] width 424 height 33
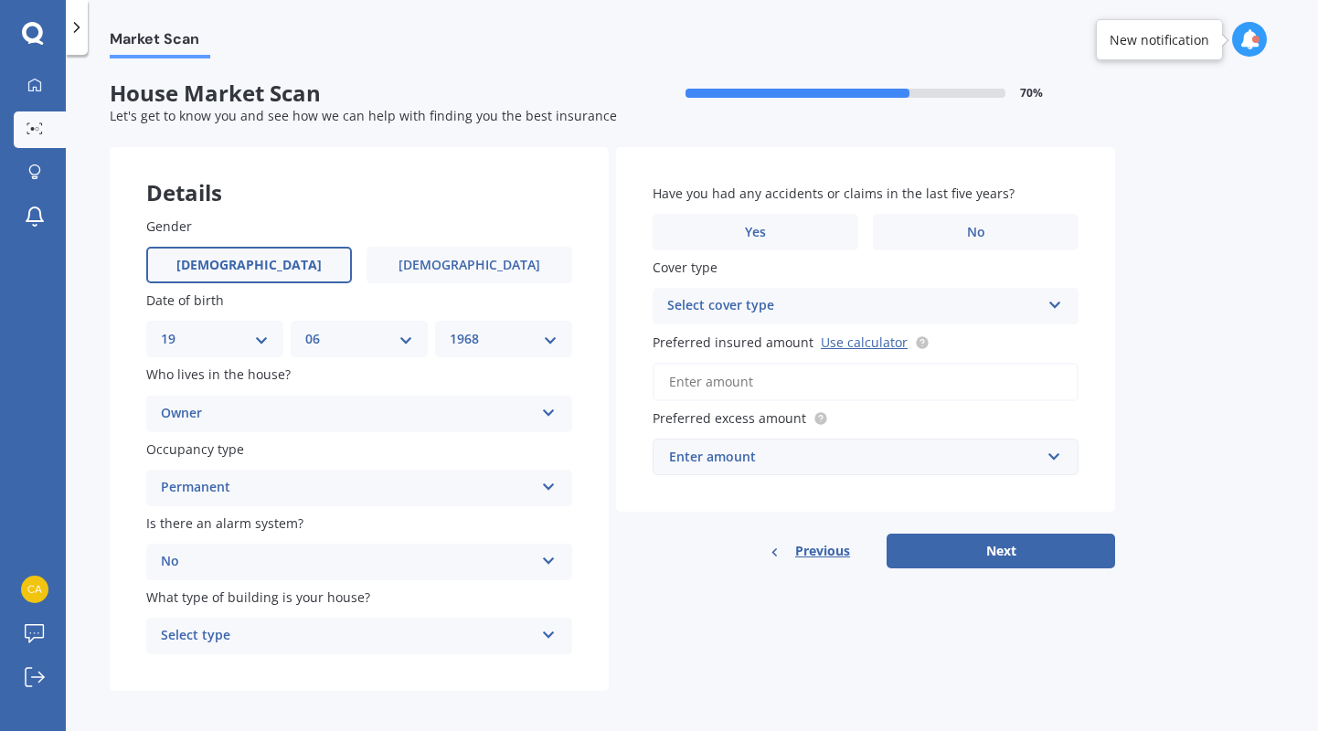
click at [289, 630] on div "Select type" at bounding box center [347, 636] width 373 height 22
click at [227, 533] on span "Freestanding" at bounding box center [202, 533] width 81 height 17
click at [940, 225] on label "No" at bounding box center [976, 232] width 206 height 37
click at [0, 0] on input "No" at bounding box center [0, 0] width 0 height 0
click at [933, 295] on div "Select cover type" at bounding box center [853, 306] width 373 height 22
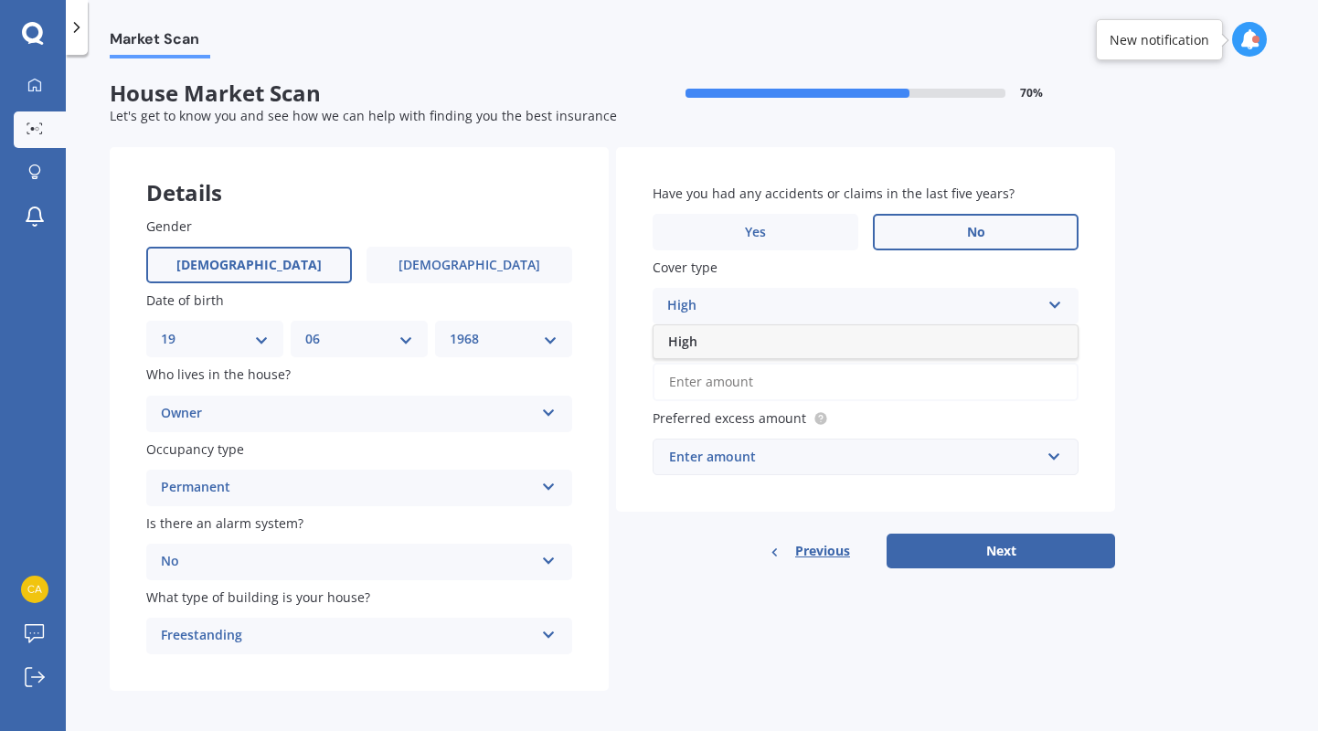
click at [900, 331] on div "High" at bounding box center [865, 341] width 424 height 33
click at [853, 382] on input "Preferred insured amount Use calculator" at bounding box center [865, 382] width 426 height 38
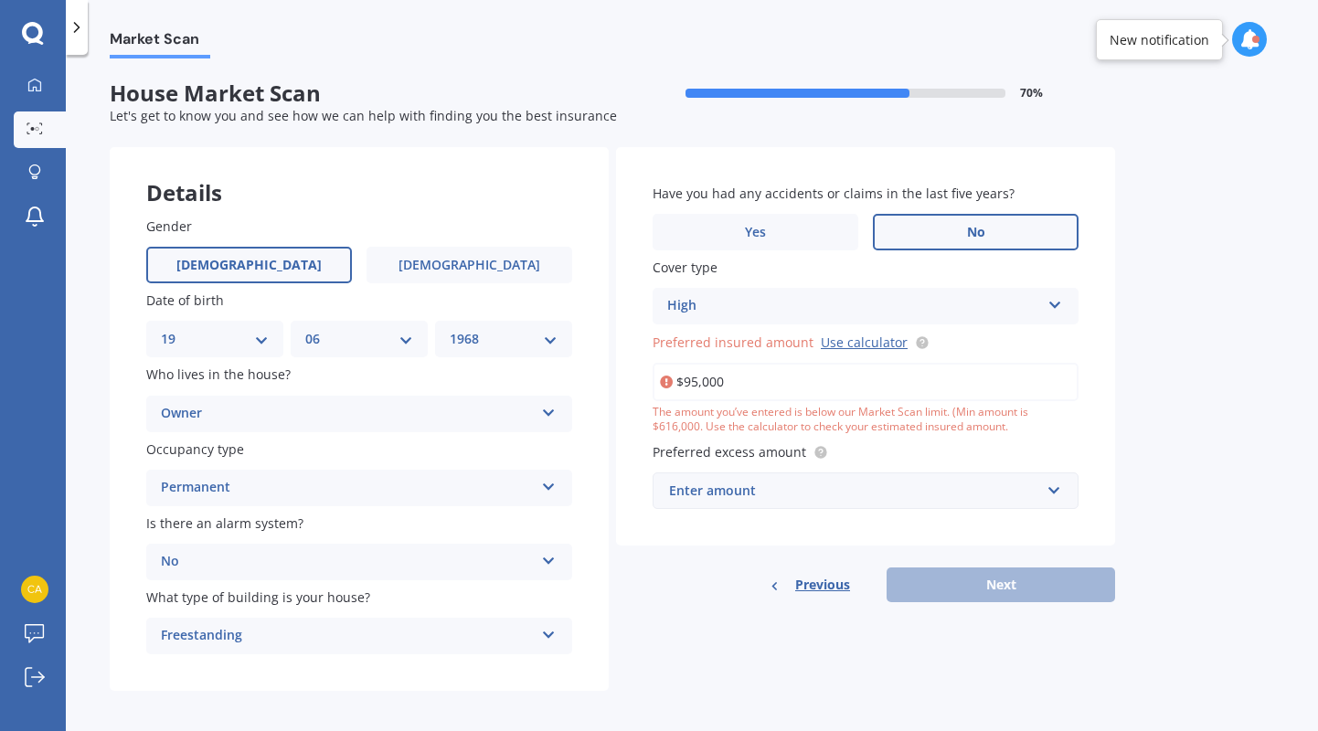
type input "$950,000"
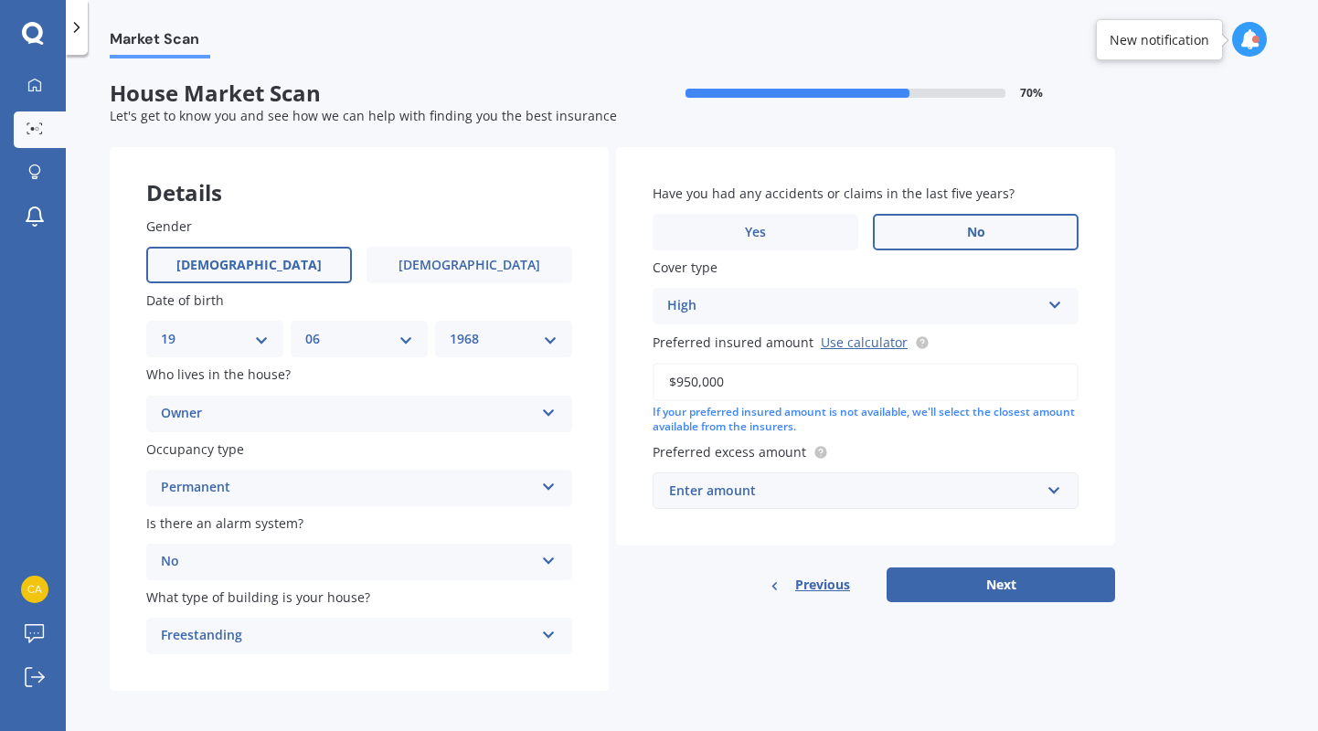
click at [859, 495] on div "Enter amount" at bounding box center [854, 491] width 371 height 20
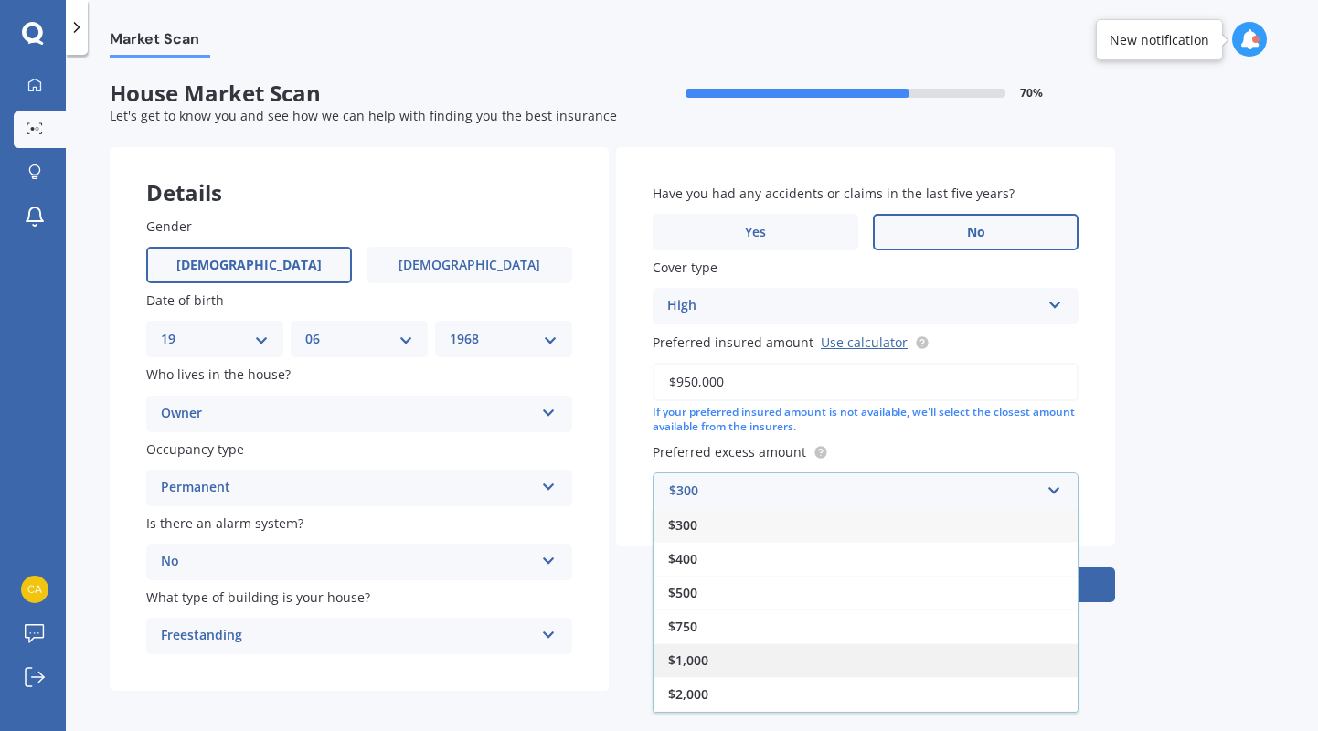
click at [799, 662] on div "$1,000" at bounding box center [865, 660] width 424 height 34
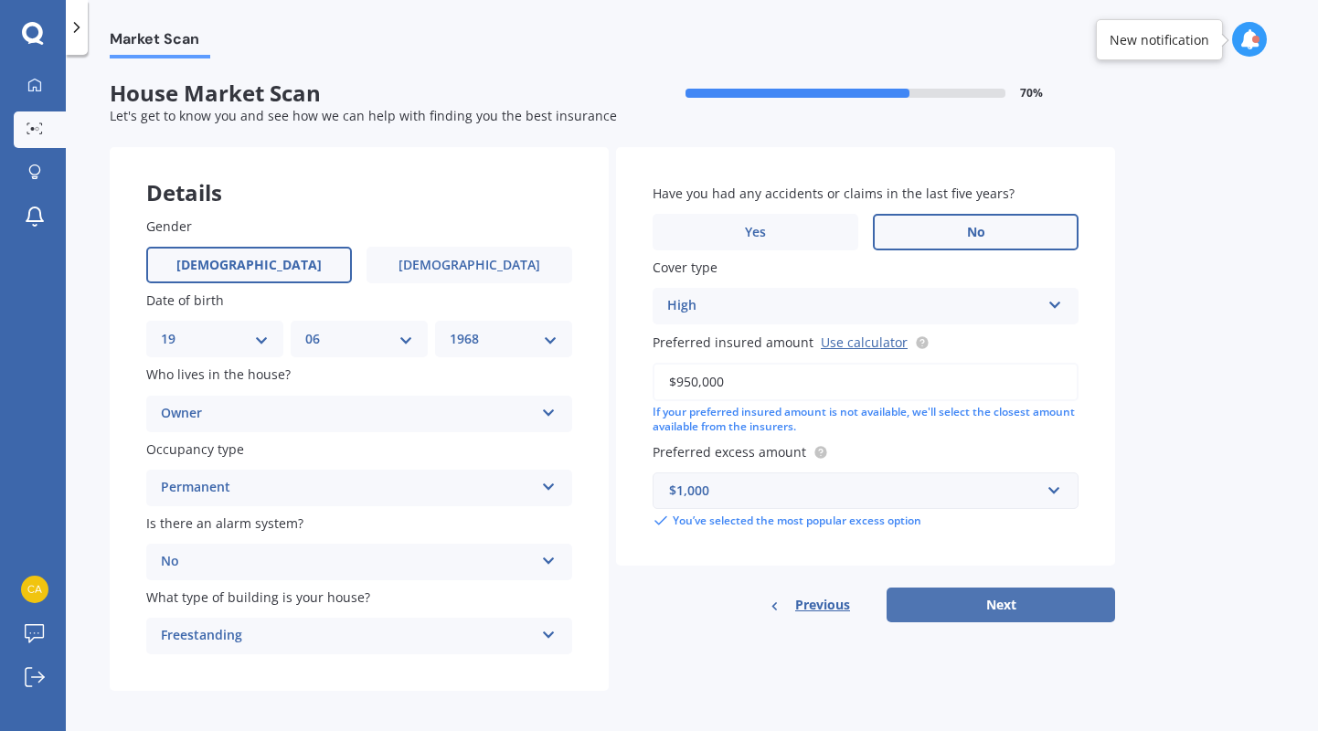
click at [981, 604] on button "Next" at bounding box center [1000, 605] width 228 height 35
select select "19"
select select "06"
select select "1968"
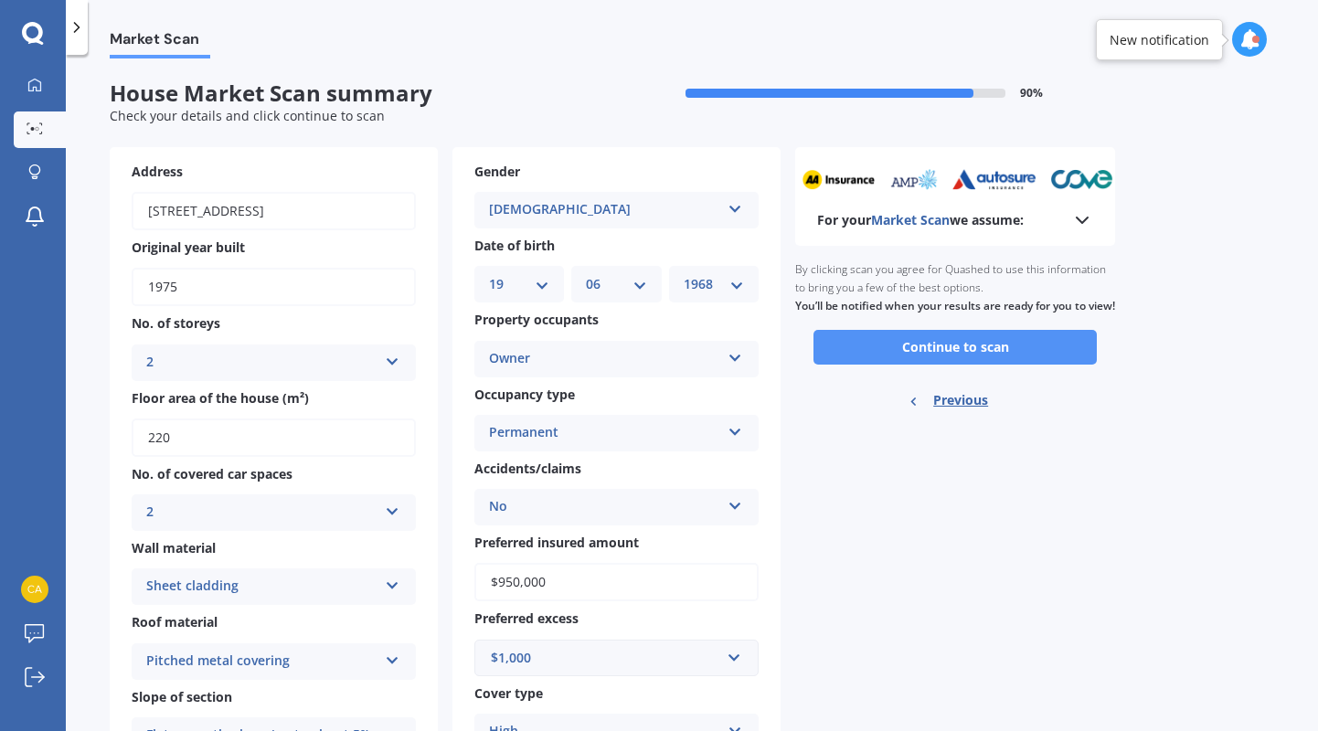
click at [960, 364] on button "Continue to scan" at bounding box center [954, 347] width 283 height 35
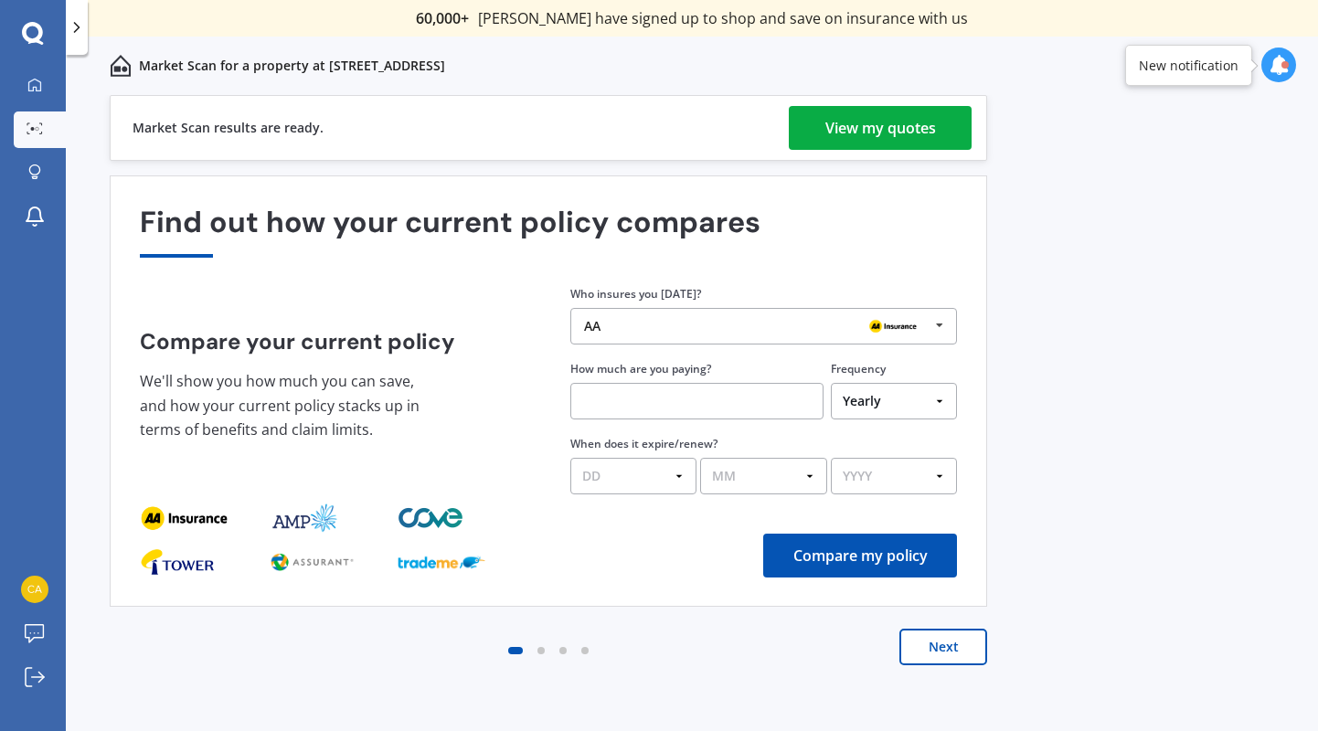
click at [884, 139] on div "View my quotes" at bounding box center [880, 128] width 111 height 44
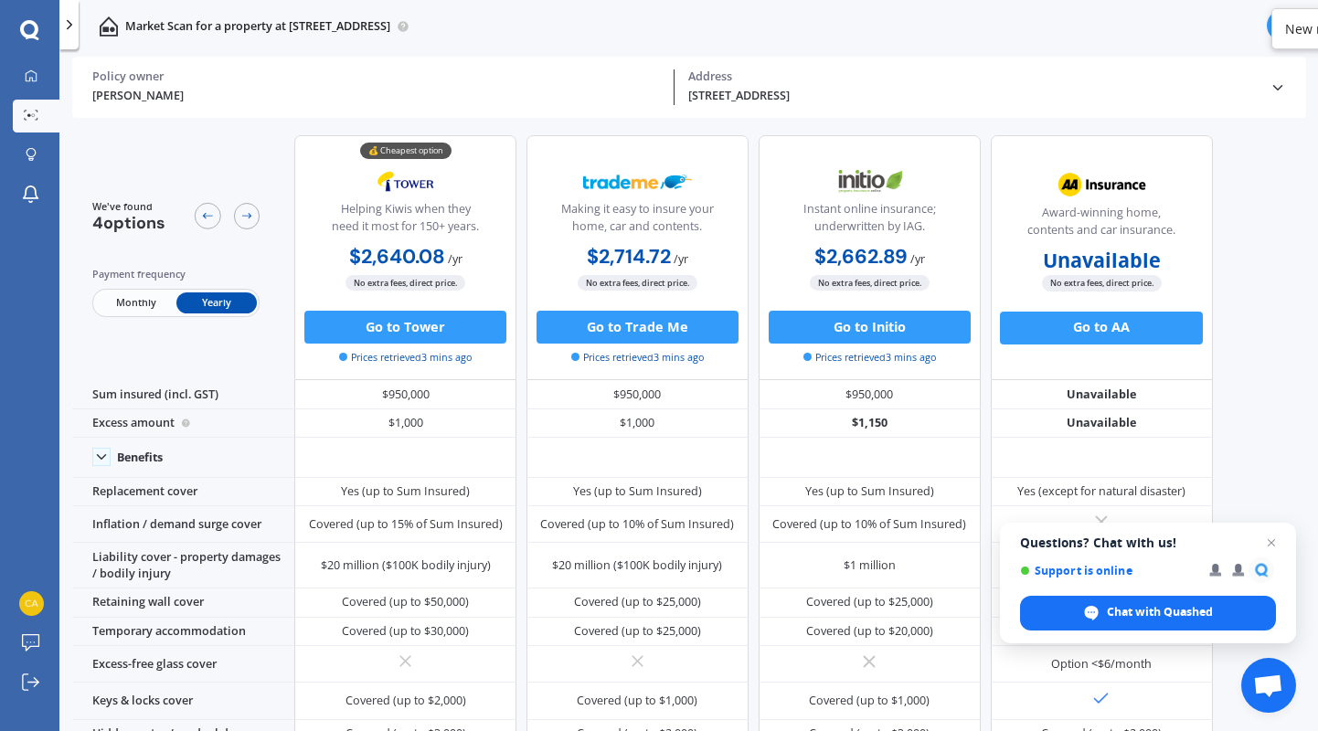
click at [119, 303] on span "Monthly" at bounding box center [135, 302] width 80 height 21
click at [214, 298] on span "Yearly" at bounding box center [216, 302] width 80 height 21
click at [144, 298] on span "Monthly" at bounding box center [135, 302] width 80 height 21
